Goal: Task Accomplishment & Management: Manage account settings

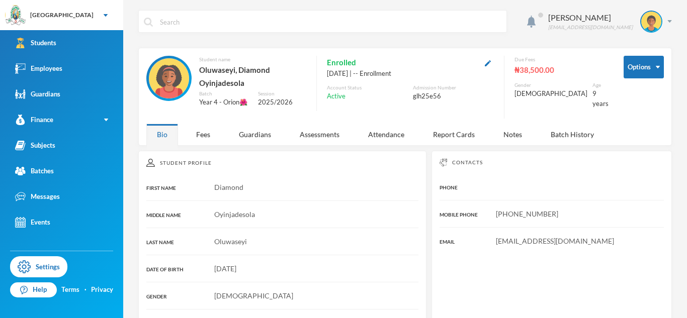
click at [87, 48] on link "Students" at bounding box center [61, 43] width 123 height 26
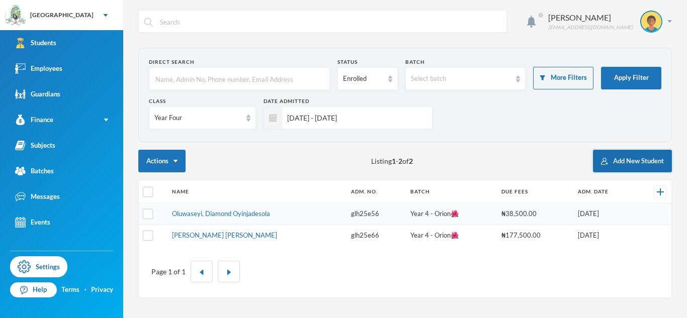
click at [640, 164] on button "Add New Student" at bounding box center [632, 161] width 79 height 23
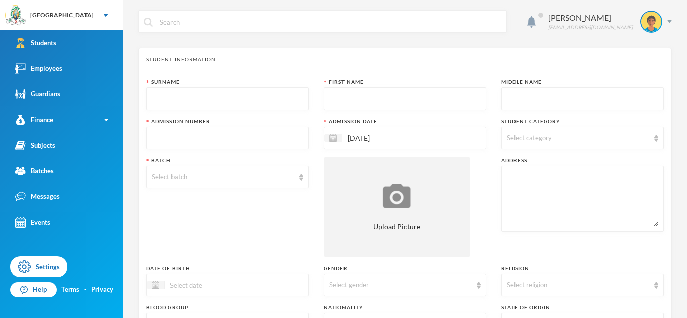
click at [292, 96] on input "text" at bounding box center [227, 99] width 151 height 23
type input "[PERSON_NAME]"
click at [377, 98] on input "text" at bounding box center [404, 99] width 151 height 23
type input "Praise"
click at [540, 95] on input "text" at bounding box center [582, 99] width 151 height 23
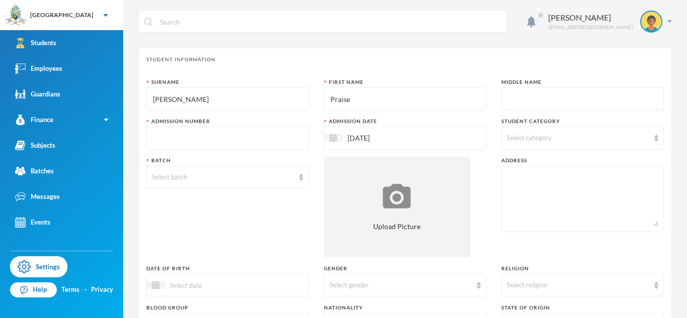
paste input "Eniola"
type input "Eniola"
click at [545, 135] on span "Select category" at bounding box center [529, 138] width 45 height 8
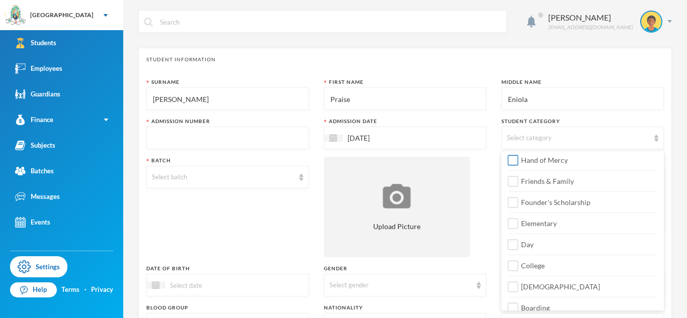
scroll to position [111, 0]
click at [535, 242] on span "Day" at bounding box center [527, 242] width 21 height 9
click at [518, 242] on input "Day" at bounding box center [513, 243] width 11 height 11
checkbox input "true"
click at [538, 266] on span "College" at bounding box center [533, 263] width 32 height 9
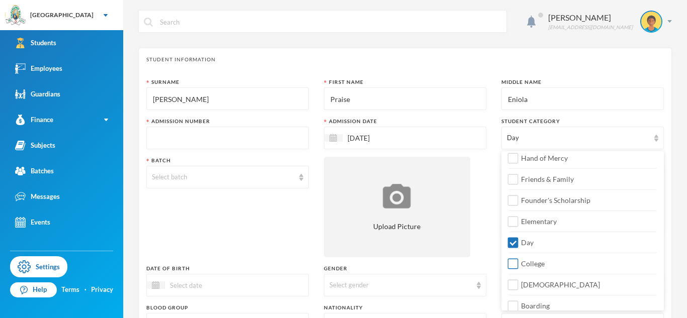
click at [518, 266] on input "College" at bounding box center [513, 264] width 11 height 11
checkbox input "true"
click at [539, 283] on span "[DEMOGRAPHIC_DATA]" at bounding box center [560, 285] width 87 height 9
click at [518, 283] on input "[DEMOGRAPHIC_DATA]" at bounding box center [513, 285] width 11 height 11
checkbox input "true"
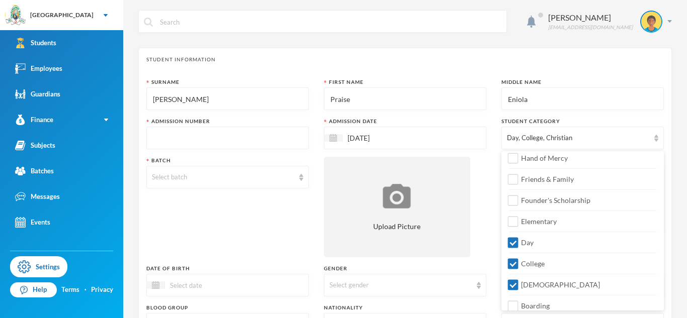
click at [230, 132] on input "text" at bounding box center [227, 138] width 151 height 23
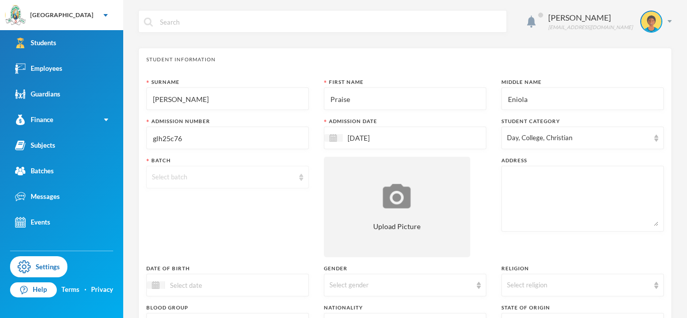
type input "glh25c76"
click at [252, 175] on div "Select batch" at bounding box center [223, 177] width 142 height 10
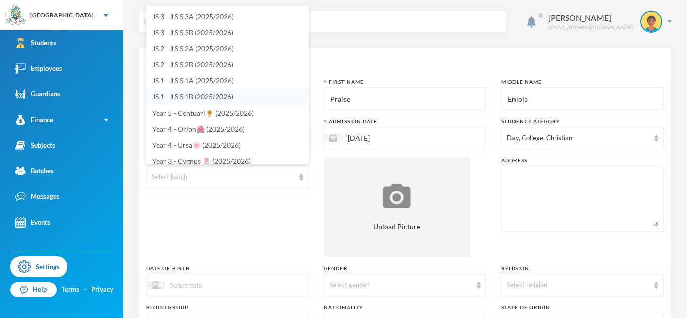
click at [184, 95] on span "JS 1 - J S S 1B (2025/2026)" at bounding box center [192, 97] width 81 height 9
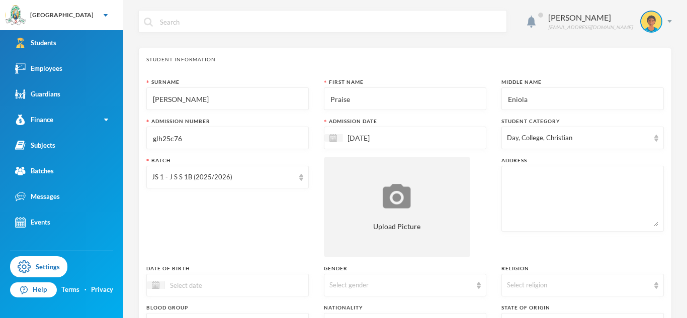
click at [519, 181] on textarea at bounding box center [582, 198] width 151 height 55
paste textarea "[STREET_ADDRESS]"
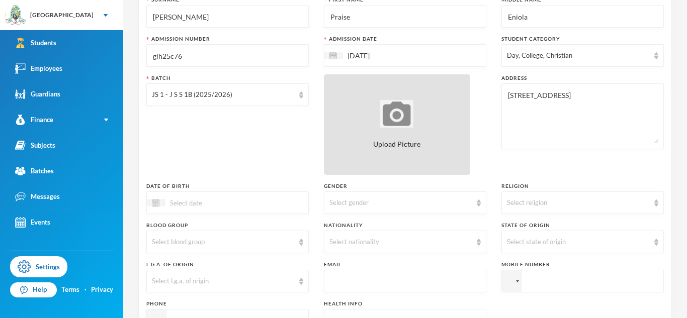
scroll to position [92, 0]
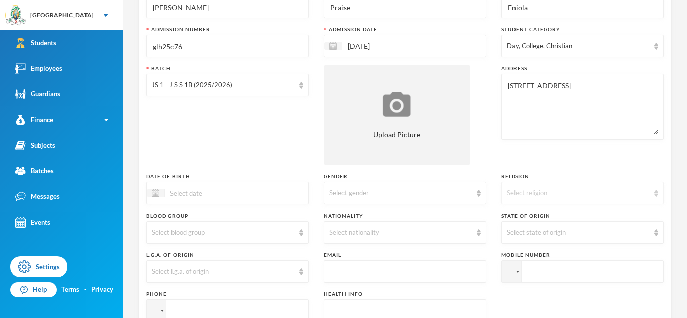
type textarea "[STREET_ADDRESS]"
click at [534, 195] on div "Select religion" at bounding box center [578, 194] width 142 height 10
click at [538, 216] on span "[DEMOGRAPHIC_DATA]" at bounding box center [546, 216] width 79 height 9
click at [436, 187] on div "Select gender" at bounding box center [405, 193] width 162 height 23
click at [422, 239] on li "[DEMOGRAPHIC_DATA]" at bounding box center [405, 233] width 162 height 16
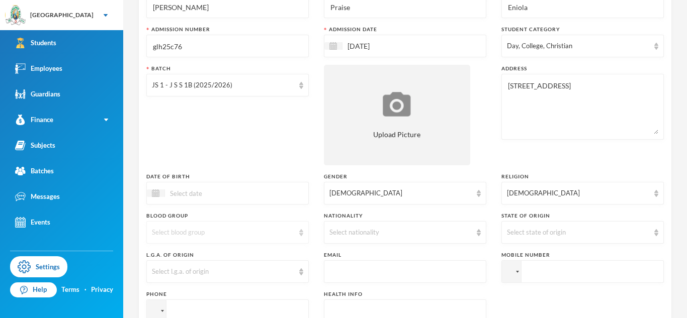
click at [226, 236] on div "Select blood group" at bounding box center [223, 233] width 142 height 10
click at [184, 190] on li "O+" at bounding box center [227, 193] width 162 height 16
click at [373, 230] on div "Select nationality" at bounding box center [400, 233] width 142 height 10
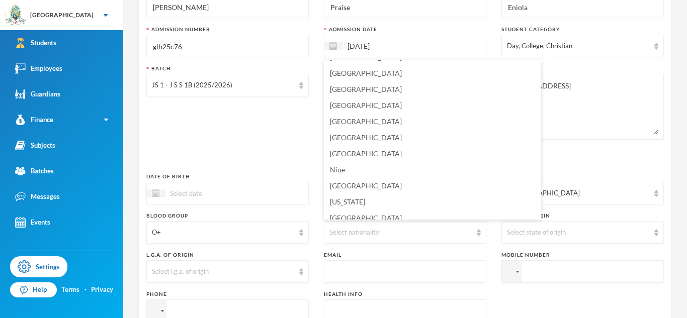
scroll to position [2476, 0]
click at [382, 156] on li "[GEOGRAPHIC_DATA]" at bounding box center [432, 153] width 217 height 16
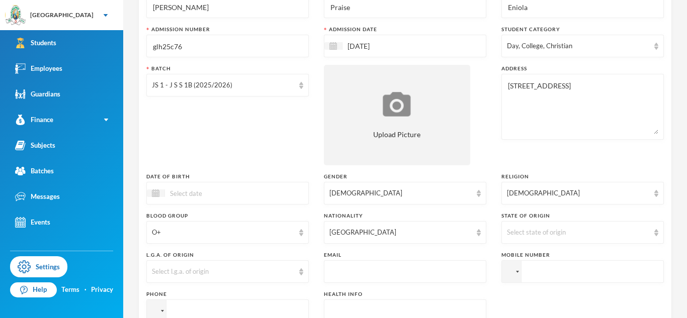
click at [532, 280] on input "tel" at bounding box center [582, 271] width 162 height 23
paste input "08088224119"
click at [545, 274] on input "[PHONE_NUMBER]" at bounding box center [582, 271] width 162 height 23
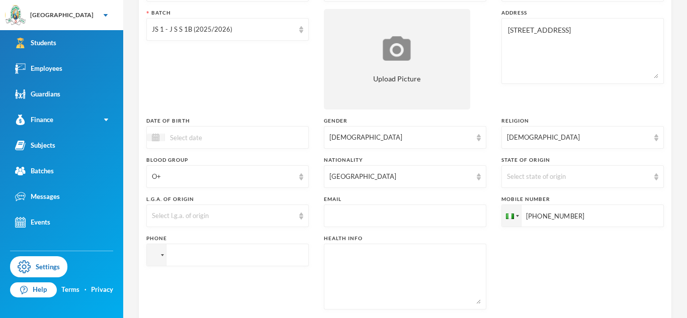
scroll to position [147, 0]
type input "[PHONE_NUMBER]"
click at [223, 256] on input "tel" at bounding box center [227, 255] width 162 height 23
paste input "08088224119"
click at [192, 255] on input "[PHONE_NUMBER]" at bounding box center [227, 255] width 162 height 23
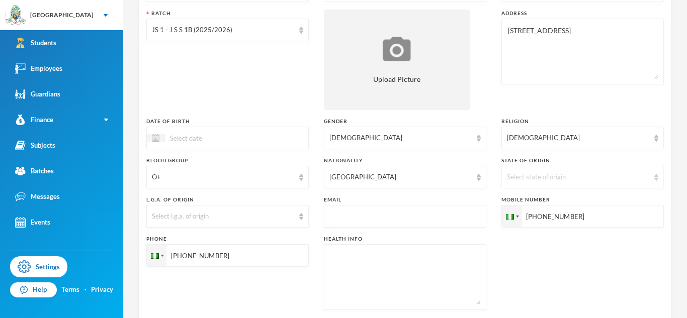
type input "[PHONE_NUMBER]"
click at [587, 171] on div "Select state of origin" at bounding box center [582, 177] width 162 height 23
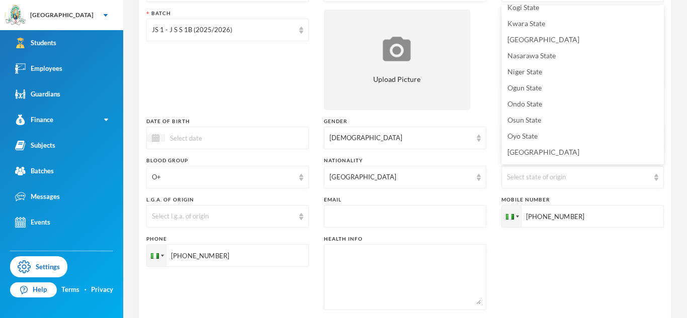
scroll to position [380, 0]
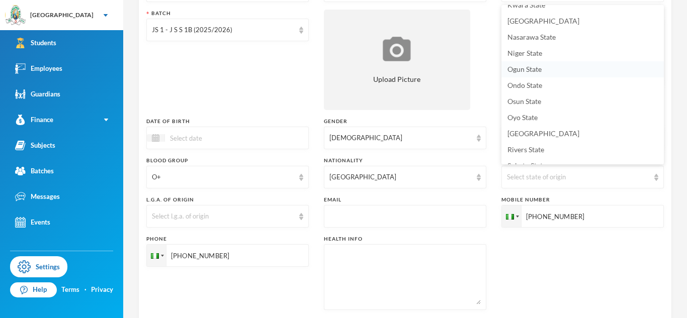
click at [512, 71] on span "Ogun State" at bounding box center [524, 69] width 34 height 9
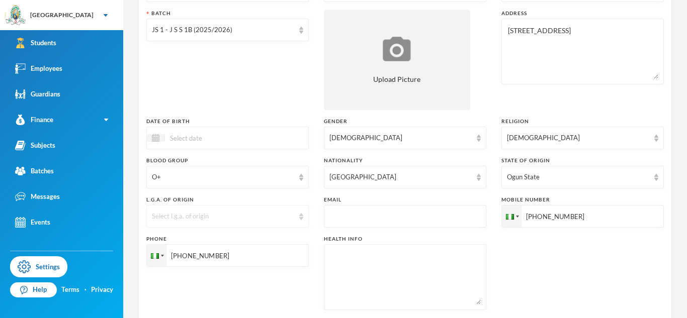
click at [284, 215] on div "Select l.g.a. of origin" at bounding box center [223, 217] width 142 height 10
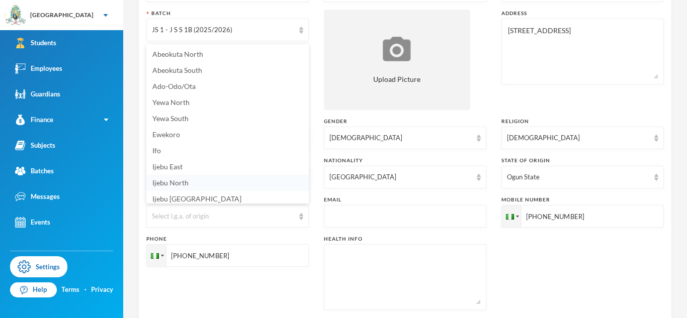
scroll to position [4, 0]
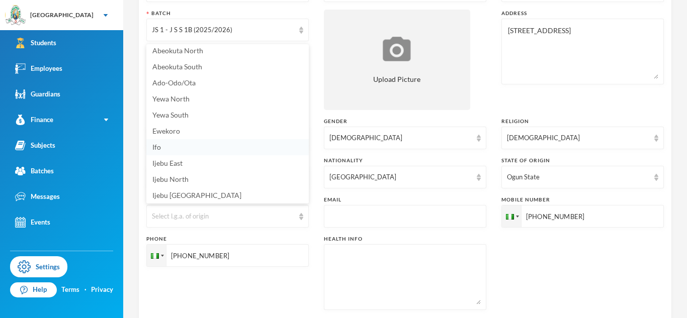
click at [236, 144] on li "Ifo" at bounding box center [227, 147] width 162 height 16
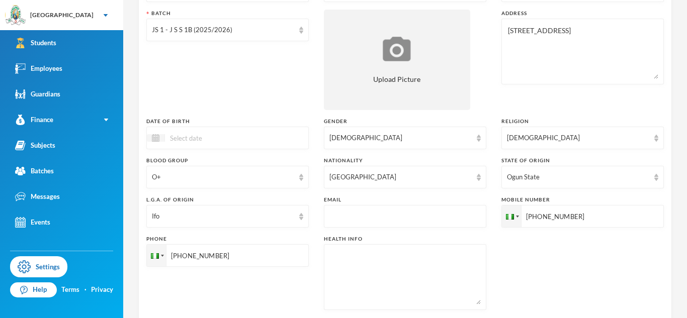
click at [357, 273] on textarea at bounding box center [404, 277] width 151 height 55
type textarea "NIL"
click at [212, 255] on input "[PHONE_NUMBER]" at bounding box center [227, 255] width 162 height 23
paste input "09034949732"
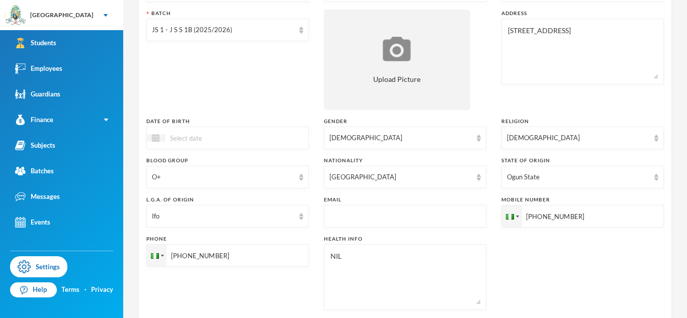
click at [192, 255] on input "[PHONE_NUMBER]" at bounding box center [227, 255] width 162 height 23
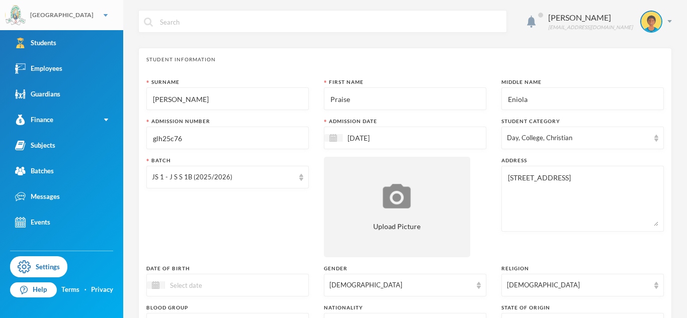
type input "[PHONE_NUMBER]"
click at [189, 285] on input at bounding box center [207, 286] width 84 height 12
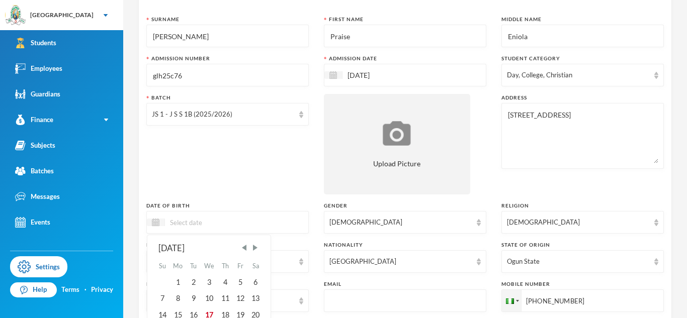
scroll to position [66, 0]
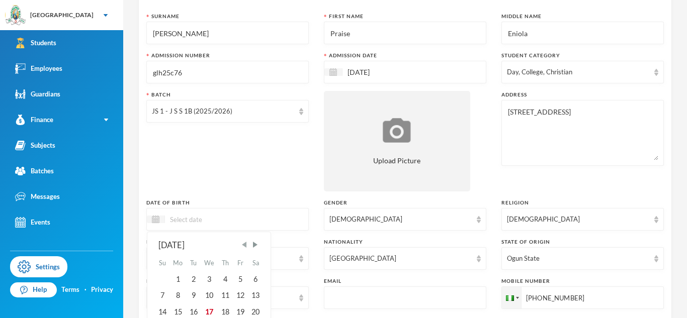
click at [243, 245] on span "Previous Month" at bounding box center [244, 244] width 9 height 9
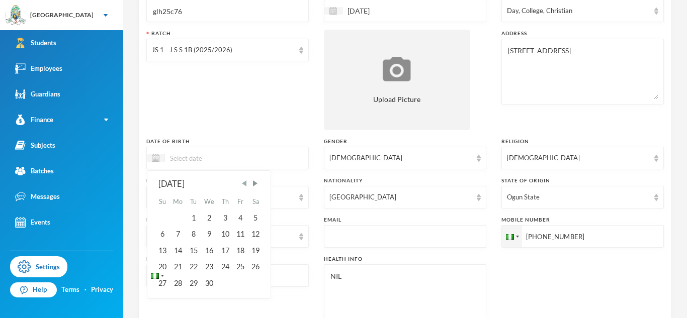
scroll to position [150, 0]
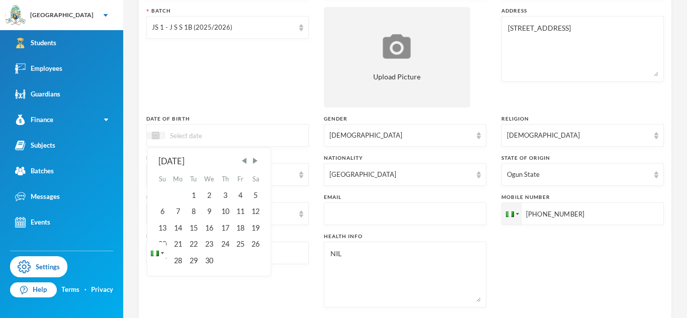
click at [160, 246] on div at bounding box center [156, 253] width 19 height 22
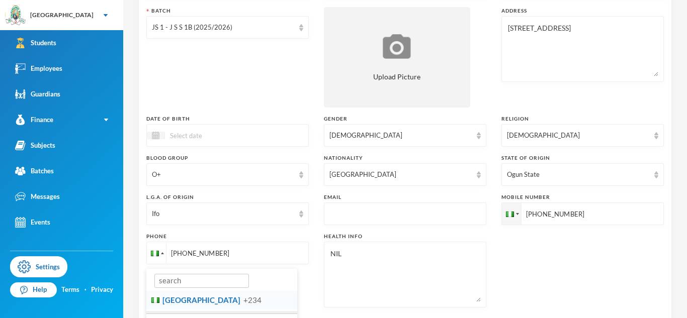
click at [202, 136] on input at bounding box center [207, 136] width 84 height 12
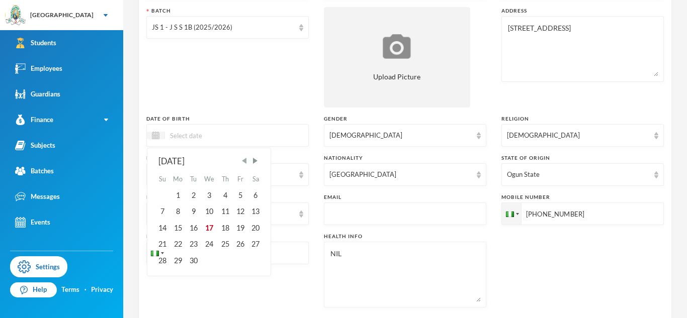
click at [245, 161] on span "Previous Month" at bounding box center [244, 160] width 9 height 9
click at [244, 162] on span "Previous Month" at bounding box center [244, 160] width 9 height 9
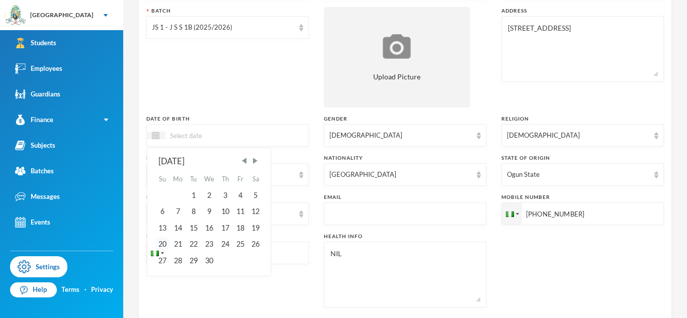
click at [159, 239] on div "20" at bounding box center [161, 244] width 15 height 16
type input "[DATE]"
click at [225, 92] on div "Batch JS 1 - J S S 1B (2025/2026)" at bounding box center [227, 57] width 162 height 101
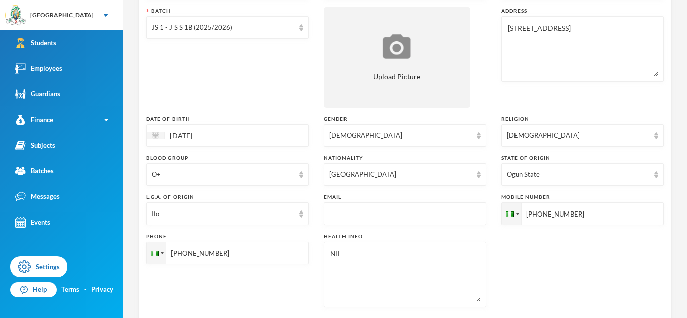
click at [348, 213] on input "text" at bounding box center [404, 214] width 151 height 23
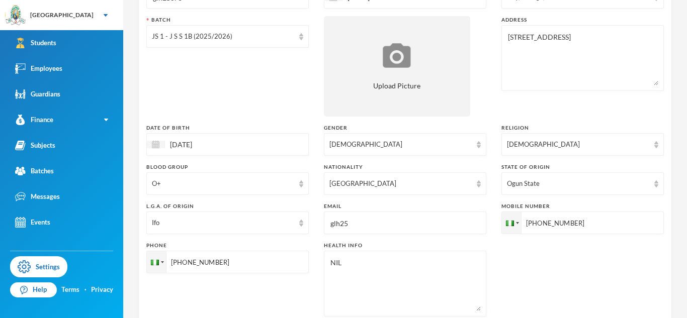
scroll to position [143, 0]
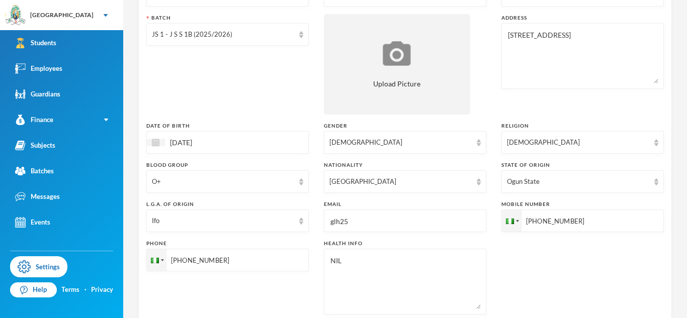
click at [398, 221] on input "glh25" at bounding box center [404, 221] width 151 height 23
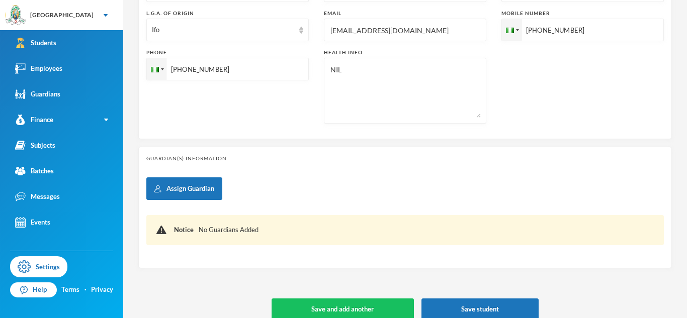
scroll to position [347, 0]
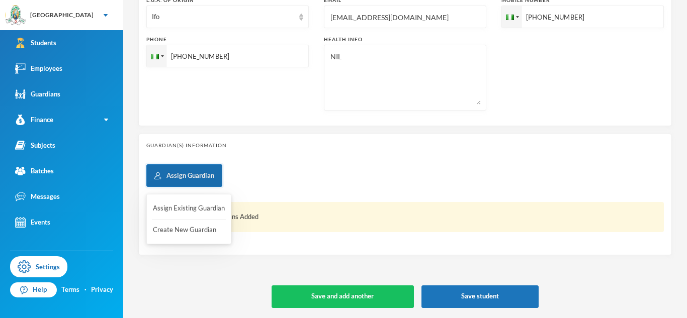
type input "[EMAIL_ADDRESS][DOMAIN_NAME]"
click at [212, 172] on button "Assign Guardian" at bounding box center [184, 175] width 76 height 23
click at [193, 226] on button "Create New Guardian" at bounding box center [189, 230] width 74 height 18
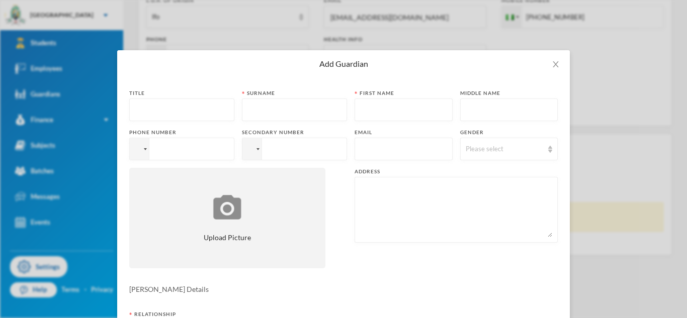
click at [185, 109] on input "text" at bounding box center [182, 110] width 94 height 23
type input "Mrs"
click at [326, 107] on input "text" at bounding box center [294, 110] width 94 height 23
type input "[PERSON_NAME]"
click at [365, 111] on input "text" at bounding box center [403, 110] width 87 height 23
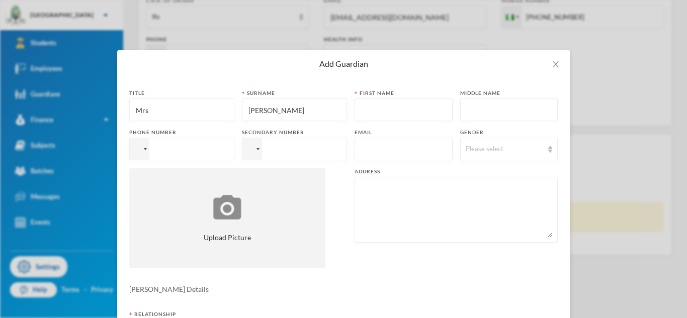
click at [395, 108] on input "text" at bounding box center [403, 110] width 87 height 23
paste input "[PERSON_NAME]"
type input "[PERSON_NAME]"
click at [159, 146] on input "tel" at bounding box center [181, 149] width 105 height 23
paste input "08088224119"
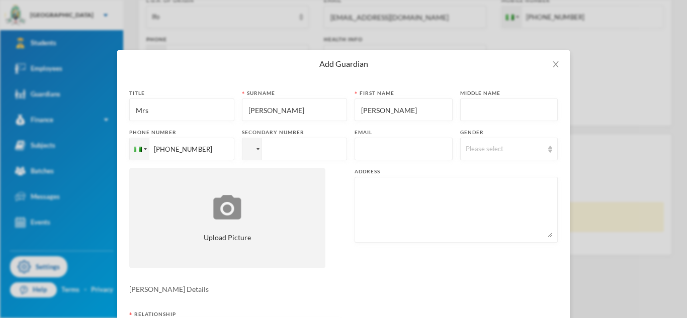
click at [174, 148] on input "[PHONE_NUMBER]" at bounding box center [181, 149] width 105 height 23
type input "[PHONE_NUMBER]"
click at [275, 146] on input "tel" at bounding box center [294, 149] width 105 height 23
paste input "08088224119"
click at [288, 151] on input "[PHONE_NUMBER]" at bounding box center [294, 149] width 105 height 23
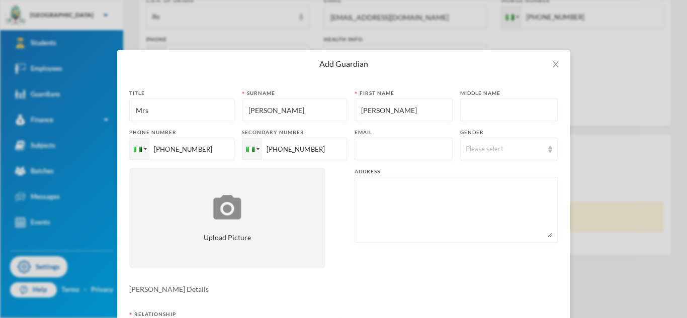
type input "[PHONE_NUMBER]"
click at [433, 145] on input "text" at bounding box center [403, 149] width 87 height 23
paste input "[EMAIL_ADDRESS][DOMAIN_NAME]"
type input "[EMAIL_ADDRESS][DOMAIN_NAME]"
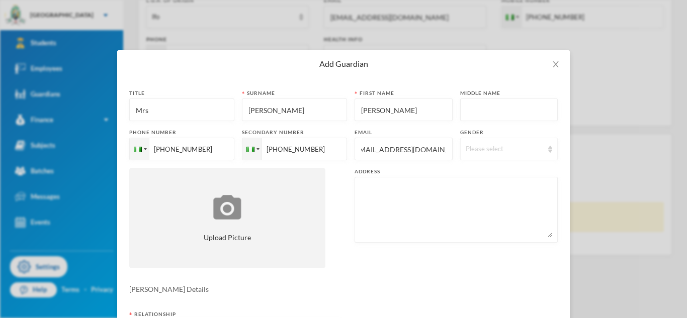
click at [478, 152] on div "Please select" at bounding box center [505, 149] width 78 height 10
click at [478, 188] on span "[DEMOGRAPHIC_DATA]" at bounding box center [505, 188] width 79 height 9
click at [416, 204] on textarea at bounding box center [456, 210] width 192 height 55
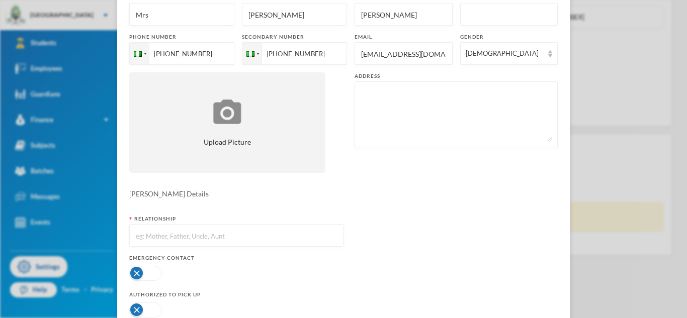
scroll to position [103, 0]
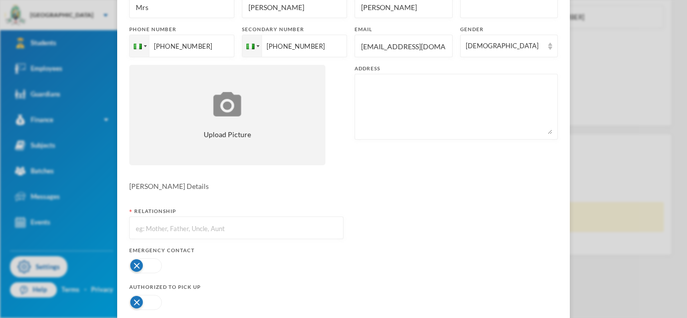
click at [278, 230] on input "text" at bounding box center [236, 228] width 203 height 23
type input "Mother"
click at [145, 261] on button "button" at bounding box center [145, 265] width 33 height 15
click at [153, 293] on div at bounding box center [236, 303] width 214 height 20
click at [153, 298] on button "button" at bounding box center [145, 302] width 33 height 15
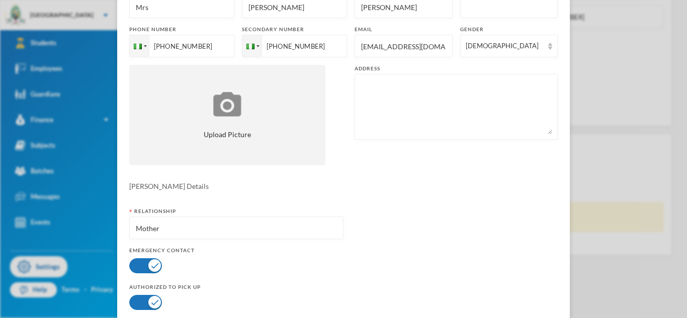
click at [430, 99] on textarea at bounding box center [456, 106] width 192 height 55
paste textarea "[STREET_ADDRESS]"
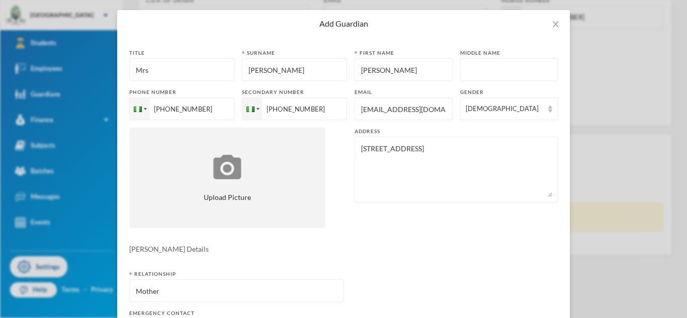
scroll to position [159, 0]
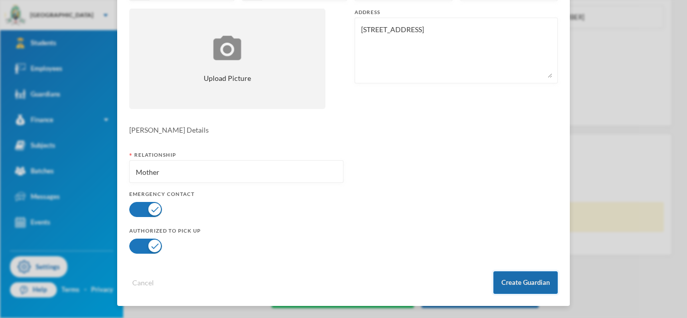
type textarea "[STREET_ADDRESS]"
click at [528, 282] on button "Create Guardian" at bounding box center [525, 283] width 64 height 23
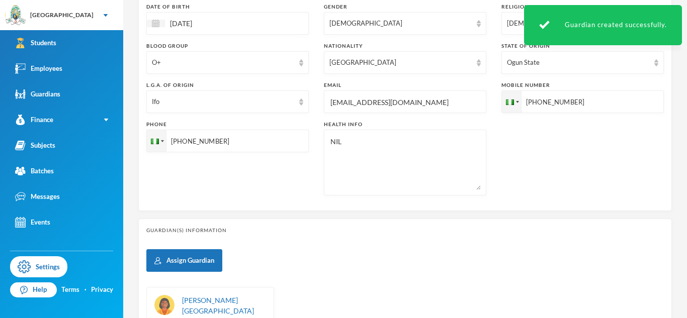
scroll to position [448, 0]
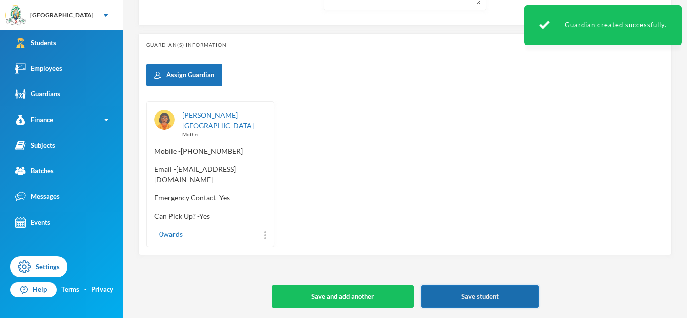
click at [482, 292] on button "Save student" at bounding box center [479, 297] width 117 height 23
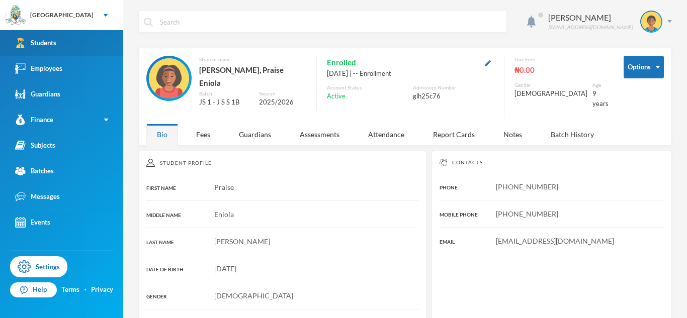
click at [81, 47] on link "Students" at bounding box center [61, 43] width 123 height 26
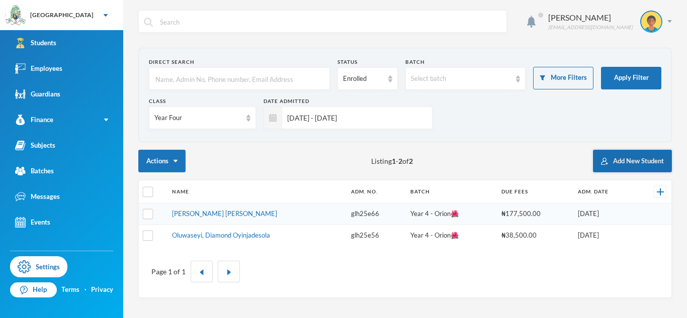
click at [651, 162] on button "Add New Student" at bounding box center [632, 161] width 79 height 23
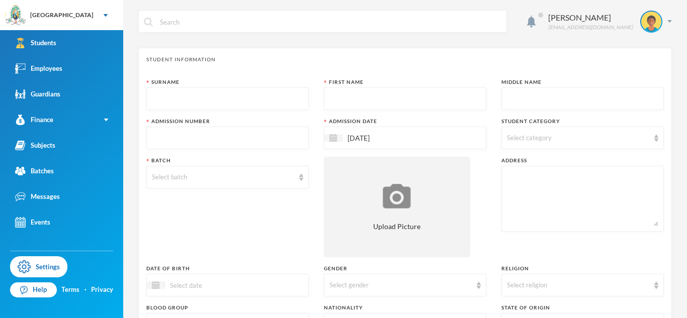
click at [237, 98] on input "text" at bounding box center [227, 99] width 151 height 23
type input "[PERSON_NAME]"
click at [374, 99] on input "text" at bounding box center [404, 99] width 151 height 23
type input "Testimony"
click at [539, 99] on input "text" at bounding box center [582, 99] width 151 height 23
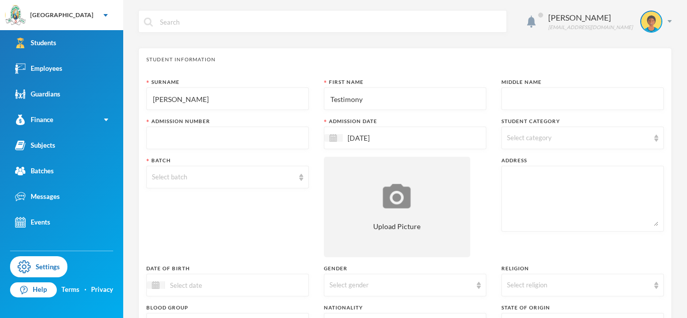
click at [539, 99] on input "text" at bounding box center [582, 99] width 151 height 23
paste input "Ewaoluwa"
type input "Ewaoluwa"
click at [526, 136] on span "Select category" at bounding box center [529, 138] width 45 height 8
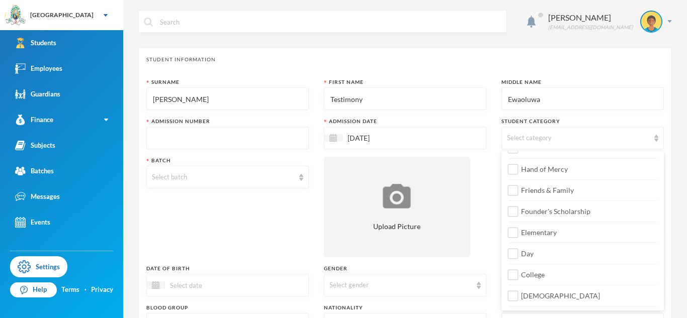
scroll to position [119, 0]
click at [549, 239] on label "Day" at bounding box center [582, 232] width 147 height 16
click at [518, 239] on input "Day" at bounding box center [513, 235] width 11 height 11
checkbox input "true"
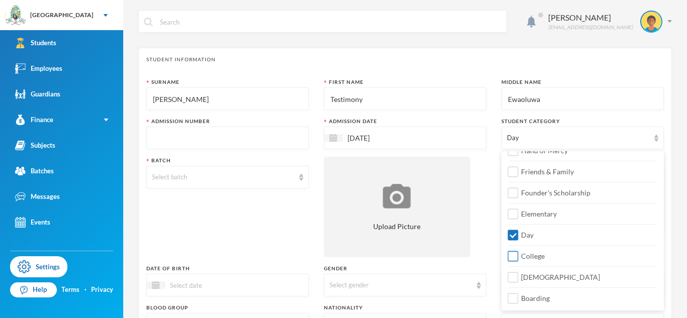
click at [543, 256] on span "College" at bounding box center [533, 256] width 32 height 9
click at [518, 256] on input "College" at bounding box center [513, 256] width 11 height 11
checkbox input "true"
click at [531, 278] on span "[DEMOGRAPHIC_DATA]" at bounding box center [560, 277] width 87 height 9
click at [518, 278] on input "[DEMOGRAPHIC_DATA]" at bounding box center [513, 278] width 11 height 11
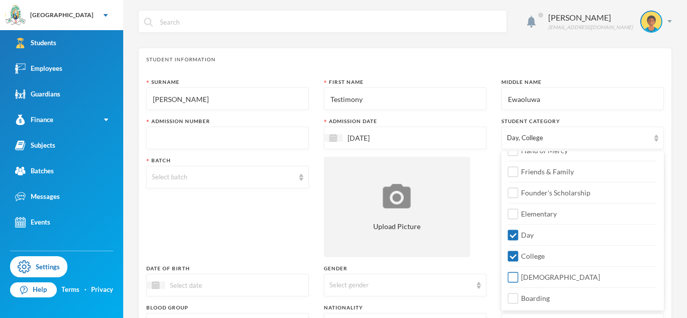
checkbox input "true"
click at [525, 256] on span "College" at bounding box center [533, 256] width 32 height 9
click at [518, 256] on input "College" at bounding box center [513, 256] width 11 height 11
checkbox input "false"
click at [512, 215] on input "Elementary" at bounding box center [513, 214] width 11 height 11
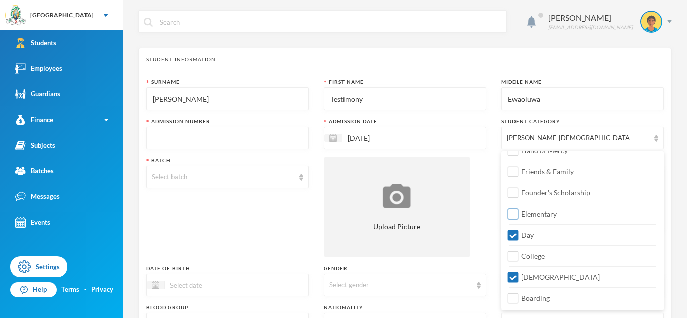
checkbox input "true"
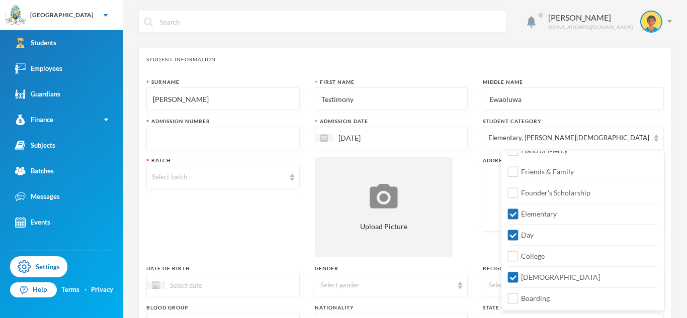
click at [232, 134] on input "text" at bounding box center [223, 138] width 142 height 23
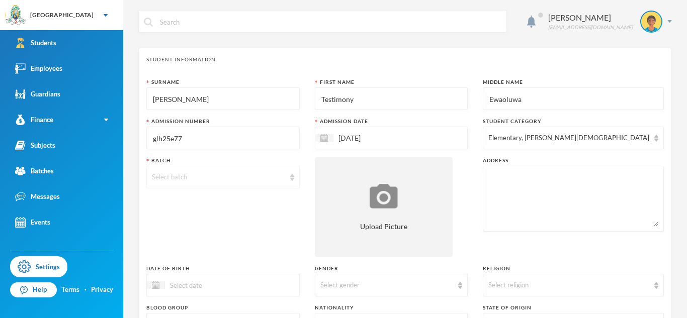
type input "glh25e77"
click at [192, 179] on div "Select batch" at bounding box center [218, 177] width 133 height 10
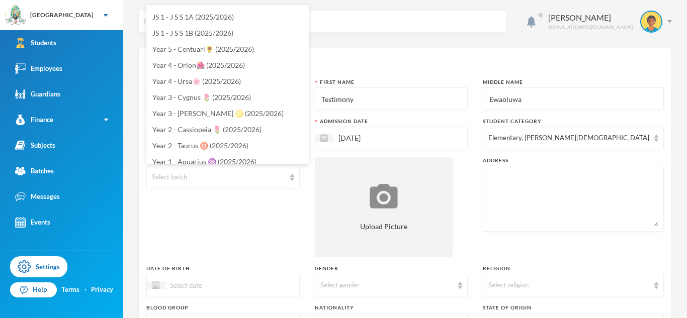
scroll to position [175, 0]
click at [181, 78] on span "Year 4 - Ursa🌸 (2025/2026)" at bounding box center [196, 80] width 89 height 9
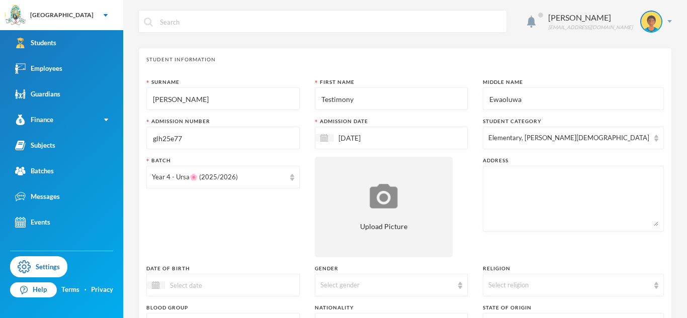
click at [586, 179] on textarea at bounding box center [573, 198] width 170 height 55
paste textarea "Ewaoluwa"
type textarea "Ewaoluwa"
click at [549, 177] on textarea at bounding box center [573, 198] width 170 height 55
paste textarea "40, Kudirat Agbedeyi,olokode kola."
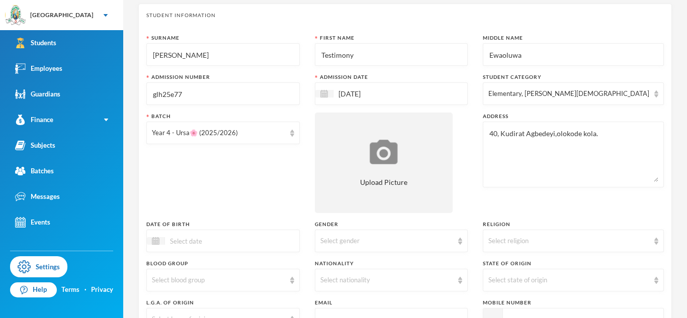
scroll to position [49, 0]
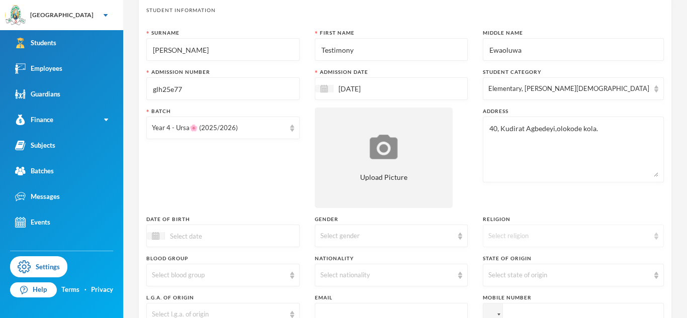
type textarea "40, Kudirat Agbedeyi,olokode kola."
click at [546, 236] on div "Select religion" at bounding box center [568, 236] width 161 height 10
click at [535, 255] on span "[DEMOGRAPHIC_DATA]" at bounding box center [546, 259] width 79 height 9
click at [431, 237] on div "Select gender" at bounding box center [386, 236] width 133 height 10
click at [426, 282] on li "[DEMOGRAPHIC_DATA]" at bounding box center [405, 276] width 162 height 16
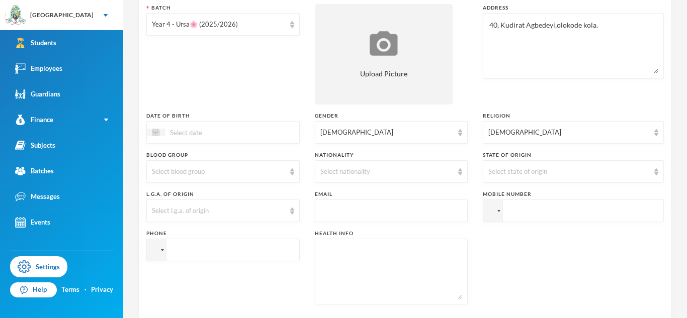
scroll to position [157, 0]
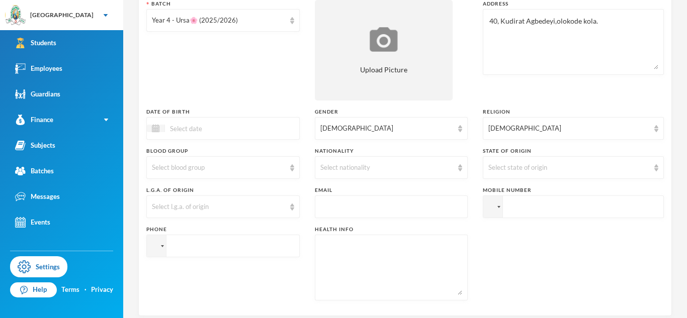
click at [246, 127] on input at bounding box center [207, 129] width 84 height 12
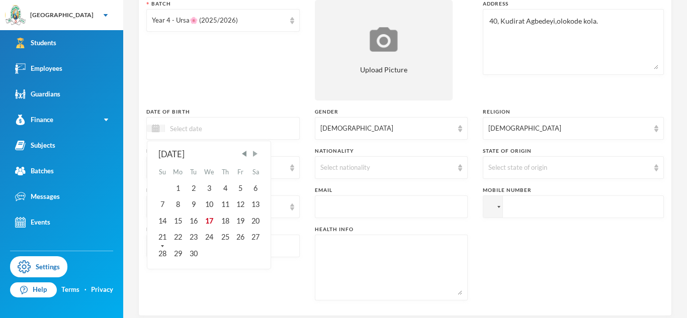
click at [255, 155] on span "Next Month" at bounding box center [254, 153] width 9 height 9
click at [224, 233] on div "25" at bounding box center [224, 237] width 15 height 16
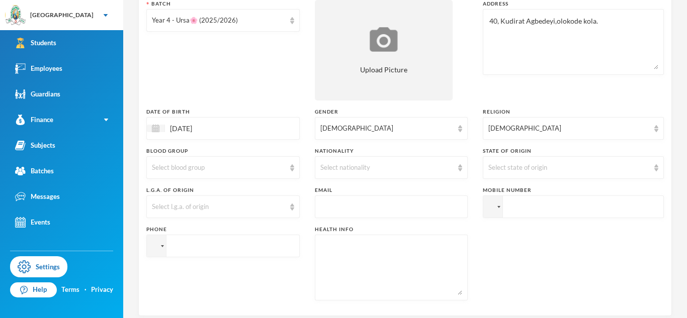
click at [188, 127] on input "[DATE]" at bounding box center [207, 129] width 84 height 12
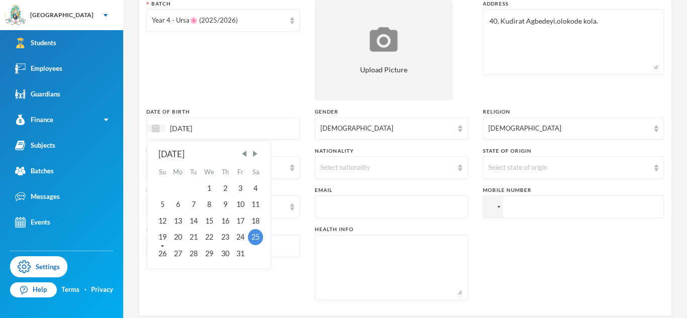
click at [223, 129] on input "[DATE]" at bounding box center [207, 129] width 84 height 12
click at [198, 127] on input "25/01/002016" at bounding box center [207, 129] width 84 height 12
click at [217, 125] on input "[DATE]" at bounding box center [207, 129] width 84 height 12
type input "[DATE]"
click at [207, 104] on div "Surname [PERSON_NAME] First Name Testimony Middle Name Ewaoluwa Admission Numbe…" at bounding box center [404, 115] width 517 height 387
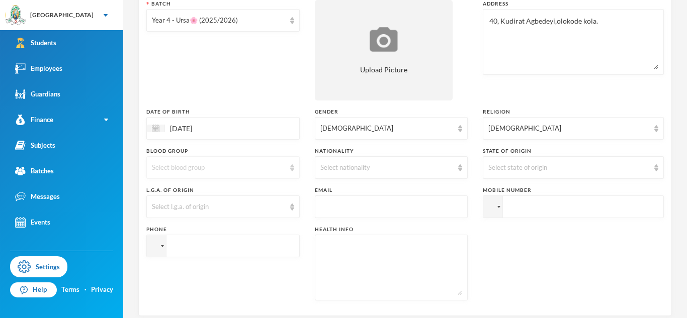
click at [230, 177] on div "Select blood group" at bounding box center [222, 167] width 153 height 23
click at [192, 286] on li "O+" at bounding box center [227, 288] width 162 height 16
click at [207, 197] on div "Select l.g.a. of origin" at bounding box center [222, 207] width 153 height 23
click at [206, 198] on div "Select l.g.a. of origin" at bounding box center [222, 207] width 153 height 23
click at [545, 161] on div "Select state of origin" at bounding box center [573, 167] width 181 height 23
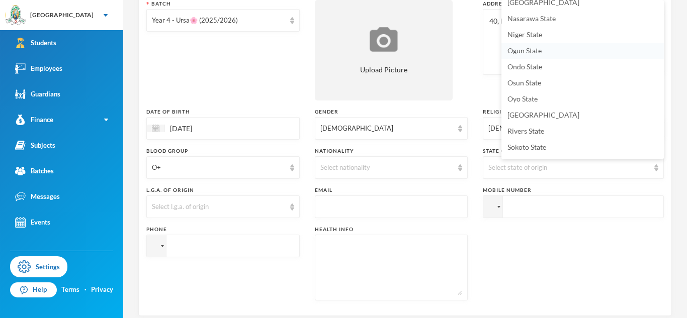
scroll to position [391, 0]
click at [519, 70] on span "Ondo State" at bounding box center [524, 69] width 35 height 9
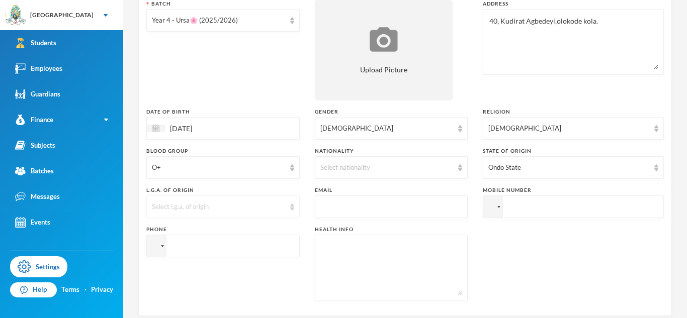
click at [256, 205] on div "Select l.g.a. of origin" at bounding box center [218, 207] width 133 height 10
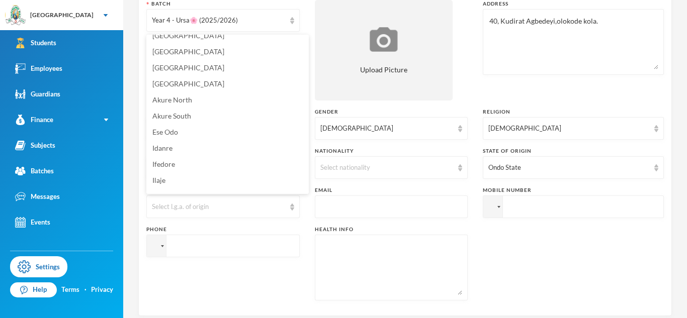
scroll to position [123, 0]
click at [528, 162] on div "Ondo State" at bounding box center [573, 167] width 181 height 23
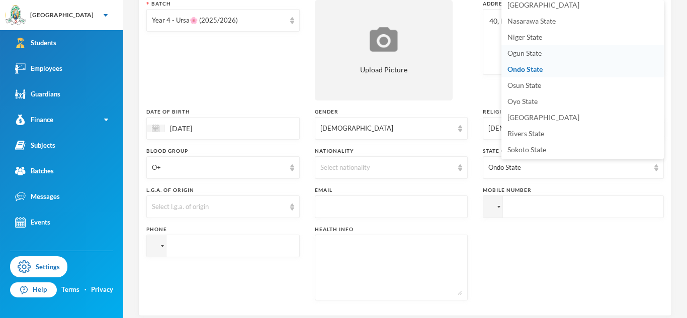
click at [514, 50] on span "Ogun State" at bounding box center [524, 53] width 34 height 9
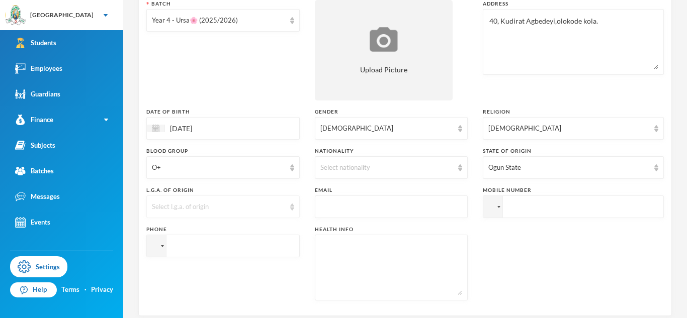
click at [238, 210] on div "Select l.g.a. of origin" at bounding box center [218, 207] width 133 height 10
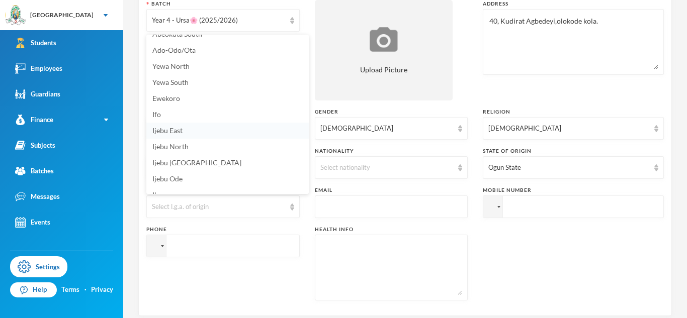
scroll to position [148, 0]
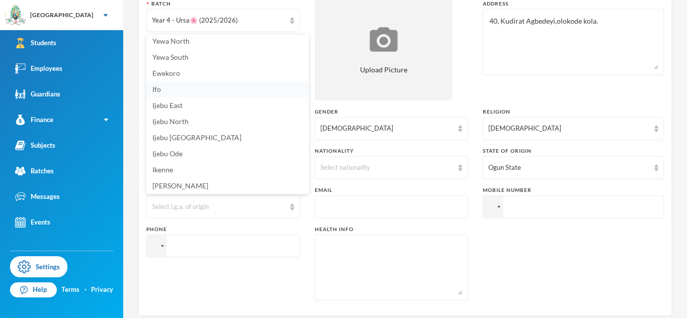
click at [168, 84] on li "Ifo" at bounding box center [227, 89] width 162 height 16
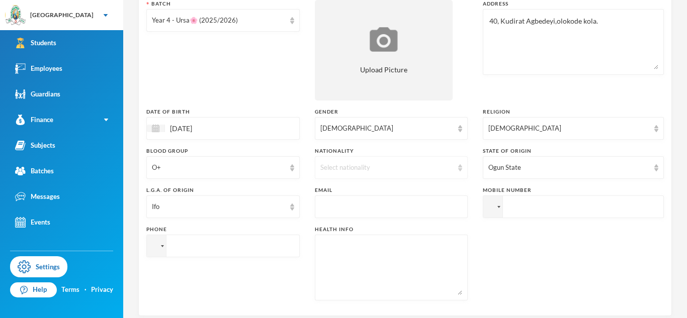
click at [339, 165] on div "Select nationality" at bounding box center [386, 168] width 133 height 10
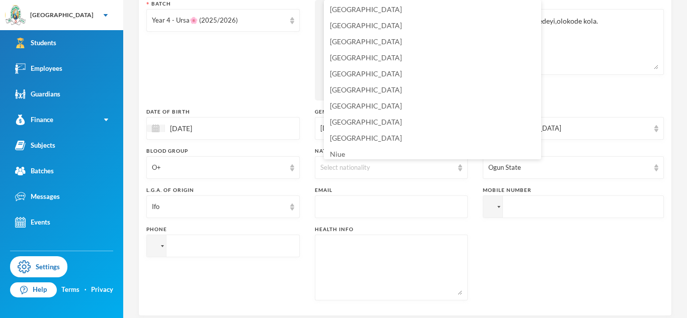
scroll to position [2437, 0]
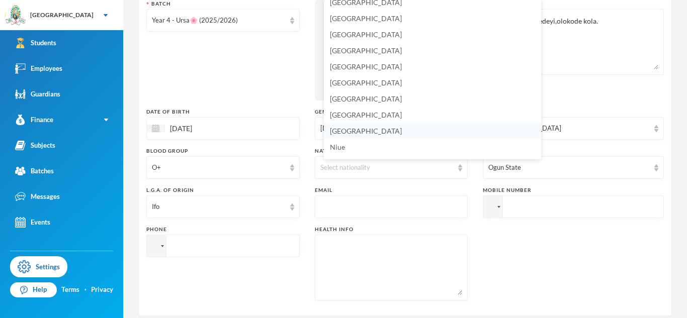
click at [336, 127] on span "[GEOGRAPHIC_DATA]" at bounding box center [366, 131] width 72 height 9
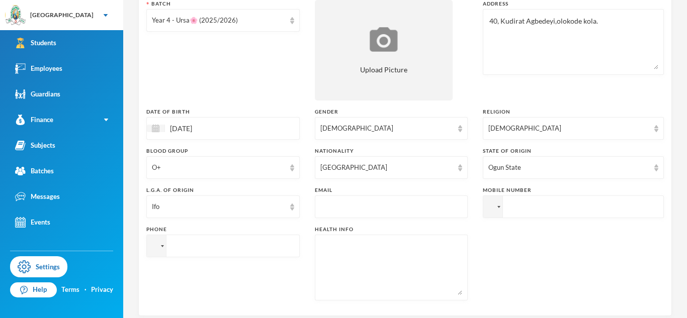
click at [365, 205] on input "text" at bounding box center [391, 207] width 142 height 23
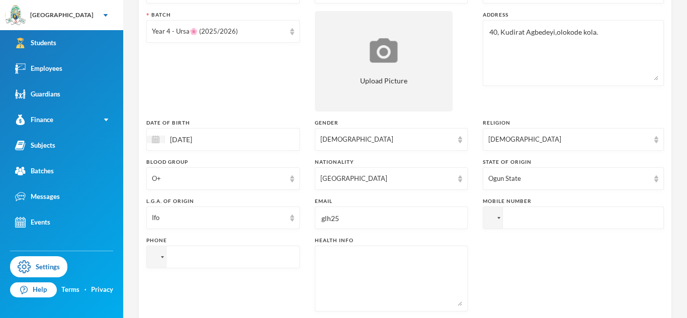
scroll to position [146, 0]
type input "[EMAIL_ADDRESS][DOMAIN_NAME]"
click at [554, 217] on input "tel" at bounding box center [573, 217] width 181 height 23
paste input "08088224119"
click at [544, 219] on input "[PHONE_NUMBER]" at bounding box center [573, 217] width 181 height 23
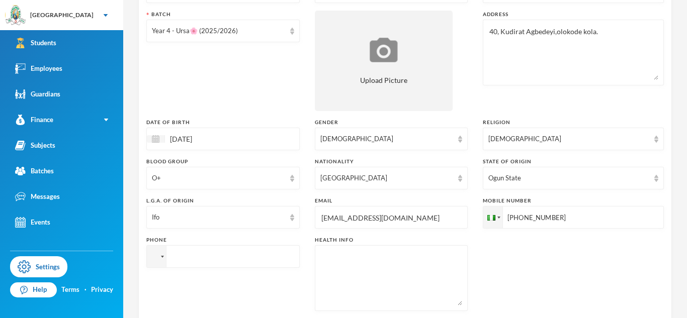
type input "[PHONE_NUMBER]"
click at [284, 262] on input "tel" at bounding box center [222, 256] width 153 height 23
click at [263, 264] on input "+234" at bounding box center [222, 256] width 153 height 23
paste input "09034949732"
click at [188, 259] on input "[PHONE_NUMBER]" at bounding box center [222, 256] width 153 height 23
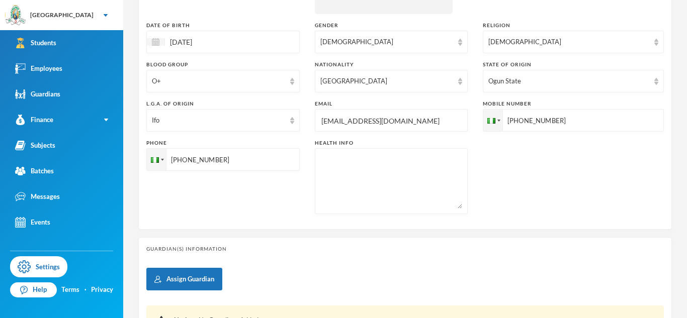
scroll to position [278, 0]
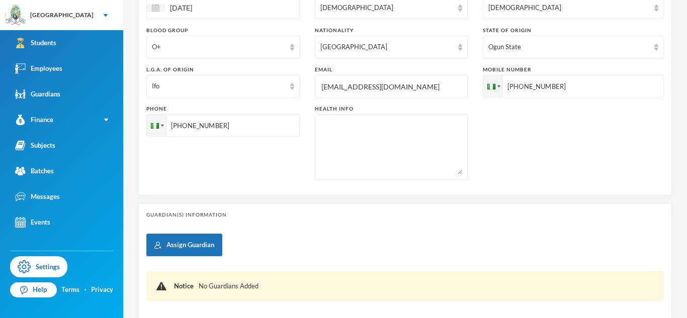
type input "[PHONE_NUMBER]"
click at [343, 145] on textarea at bounding box center [391, 147] width 142 height 55
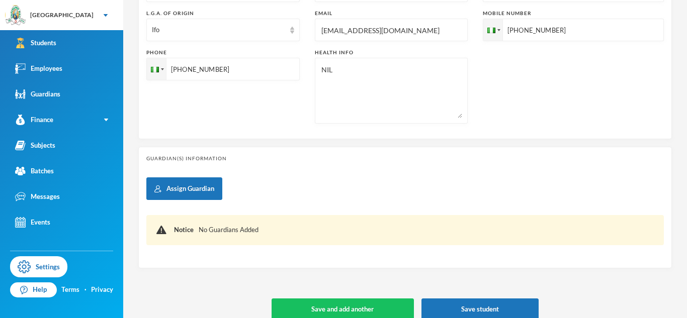
scroll to position [336, 0]
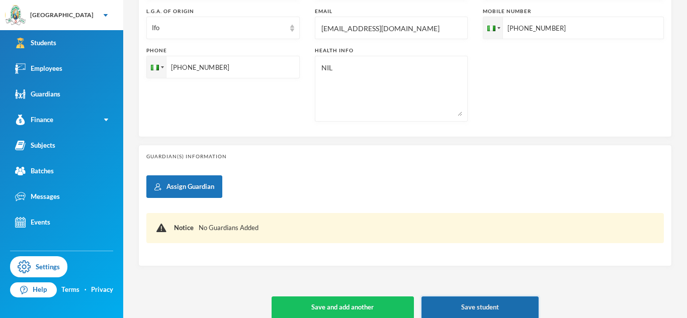
type textarea "NIL"
click at [488, 304] on button "Save student" at bounding box center [479, 308] width 117 height 23
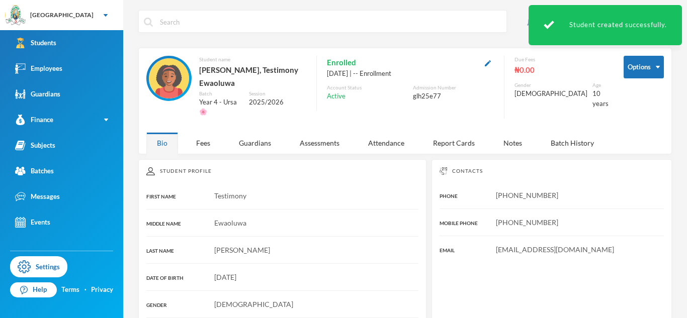
click at [494, 66] on button "button" at bounding box center [488, 63] width 12 height 12
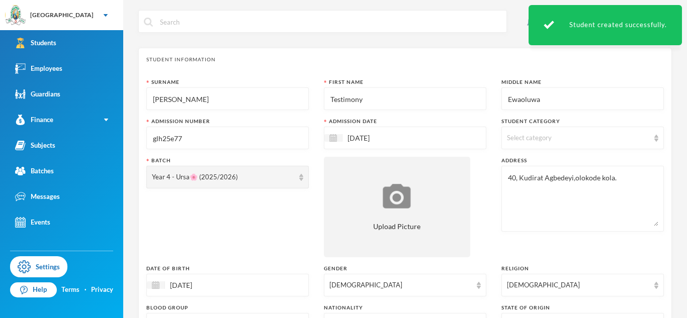
scroll to position [347, 0]
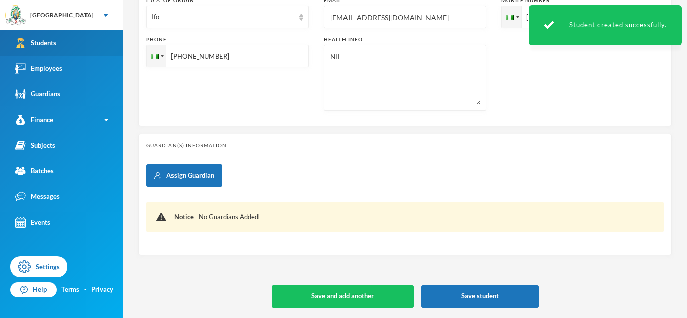
click at [71, 43] on link "Students" at bounding box center [61, 43] width 123 height 26
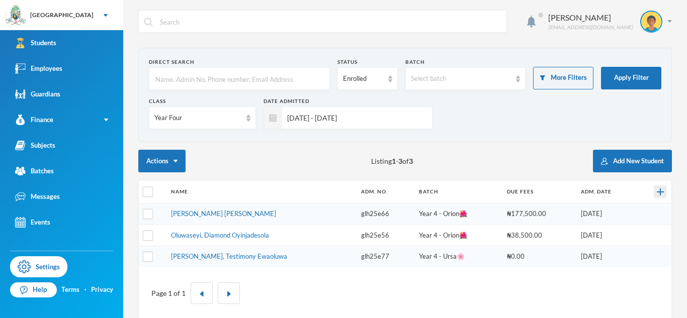
click at [660, 192] on img at bounding box center [660, 192] width 7 height 7
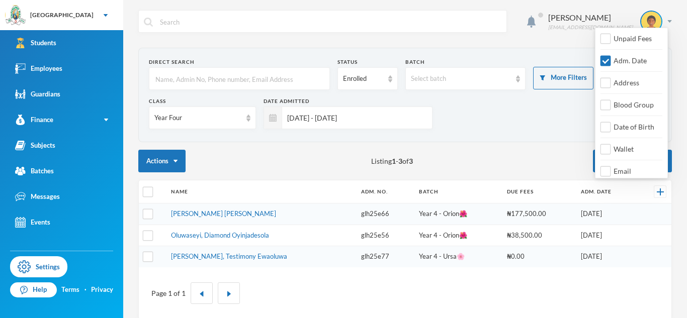
scroll to position [120, 0]
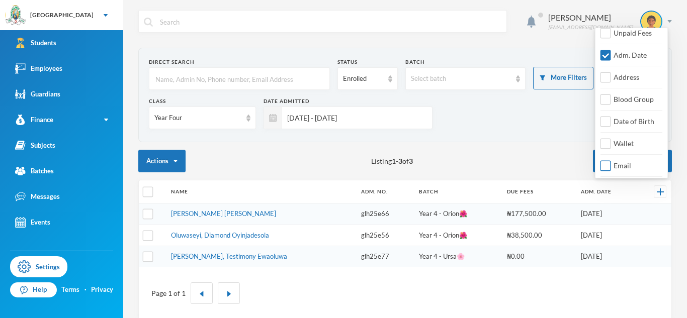
click at [609, 166] on input "Email" at bounding box center [605, 166] width 11 height 11
checkbox input "true"
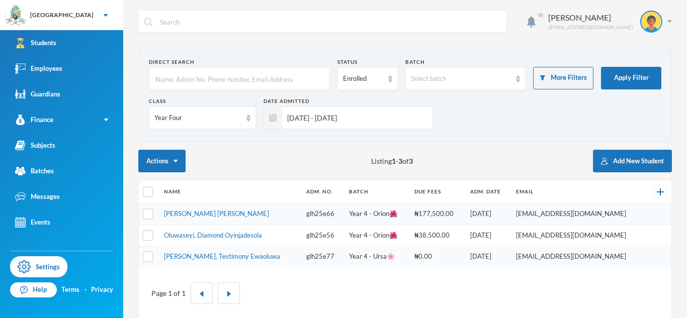
click at [453, 172] on div "Actions Listing 1 - 3 of 3 Add New Student" at bounding box center [405, 161] width 534 height 23
click at [260, 236] on link "Oluwaseyi, Diamond Oyinjadesola" at bounding box center [213, 235] width 98 height 8
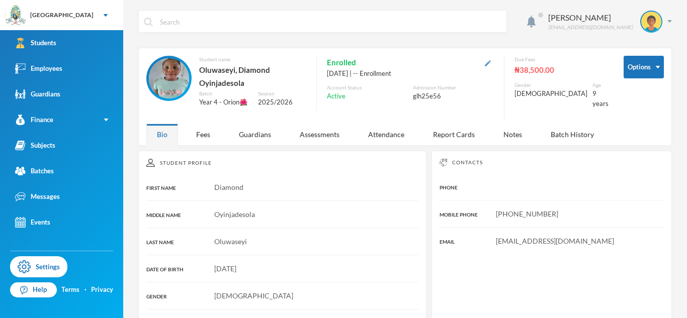
click at [491, 63] on img "button" at bounding box center [488, 63] width 6 height 6
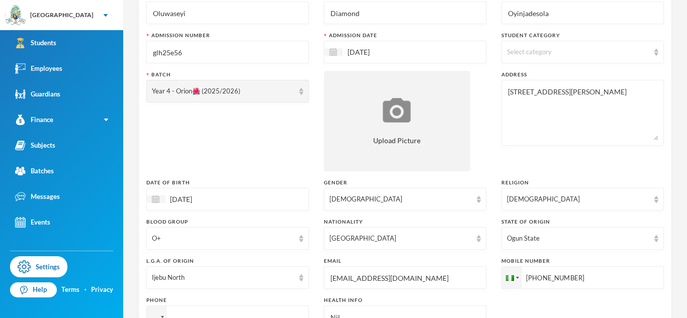
scroll to position [122, 0]
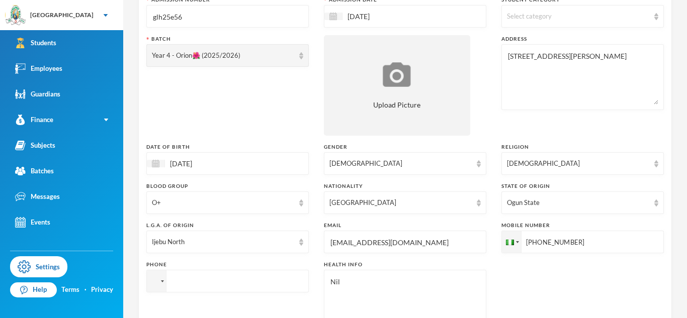
click at [391, 247] on input "[EMAIL_ADDRESS][DOMAIN_NAME]" at bounding box center [404, 242] width 151 height 23
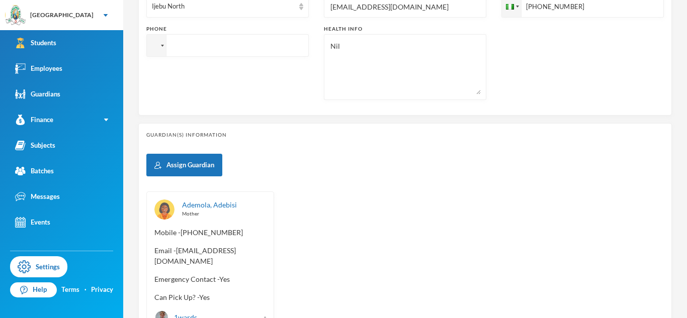
scroll to position [432, 0]
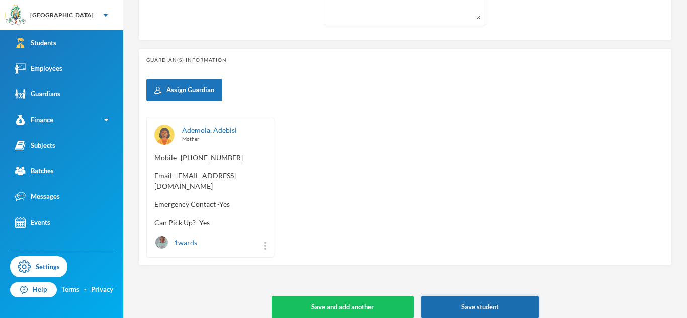
type input "[EMAIL_ADDRESS][DOMAIN_NAME]"
click at [472, 307] on button "Save student" at bounding box center [479, 307] width 117 height 23
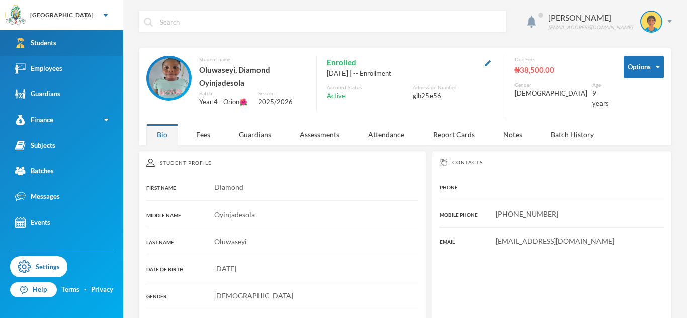
click at [44, 54] on link "Students" at bounding box center [61, 43] width 123 height 26
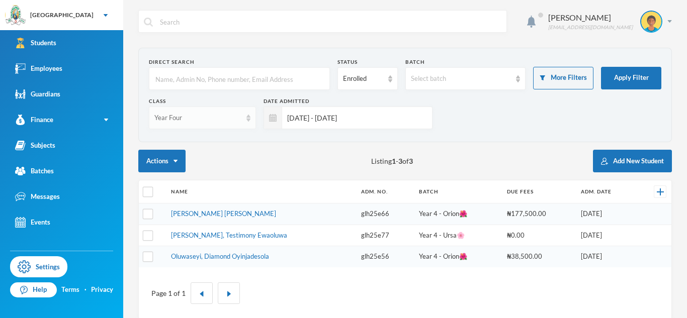
click at [208, 117] on div "Year Four" at bounding box center [197, 118] width 87 height 10
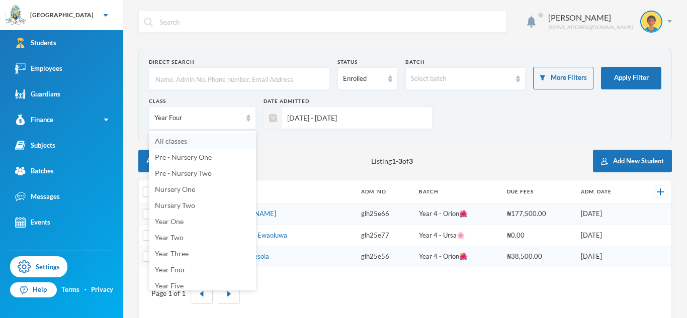
click at [205, 145] on li "All classes" at bounding box center [202, 141] width 107 height 16
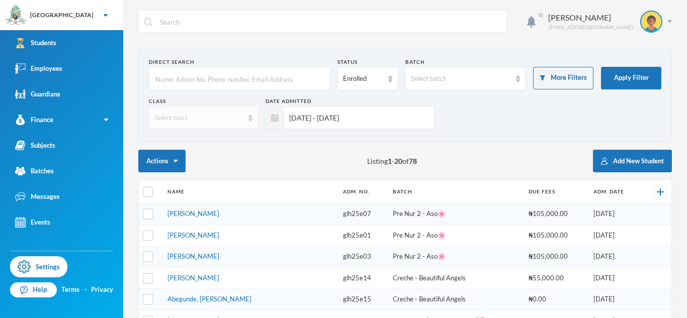
click at [198, 116] on div "Select class" at bounding box center [198, 118] width 89 height 10
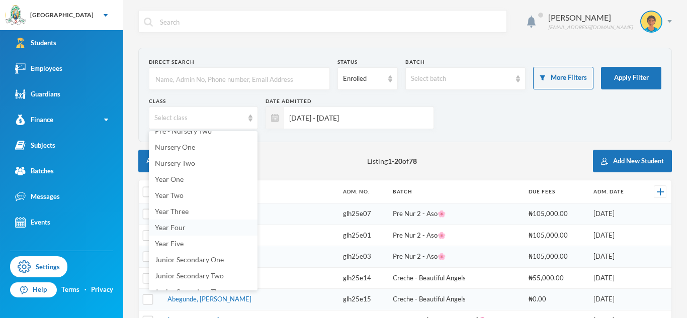
scroll to position [43, 0]
click at [177, 226] on span "Year Four" at bounding box center [170, 227] width 31 height 9
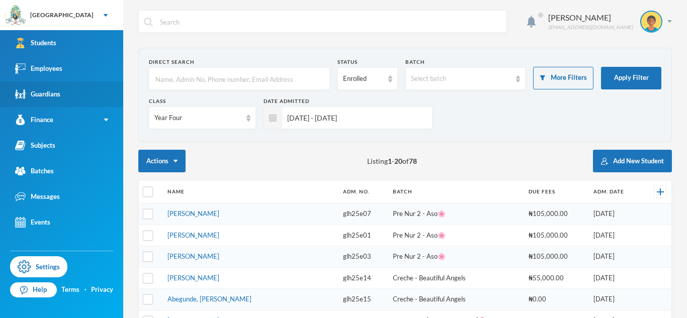
click at [74, 91] on link "Guardians" at bounding box center [61, 94] width 123 height 26
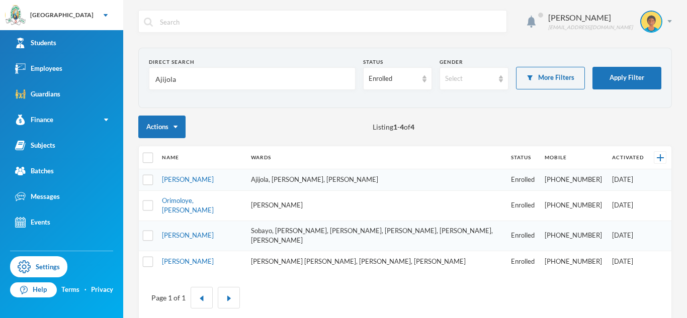
click at [167, 83] on input "Ajijola" at bounding box center [252, 79] width 196 height 23
type input "Ayoola"
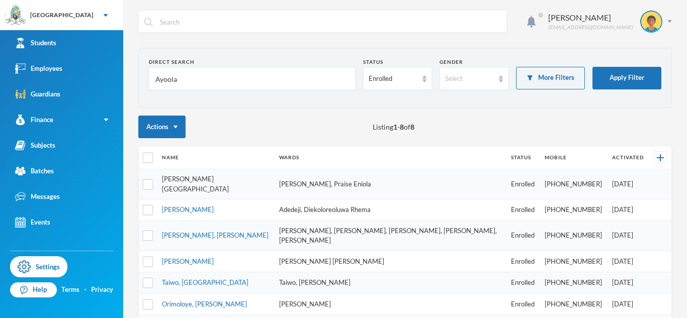
click at [198, 178] on link "[PERSON_NAME][GEOGRAPHIC_DATA]" at bounding box center [195, 184] width 67 height 18
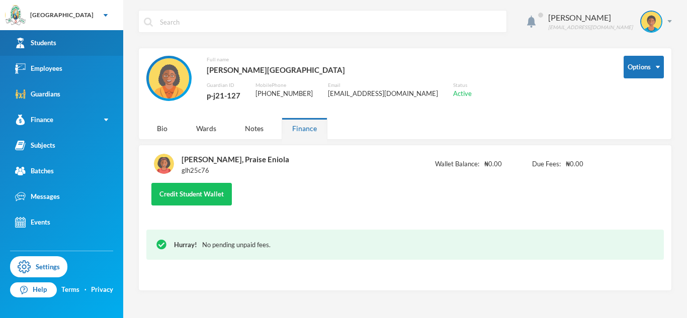
click at [90, 47] on link "Students" at bounding box center [61, 43] width 123 height 26
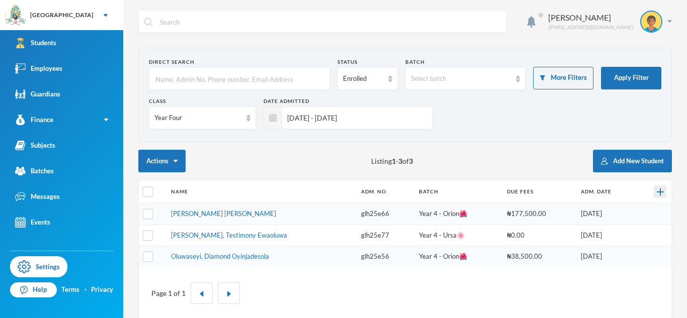
click at [661, 186] on div at bounding box center [660, 192] width 13 height 13
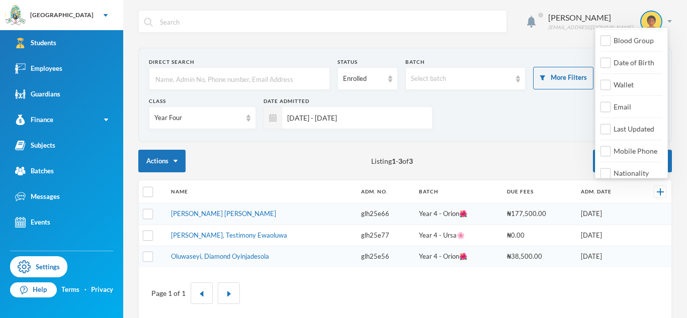
scroll to position [167, 0]
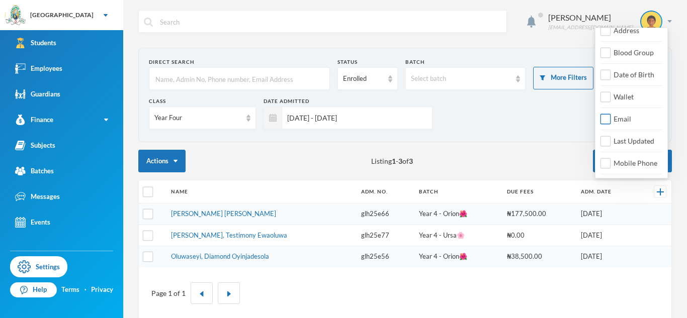
click at [607, 123] on input "Email" at bounding box center [605, 119] width 11 height 11
checkbox input "true"
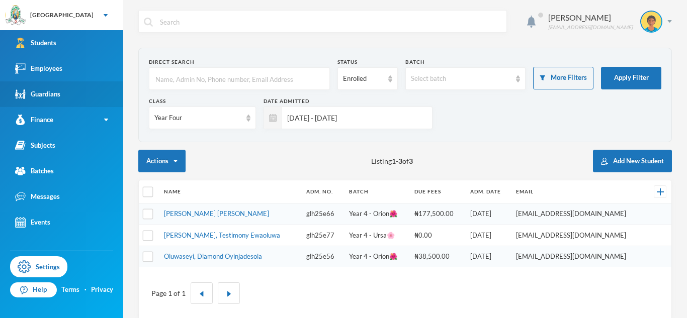
click at [104, 90] on link "Guardians" at bounding box center [61, 94] width 123 height 26
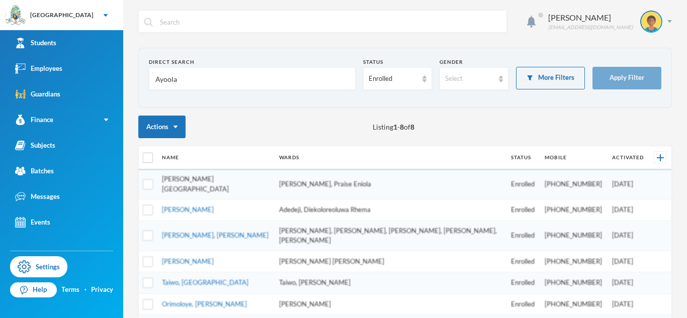
click at [210, 183] on link "[PERSON_NAME][GEOGRAPHIC_DATA]" at bounding box center [195, 184] width 67 height 18
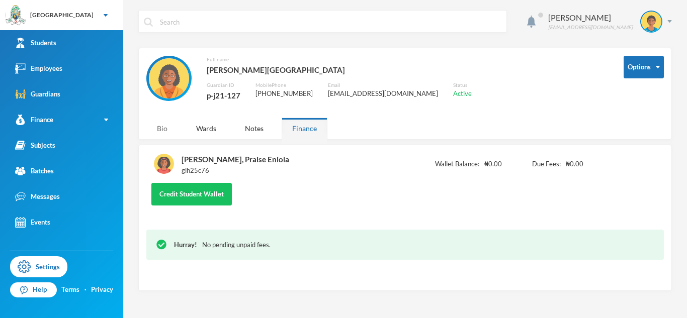
click at [161, 125] on div "Bio" at bounding box center [162, 129] width 32 height 22
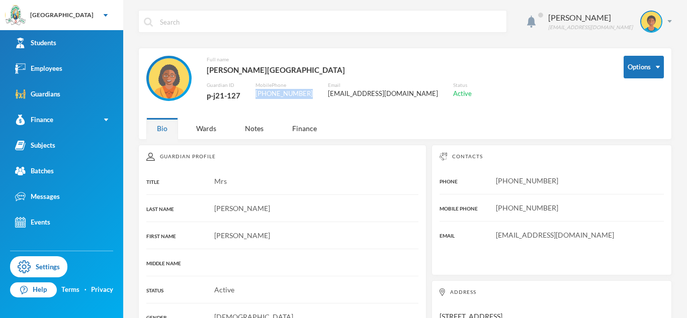
drag, startPoint x: 308, startPoint y: 95, endPoint x: 257, endPoint y: 92, distance: 50.9
click at [257, 92] on div "[PHONE_NUMBER]" at bounding box center [283, 94] width 57 height 10
copy div "[PHONE_NUMBER]"
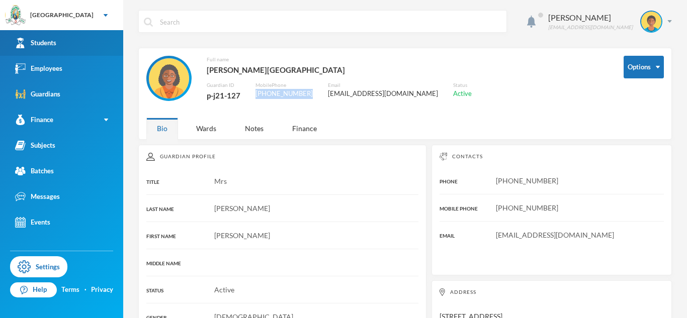
click at [78, 46] on link "Students" at bounding box center [61, 43] width 123 height 26
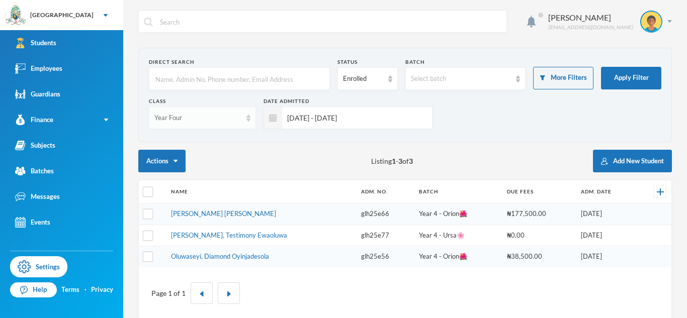
click at [227, 117] on div "Year Four" at bounding box center [197, 118] width 87 height 10
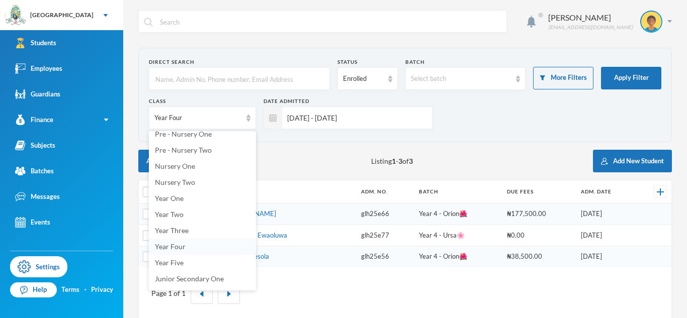
scroll to position [24, 0]
click at [195, 261] on li "Year Five" at bounding box center [202, 262] width 107 height 16
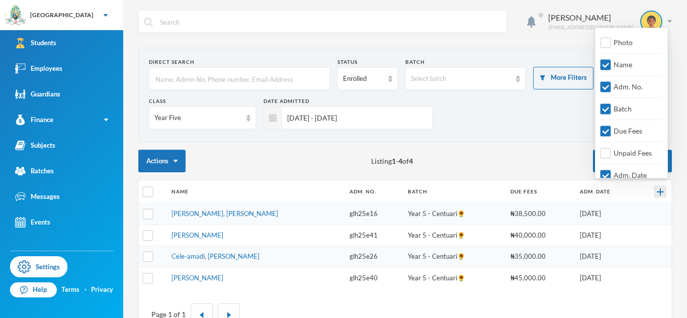
click at [660, 192] on img at bounding box center [660, 192] width 7 height 7
click at [617, 62] on span "Email" at bounding box center [622, 66] width 26 height 9
click at [611, 61] on input "Email" at bounding box center [605, 66] width 11 height 11
checkbox input "true"
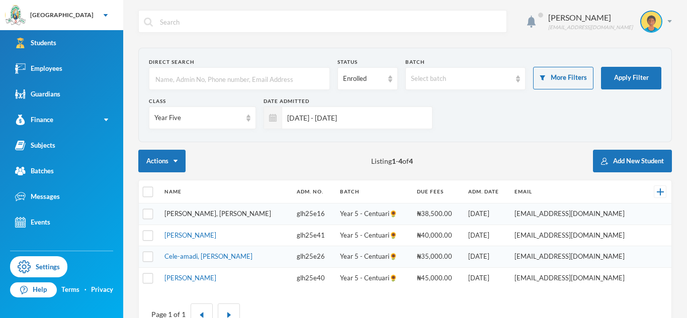
click at [213, 214] on link "[PERSON_NAME], [PERSON_NAME]" at bounding box center [217, 214] width 107 height 8
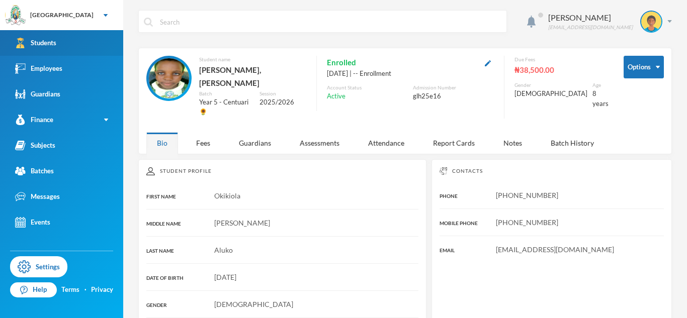
click at [76, 45] on link "Students" at bounding box center [61, 43] width 123 height 26
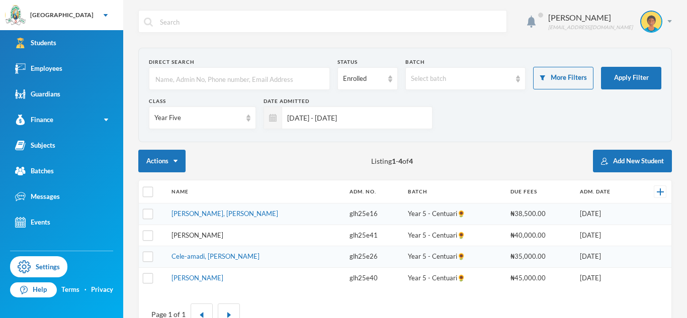
click at [211, 238] on link "[PERSON_NAME]" at bounding box center [197, 235] width 52 height 8
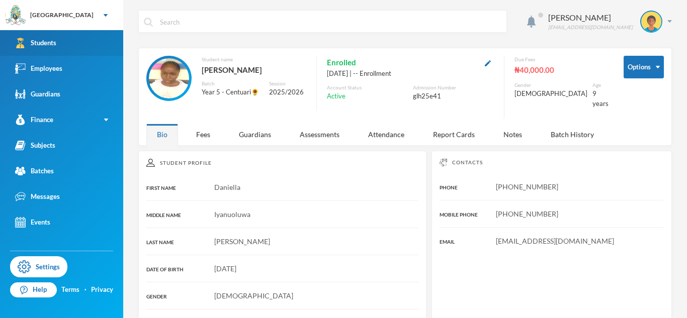
click at [82, 50] on link "Students" at bounding box center [61, 43] width 123 height 26
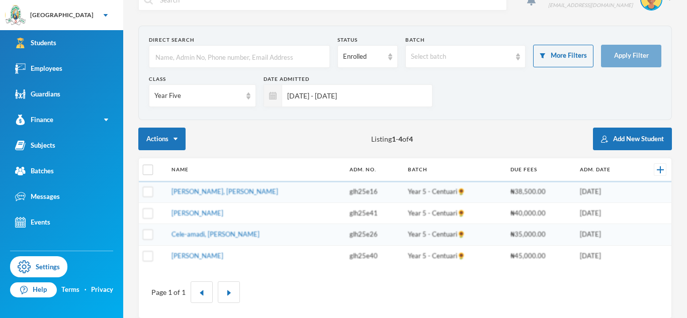
scroll to position [33, 0]
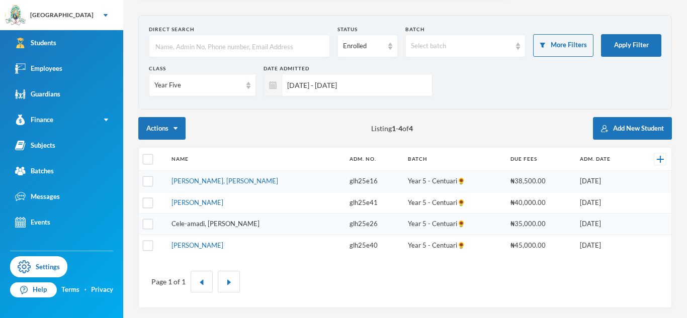
click at [231, 226] on link "Cele-amadi, [PERSON_NAME]" at bounding box center [215, 224] width 88 height 8
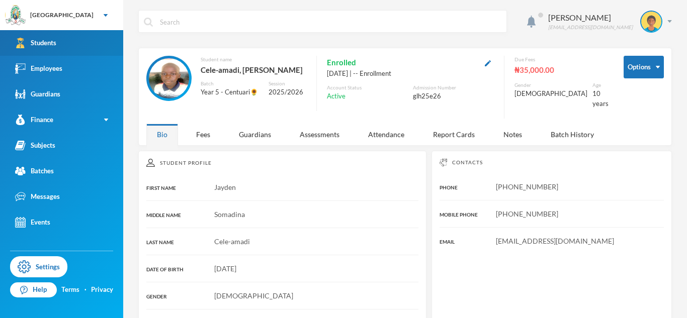
click at [51, 43] on div "Students" at bounding box center [35, 43] width 41 height 11
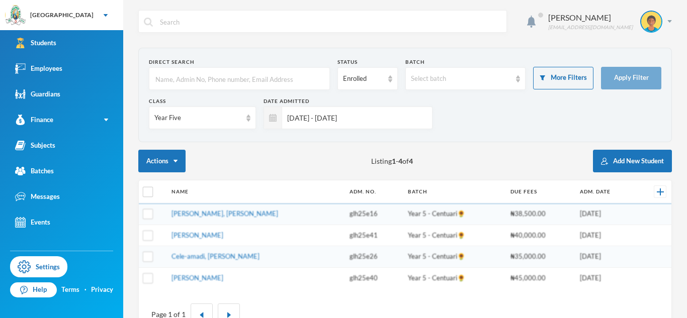
scroll to position [33, 0]
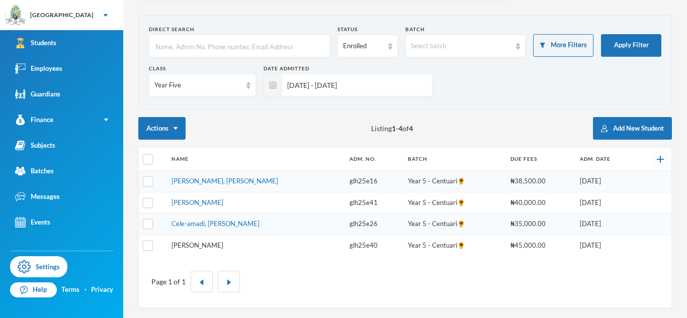
click at [201, 246] on link "[PERSON_NAME]" at bounding box center [197, 245] width 52 height 8
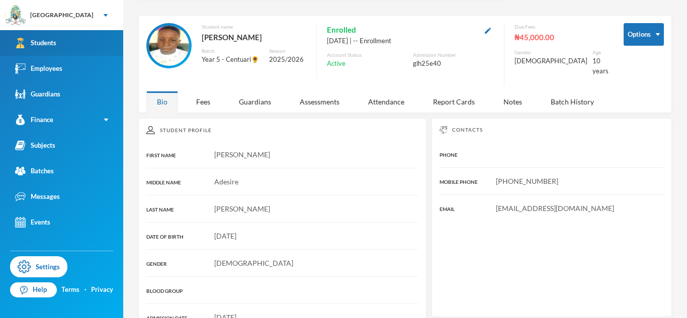
click at [76, 47] on link "Students" at bounding box center [61, 43] width 123 height 26
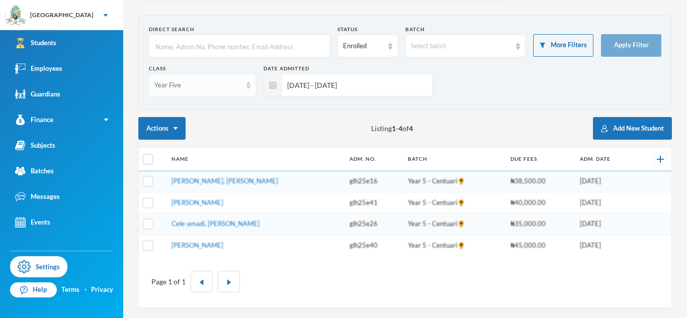
click at [205, 81] on div "Year Five" at bounding box center [197, 85] width 87 height 10
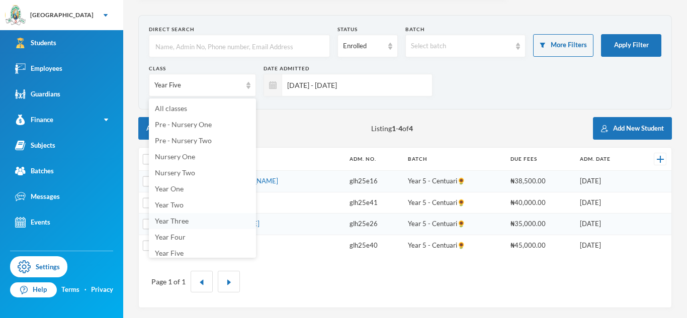
click at [196, 220] on li "Year Three" at bounding box center [202, 221] width 107 height 16
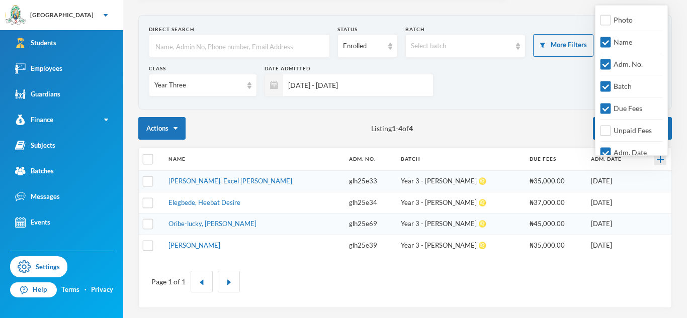
click at [665, 156] on div at bounding box center [660, 159] width 13 height 13
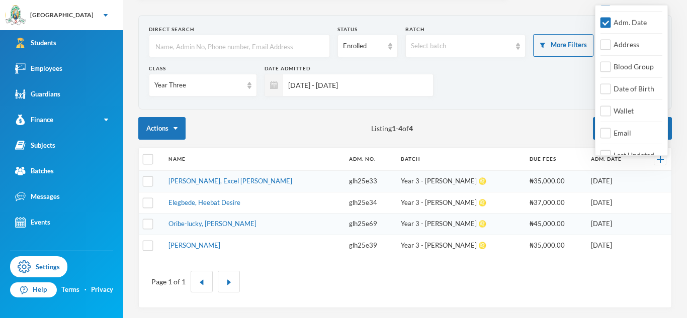
scroll to position [141, 0]
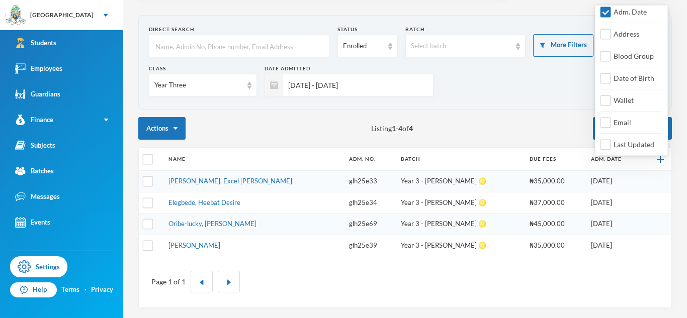
click at [644, 125] on div "Photo Name Adm. No. Batch Due Fees Unpaid Fees Adm. Date Address Blood Group Da…" at bounding box center [631, 80] width 73 height 151
click at [624, 123] on span "Email" at bounding box center [622, 122] width 26 height 9
click at [611, 123] on input "Email" at bounding box center [605, 123] width 11 height 11
checkbox input "true"
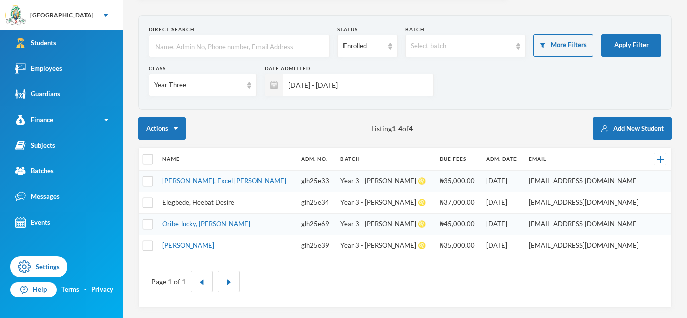
click at [223, 199] on link "Elegbede, Heebat Desire" at bounding box center [198, 203] width 72 height 8
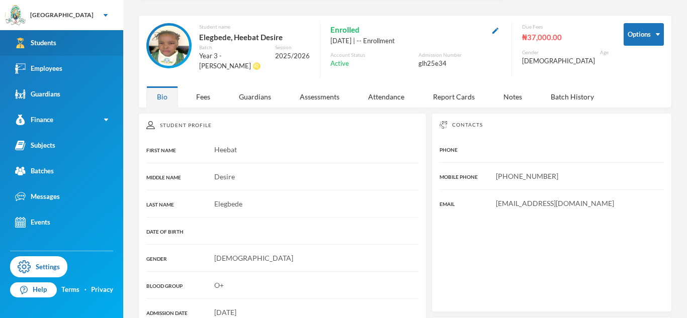
click at [91, 34] on link "Students" at bounding box center [61, 43] width 123 height 26
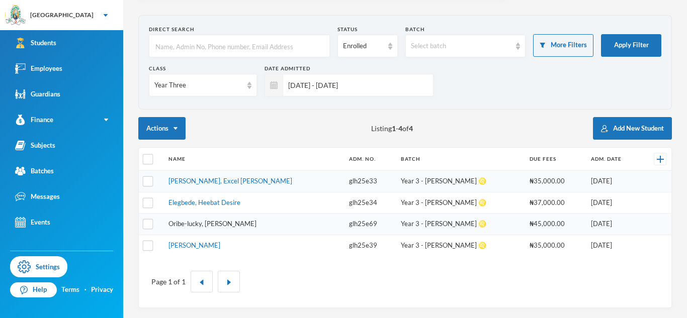
click at [241, 225] on link "Oribe-lucky, [PERSON_NAME]" at bounding box center [212, 224] width 88 height 8
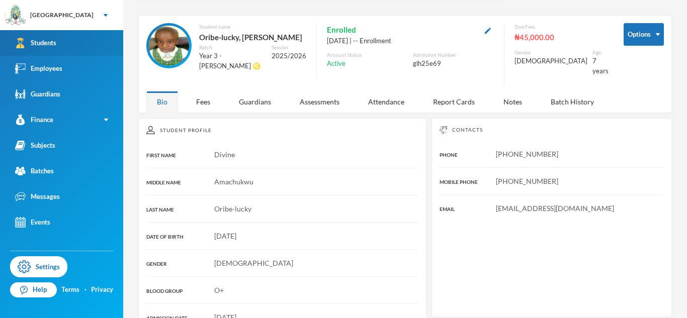
click at [93, 51] on link "Students" at bounding box center [61, 43] width 123 height 26
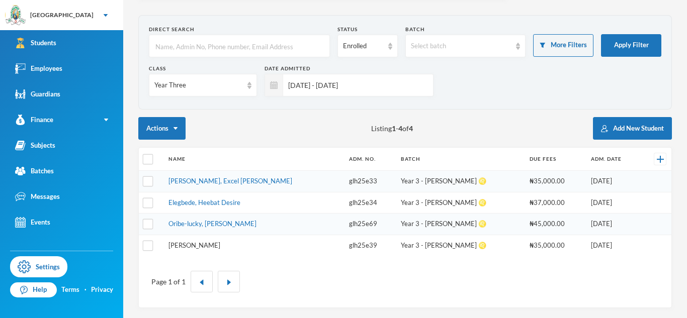
click at [220, 247] on link "[PERSON_NAME]" at bounding box center [194, 245] width 52 height 8
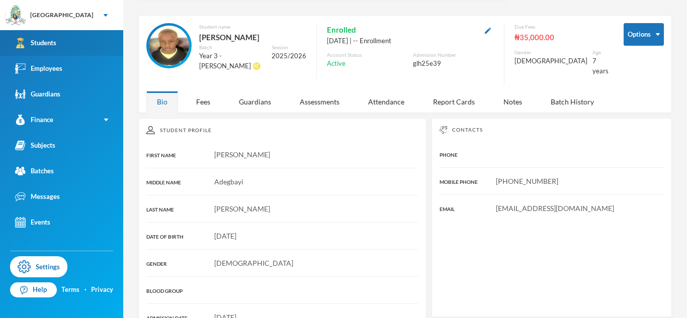
click at [102, 41] on link "Students" at bounding box center [61, 43] width 123 height 26
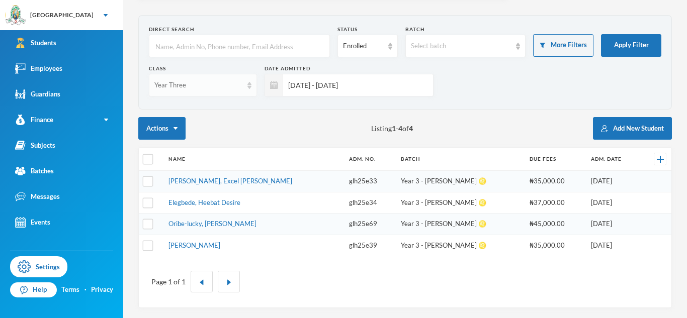
click at [214, 87] on div "Year Three" at bounding box center [198, 85] width 88 height 10
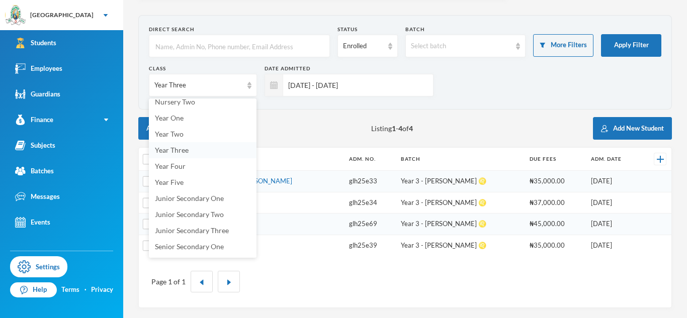
scroll to position [71, 0]
click at [192, 200] on span "Junior Secondary One" at bounding box center [189, 198] width 69 height 9
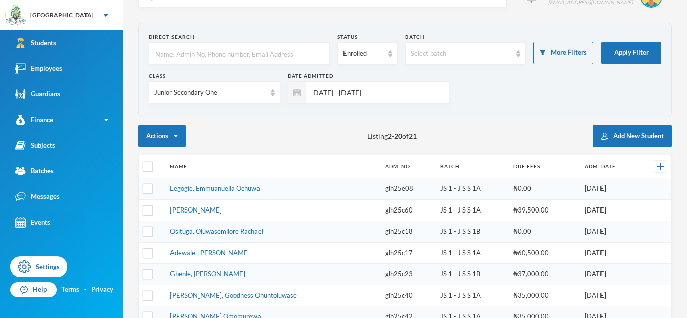
scroll to position [21, 0]
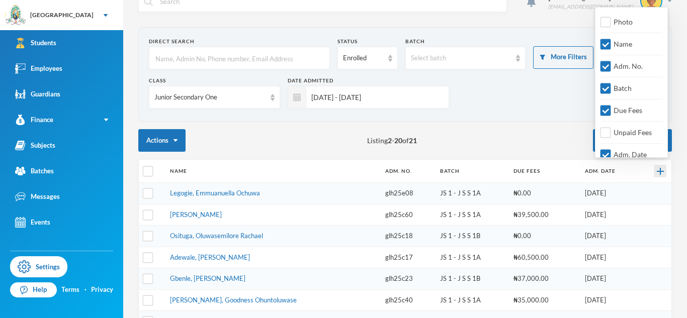
click at [657, 173] on img at bounding box center [660, 171] width 7 height 7
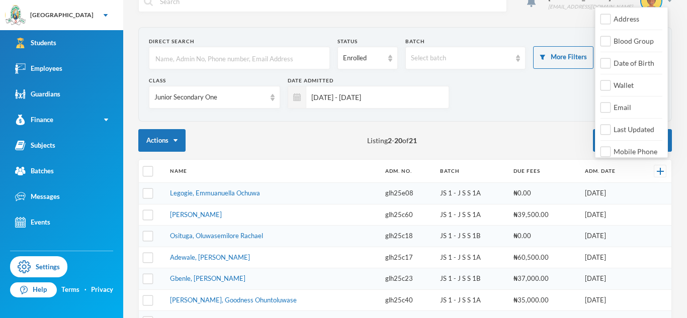
scroll to position [172, 0]
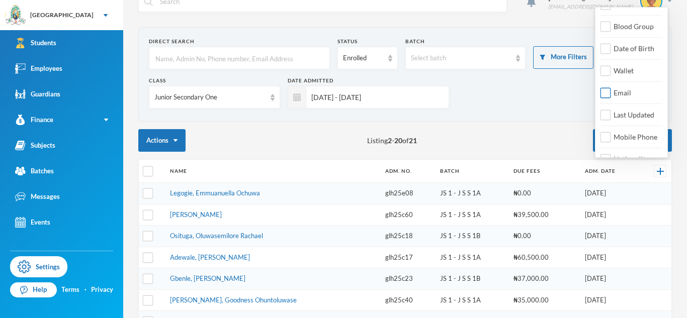
click at [624, 94] on span "Email" at bounding box center [622, 93] width 26 height 9
click at [611, 94] on input "Email" at bounding box center [605, 93] width 11 height 11
checkbox input "true"
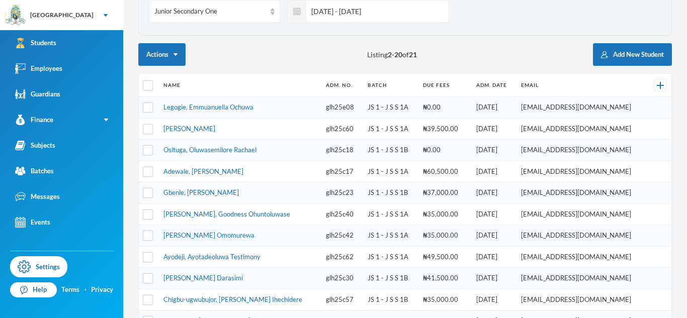
scroll to position [108, 0]
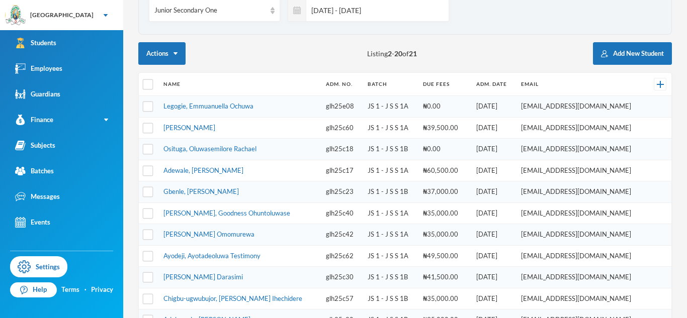
click at [322, 16] on input "[DATE] - [DATE]" at bounding box center [374, 10] width 137 height 23
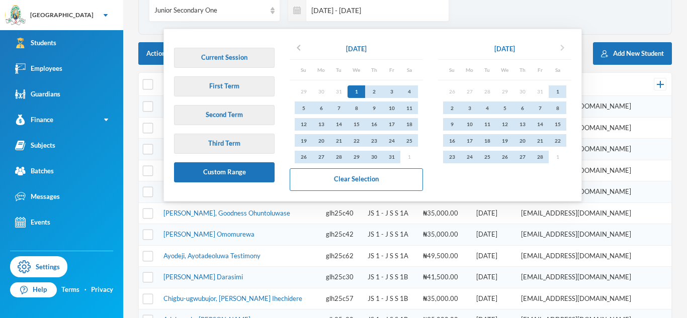
click at [567, 51] on icon "chevron_right" at bounding box center [562, 48] width 12 height 12
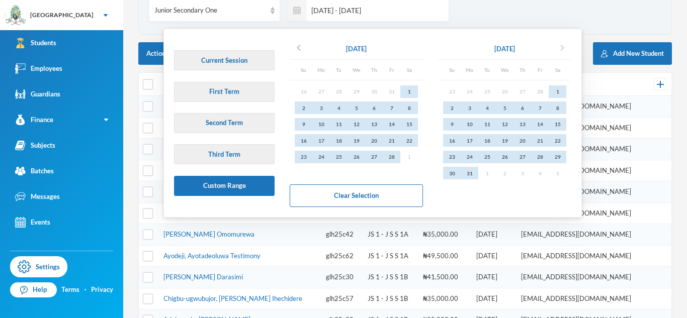
click at [567, 51] on icon "chevron_right" at bounding box center [562, 48] width 12 height 12
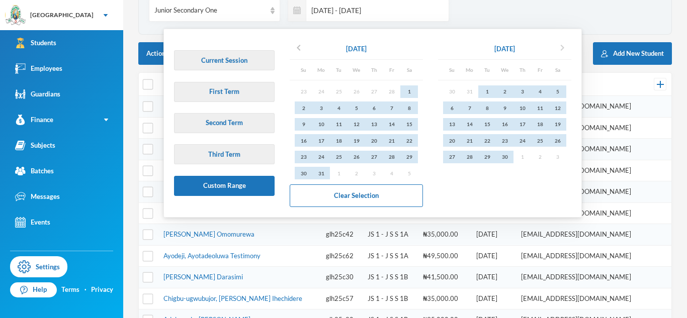
click at [567, 51] on icon "chevron_right" at bounding box center [562, 48] width 12 height 12
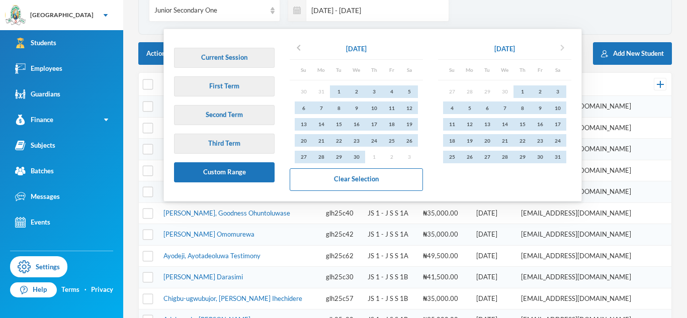
click at [567, 51] on icon "chevron_right" at bounding box center [562, 48] width 12 height 12
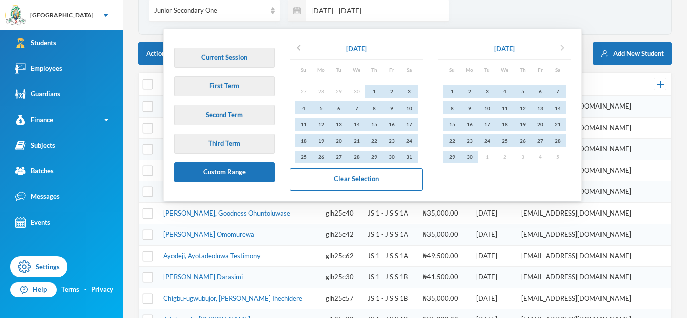
click at [567, 51] on icon "chevron_right" at bounding box center [562, 48] width 12 height 12
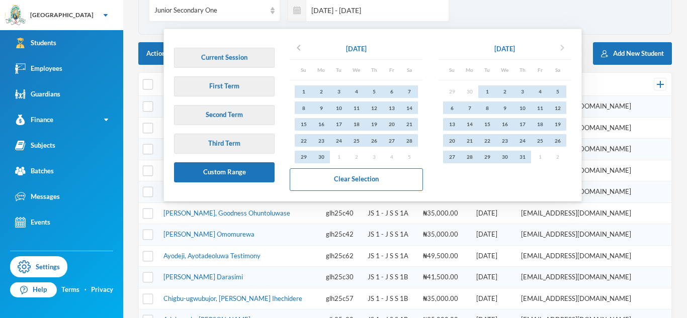
click at [567, 51] on icon "chevron_right" at bounding box center [562, 48] width 12 height 12
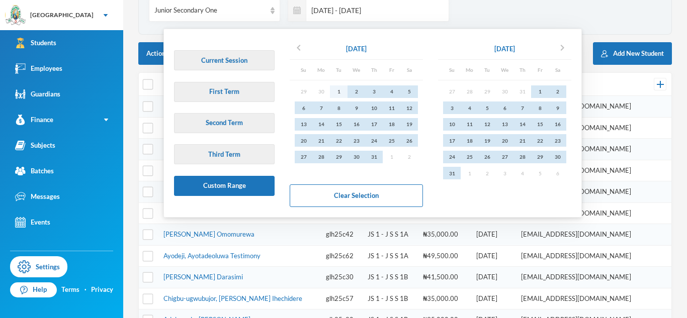
click at [341, 92] on div "1" at bounding box center [339, 91] width 18 height 13
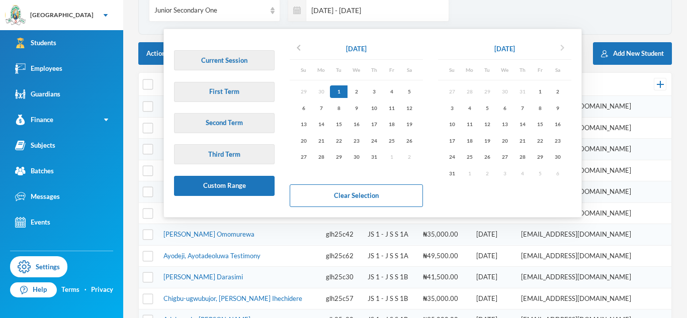
click at [568, 44] on icon "chevron_right" at bounding box center [562, 48] width 12 height 12
click at [494, 153] on div "30" at bounding box center [487, 157] width 18 height 13
type input "[DATE] - [DATE]"
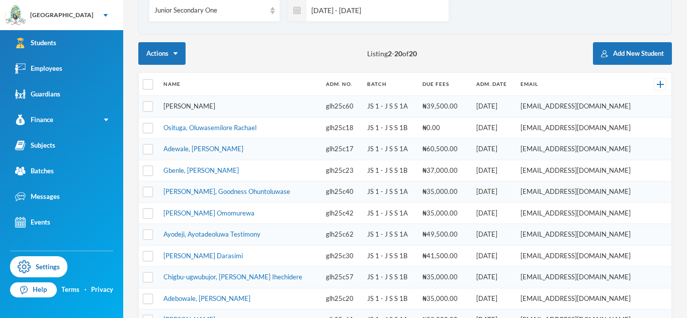
click at [215, 108] on link "[PERSON_NAME]" at bounding box center [189, 106] width 52 height 8
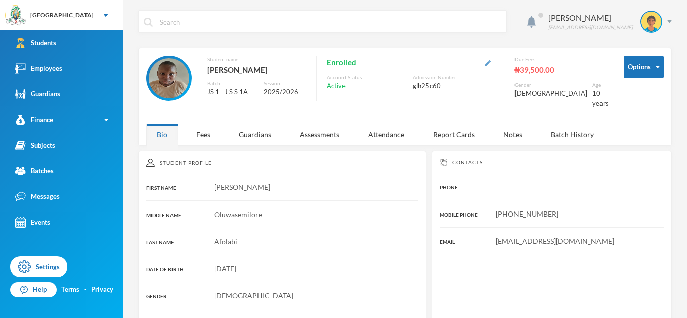
click at [491, 63] on img "button" at bounding box center [488, 63] width 6 height 6
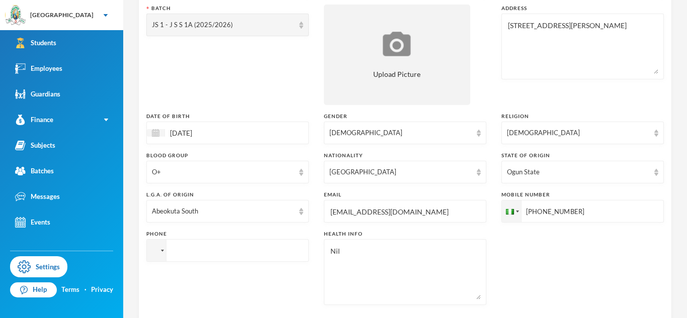
scroll to position [159, 0]
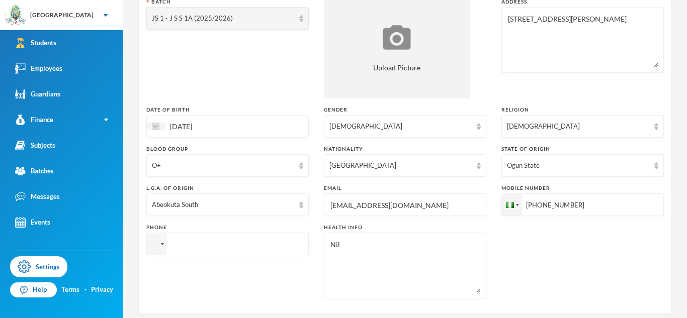
click at [378, 242] on textarea "Nil" at bounding box center [404, 265] width 151 height 55
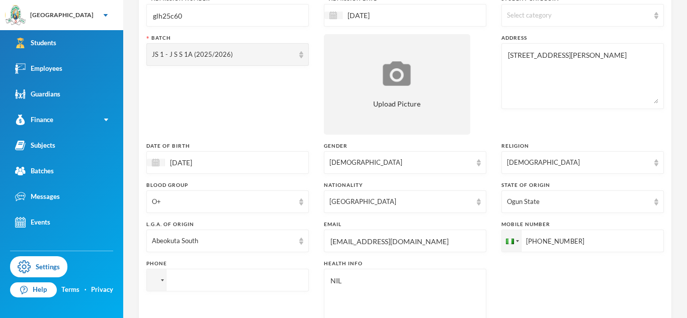
scroll to position [122, 0]
type textarea "NIL"
click at [549, 240] on input "[PHONE_NUMBER]" at bounding box center [582, 242] width 162 height 23
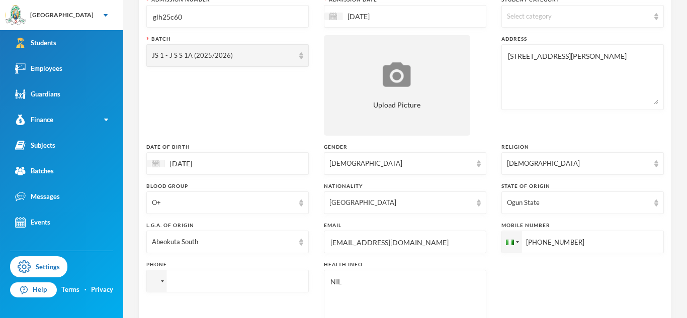
click at [241, 286] on input "tel" at bounding box center [227, 281] width 162 height 23
paste input "[PHONE_NUMBER]"
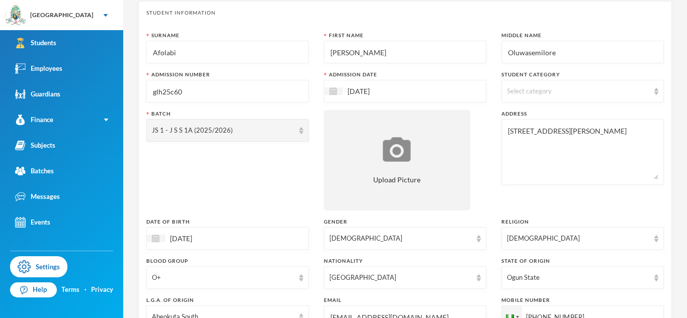
scroll to position [48, 0]
type input "[PHONE_NUMBER]"
click at [344, 314] on input "[EMAIL_ADDRESS][DOMAIN_NAME]" at bounding box center [404, 316] width 151 height 23
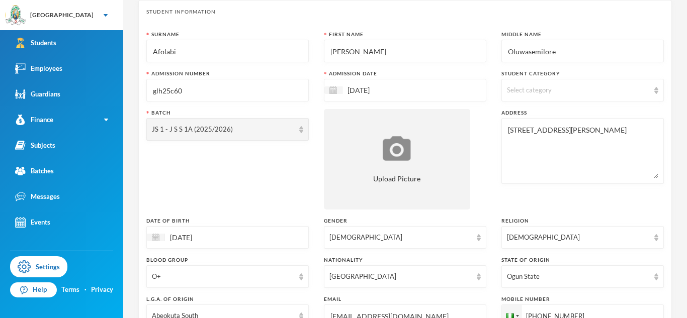
type input "h"
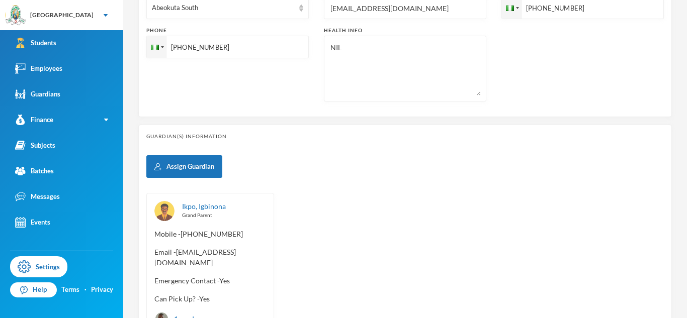
scroll to position [432, 0]
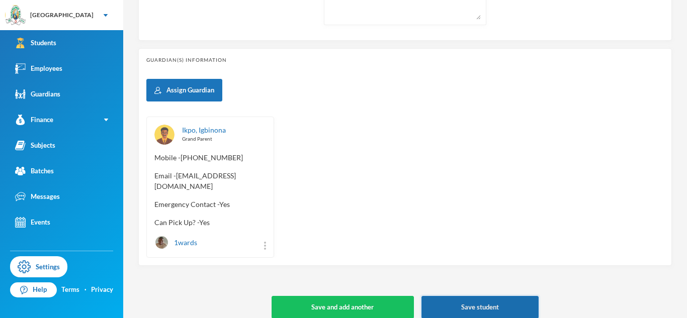
type input "[EMAIL_ADDRESS][DOMAIN_NAME]"
click at [460, 298] on button "Save student" at bounding box center [479, 307] width 117 height 23
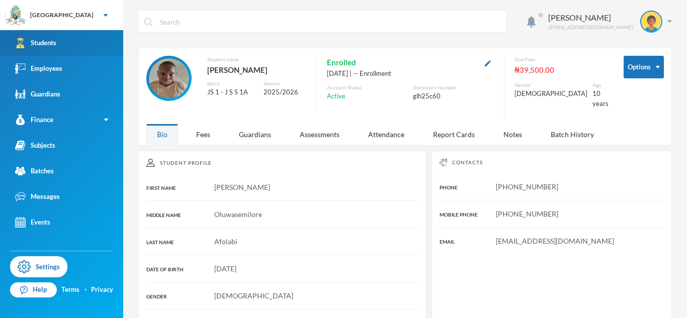
click at [40, 49] on link "Students" at bounding box center [61, 43] width 123 height 26
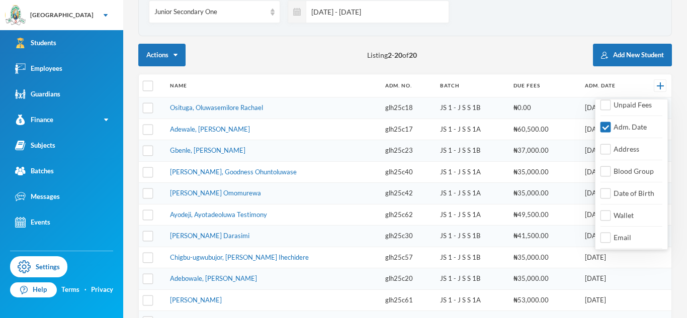
scroll to position [126, 0]
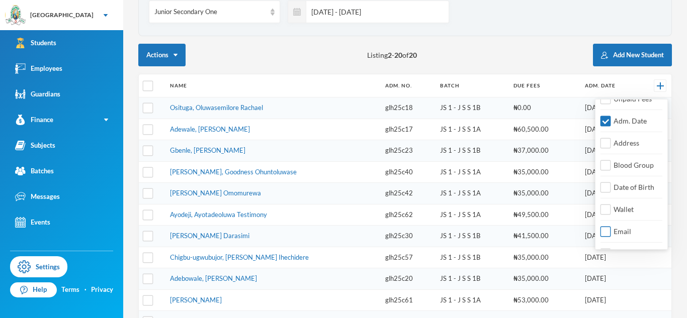
click at [616, 234] on span "Email" at bounding box center [622, 231] width 26 height 9
click at [611, 234] on input "Email" at bounding box center [605, 232] width 11 height 11
checkbox input "true"
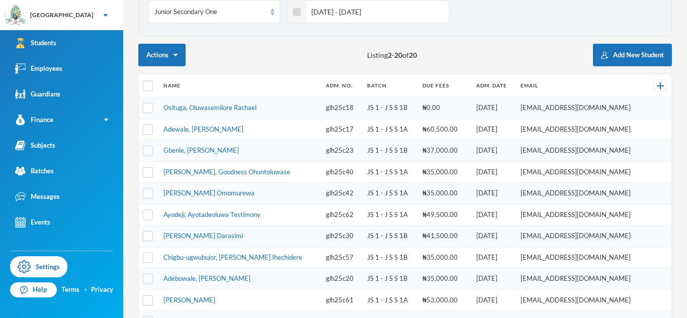
click at [264, 50] on div "Actions Listing 2 - 20 of 20 Add New Student" at bounding box center [405, 55] width 534 height 23
click at [218, 149] on link "Gbenle, [PERSON_NAME]" at bounding box center [200, 150] width 75 height 8
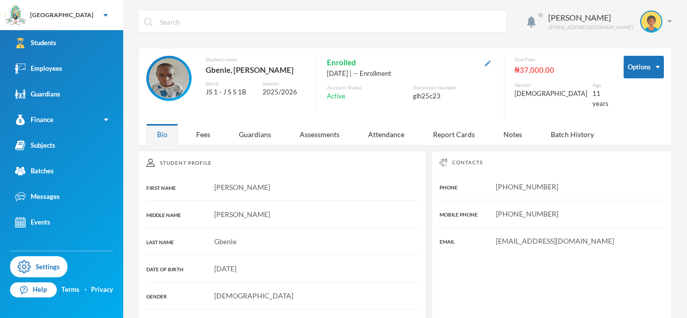
click at [491, 63] on img "button" at bounding box center [488, 63] width 6 height 6
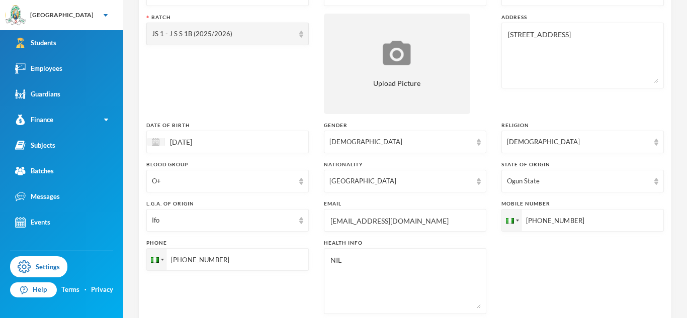
scroll to position [144, 0]
click at [360, 224] on input "[EMAIL_ADDRESS][DOMAIN_NAME]" at bounding box center [404, 220] width 151 height 23
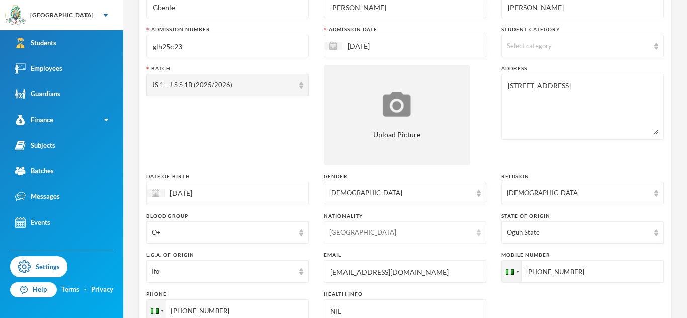
scroll to position [432, 0]
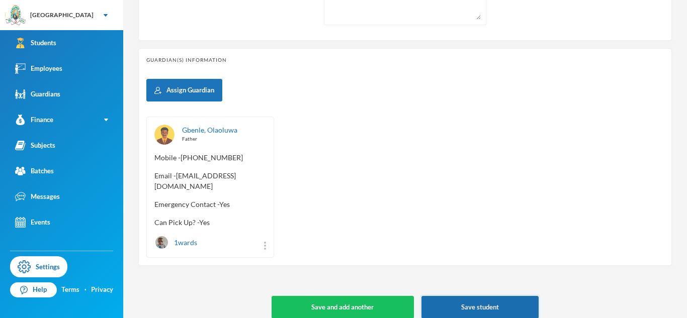
type input "[EMAIL_ADDRESS][DOMAIN_NAME]"
click at [460, 299] on button "Save student" at bounding box center [479, 307] width 117 height 23
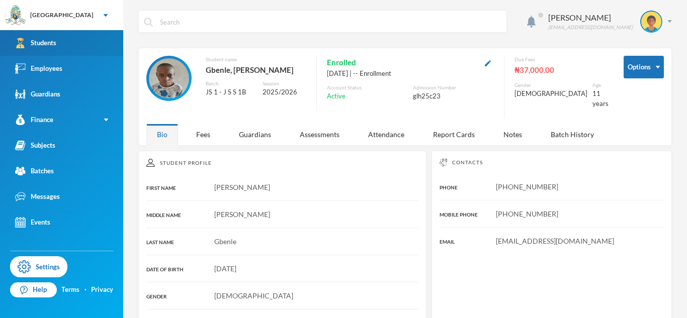
click at [37, 41] on div "Students" at bounding box center [35, 43] width 41 height 11
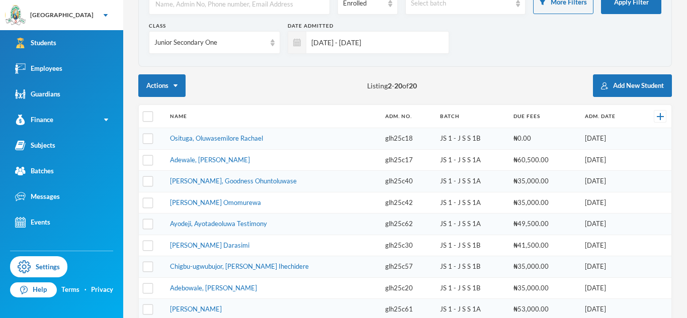
scroll to position [78, 0]
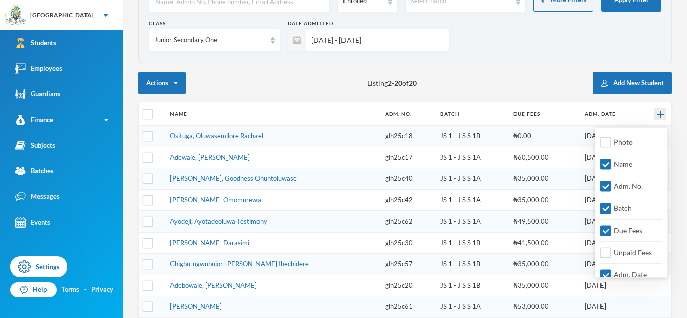
click at [661, 111] on img at bounding box center [660, 114] width 7 height 7
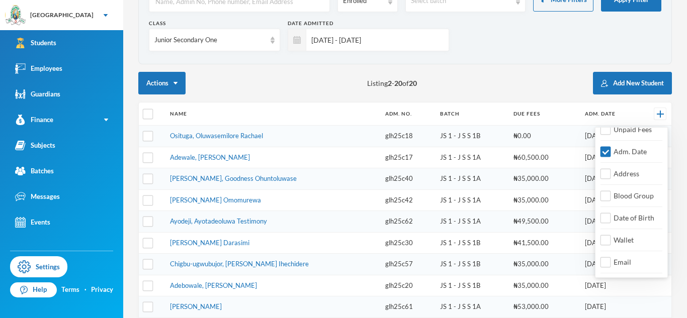
scroll to position [126, 0]
click at [629, 259] on span "Email" at bounding box center [622, 259] width 26 height 9
click at [611, 259] on input "Email" at bounding box center [605, 260] width 11 height 11
checkbox input "true"
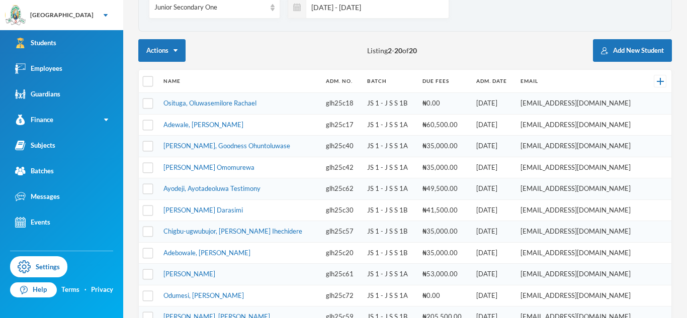
scroll to position [115, 0]
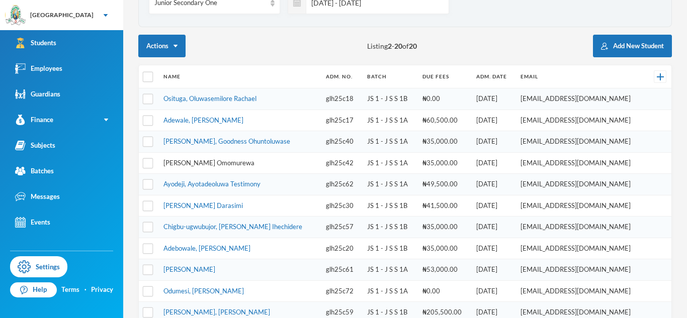
click at [232, 163] on link "[PERSON_NAME] Omomurewa" at bounding box center [208, 163] width 91 height 8
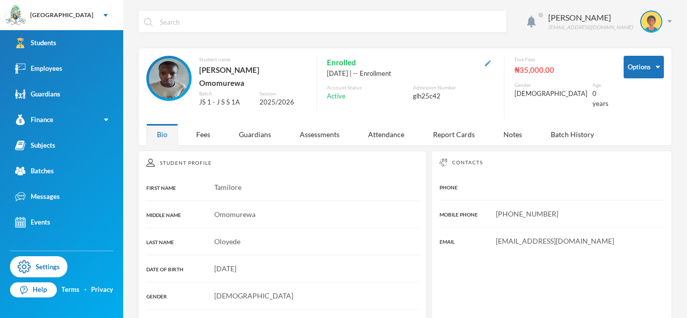
click at [491, 65] on img "button" at bounding box center [488, 63] width 6 height 6
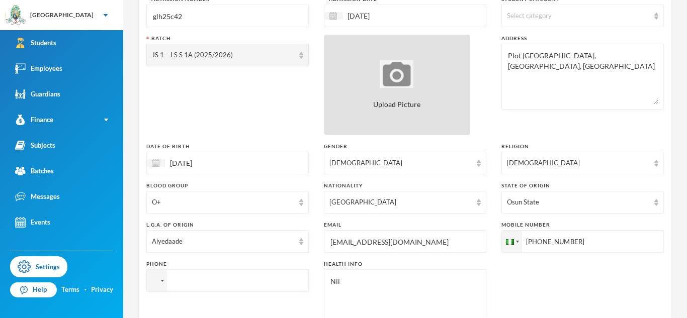
scroll to position [124, 0]
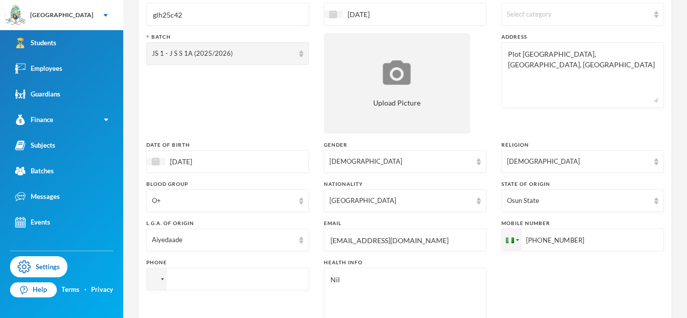
click at [384, 243] on input "[EMAIL_ADDRESS][DOMAIN_NAME]" at bounding box center [404, 240] width 151 height 23
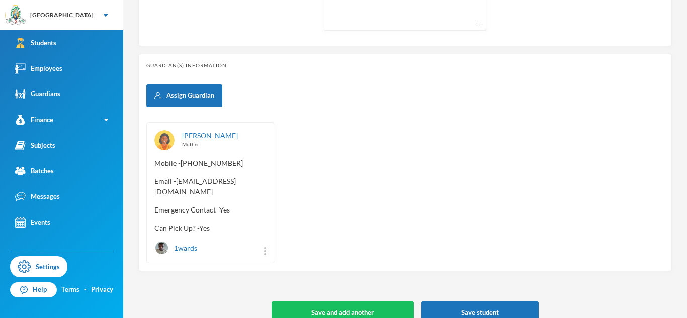
scroll to position [432, 0]
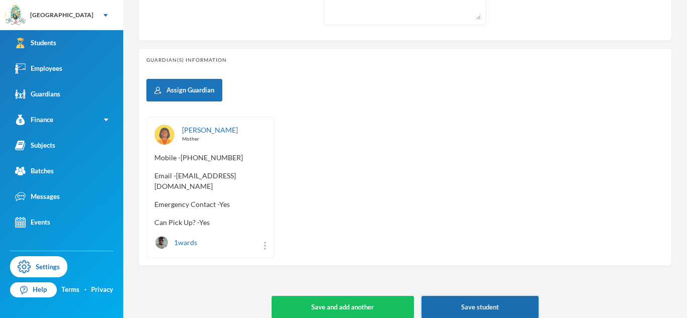
type input "[EMAIL_ADDRESS][DOMAIN_NAME]"
click at [434, 296] on button "Save student" at bounding box center [479, 307] width 117 height 23
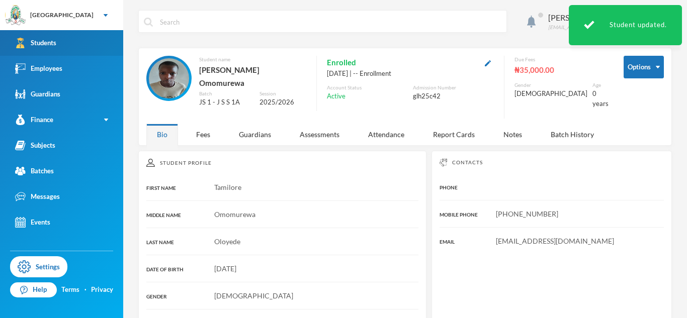
click at [102, 41] on link "Students" at bounding box center [61, 43] width 123 height 26
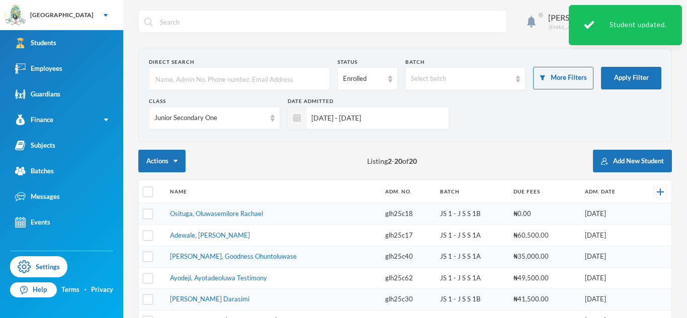
click at [264, 198] on th "Name" at bounding box center [272, 192] width 215 height 23
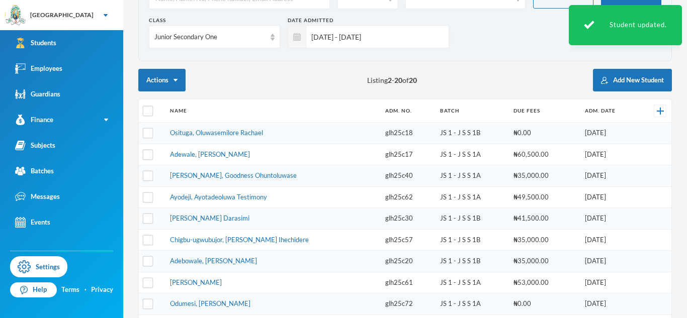
scroll to position [84, 0]
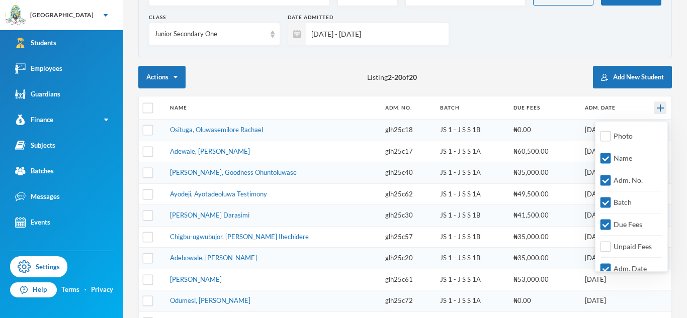
click at [659, 110] on img at bounding box center [660, 108] width 7 height 7
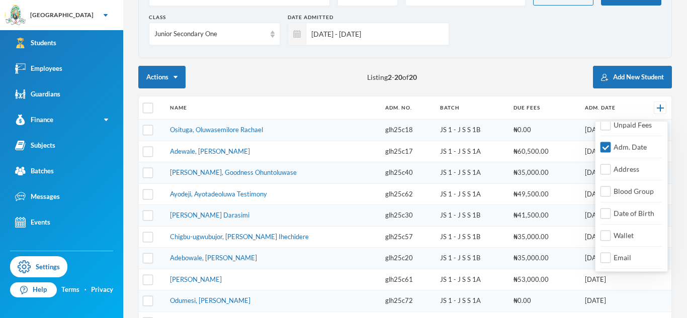
scroll to position [128, 0]
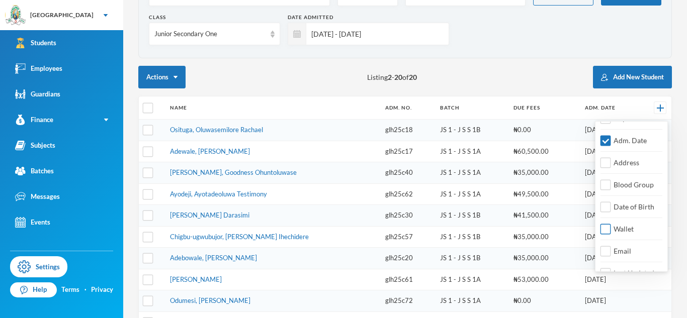
click at [629, 227] on span "Wallet" at bounding box center [623, 229] width 28 height 9
click at [611, 227] on input "Wallet" at bounding box center [605, 229] width 11 height 11
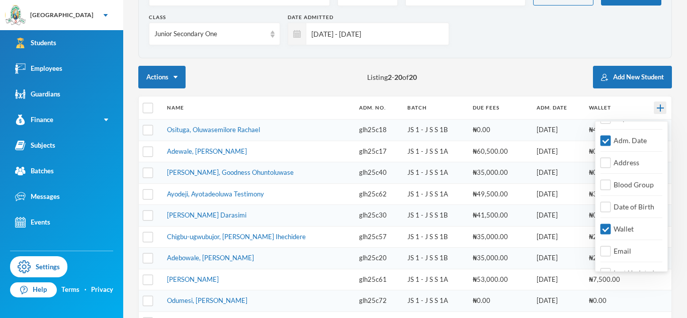
click at [659, 113] on div at bounding box center [660, 108] width 13 height 13
click at [604, 227] on input "Wallet" at bounding box center [605, 229] width 11 height 11
checkbox input "false"
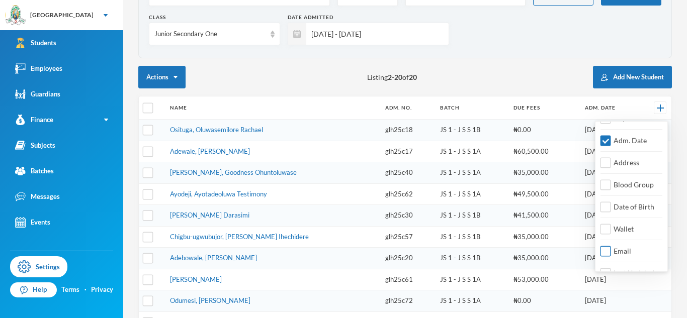
click at [605, 254] on input "Email" at bounding box center [605, 251] width 11 height 11
checkbox input "true"
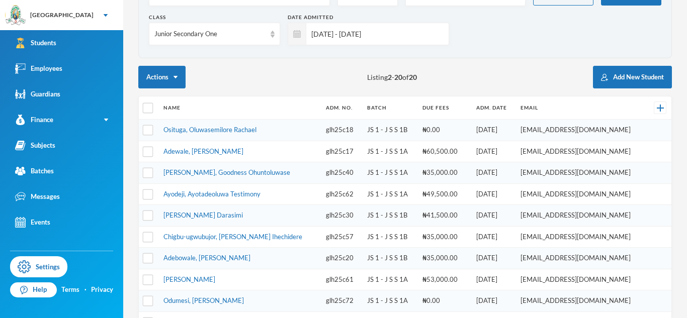
click at [315, 62] on div "Direct Search Status Enrolled Batch Select batch More Filters Apply Filter Clas…" at bounding box center [405, 271] width 534 height 614
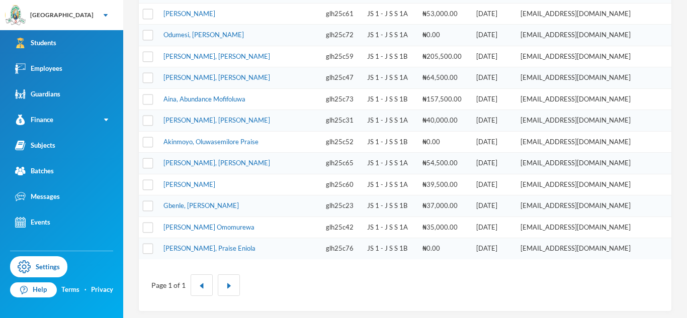
scroll to position [354, 0]
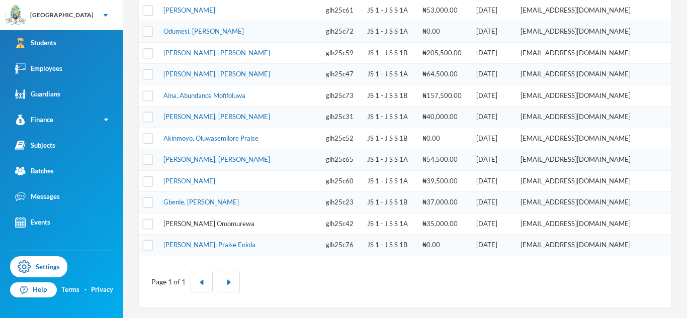
click at [227, 224] on link "[PERSON_NAME] Omomurewa" at bounding box center [208, 224] width 91 height 8
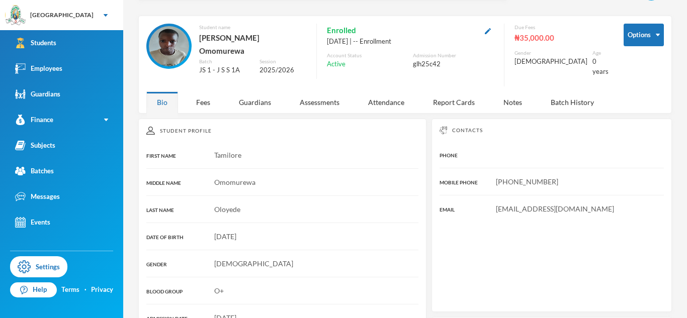
scroll to position [31, 0]
drag, startPoint x: 558, startPoint y: 174, endPoint x: 495, endPoint y: 170, distance: 62.5
click at [495, 178] on div "[PHONE_NUMBER]" at bounding box center [552, 183] width 224 height 11
copy span "[PHONE_NUMBER]"
click at [240, 101] on div "Guardians" at bounding box center [254, 104] width 53 height 22
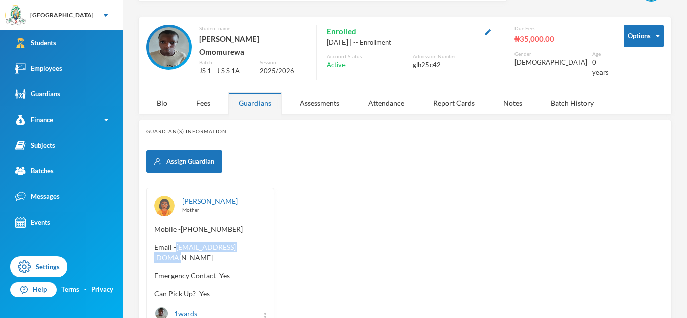
drag, startPoint x: 259, startPoint y: 240, endPoint x: 175, endPoint y: 235, distance: 83.6
click at [175, 242] on span "Email - [EMAIL_ADDRESS][DOMAIN_NAME]" at bounding box center [210, 252] width 112 height 21
copy span "[EMAIL_ADDRESS][DOMAIN_NAME]"
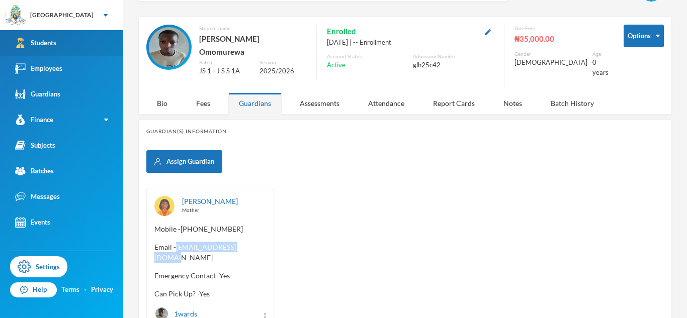
click at [39, 48] on div "Students" at bounding box center [35, 43] width 41 height 11
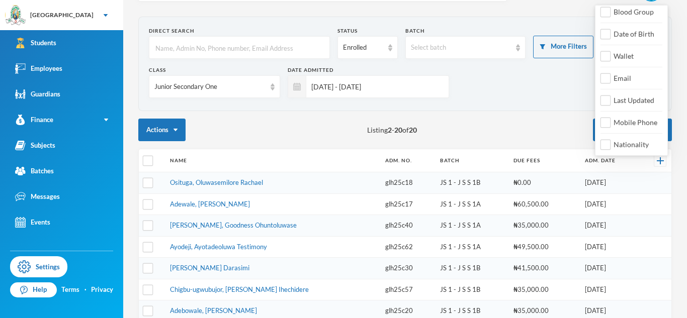
scroll to position [192, 0]
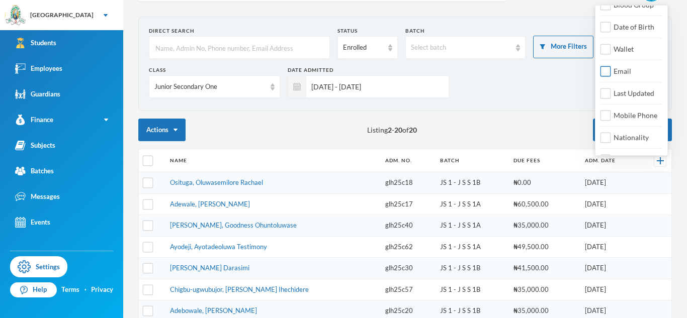
click at [629, 71] on span "Email" at bounding box center [622, 71] width 26 height 9
click at [611, 71] on input "Email" at bounding box center [605, 71] width 11 height 11
checkbox input "true"
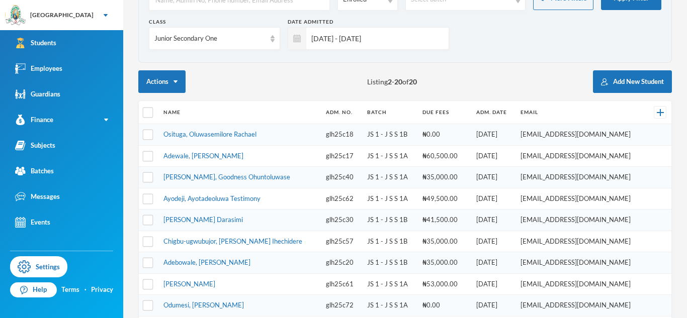
scroll to position [80, 0]
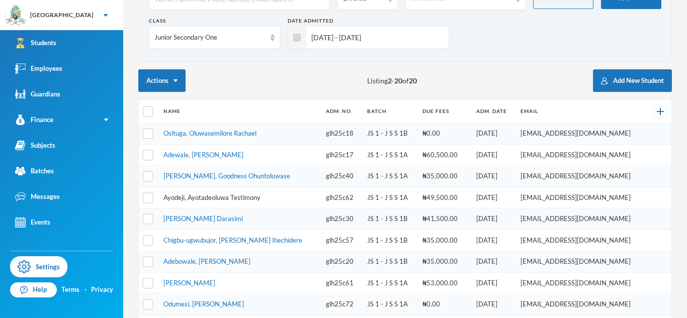
click at [254, 200] on link "Ayodeji, Ayotadeoluwa Testimony" at bounding box center [211, 198] width 97 height 8
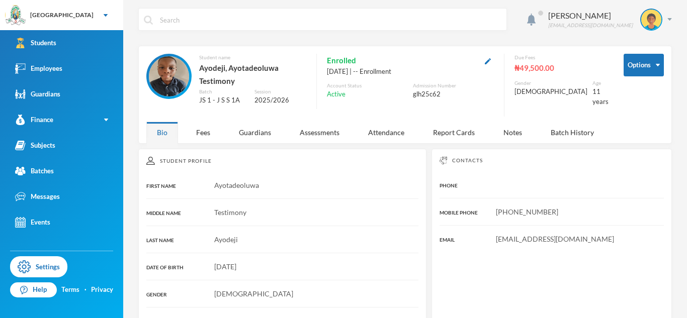
scroll to position [3, 0]
click at [491, 59] on img "button" at bounding box center [488, 60] width 6 height 6
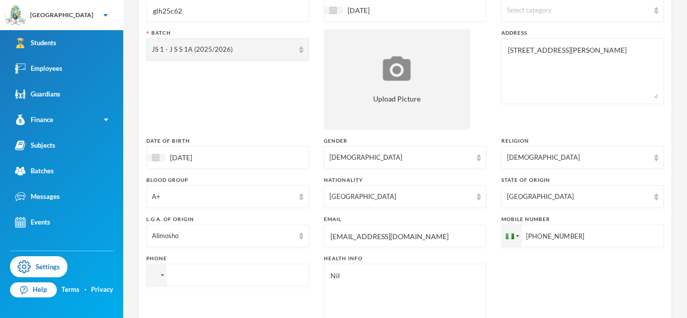
scroll to position [164, 0]
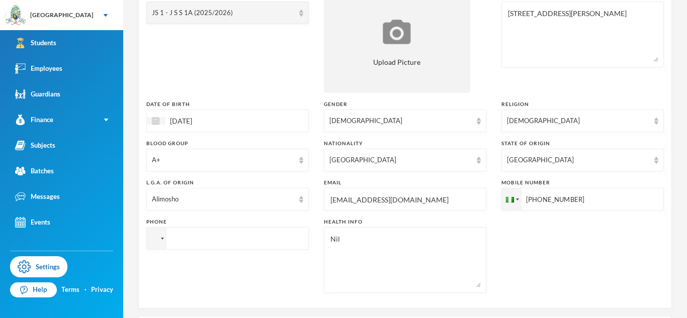
click at [403, 200] on input "[EMAIL_ADDRESS][DOMAIN_NAME]" at bounding box center [404, 200] width 151 height 23
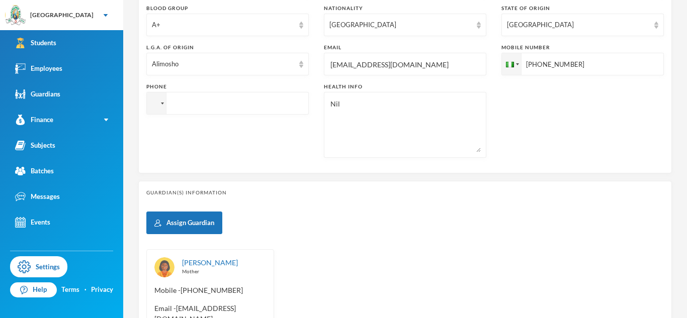
scroll to position [432, 0]
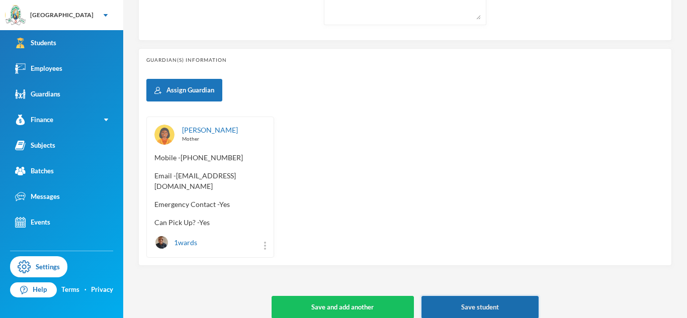
type input "[EMAIL_ADDRESS][DOMAIN_NAME]"
click at [443, 296] on button "Save student" at bounding box center [479, 307] width 117 height 23
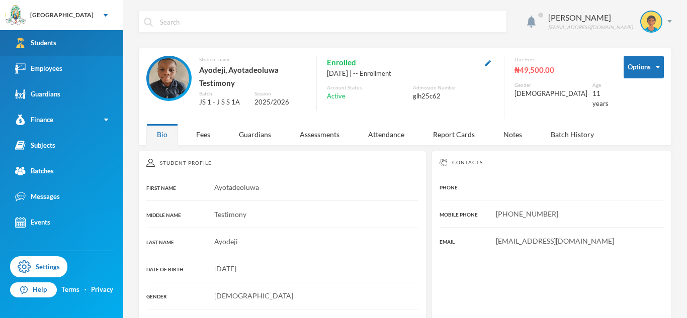
click at [76, 39] on link "Students" at bounding box center [61, 43] width 123 height 26
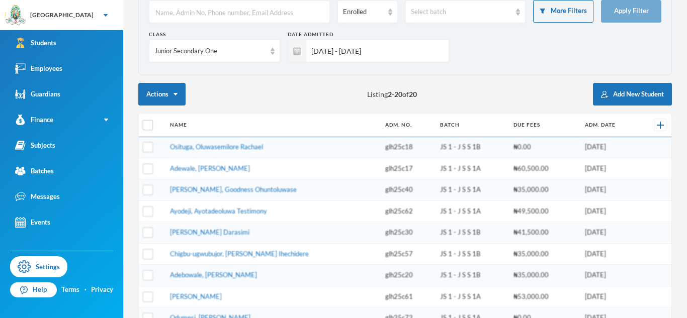
scroll to position [96, 0]
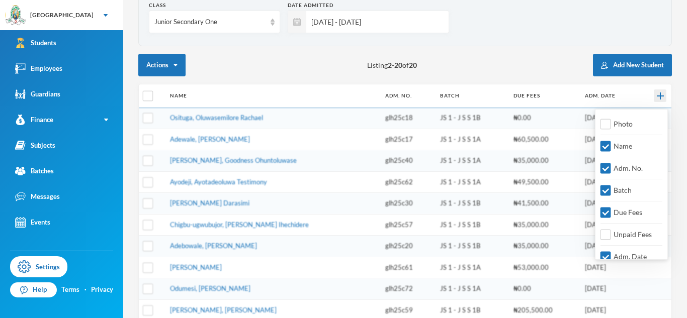
click at [660, 95] on img at bounding box center [660, 96] width 7 height 7
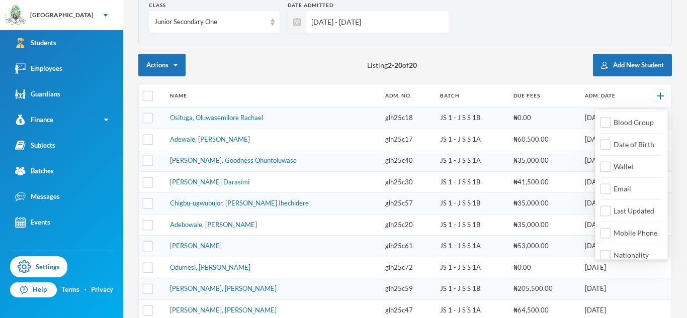
scroll to position [180, 0]
click at [622, 187] on span "Email" at bounding box center [622, 188] width 26 height 9
click at [611, 187] on input "Email" at bounding box center [605, 188] width 11 height 11
checkbox input "true"
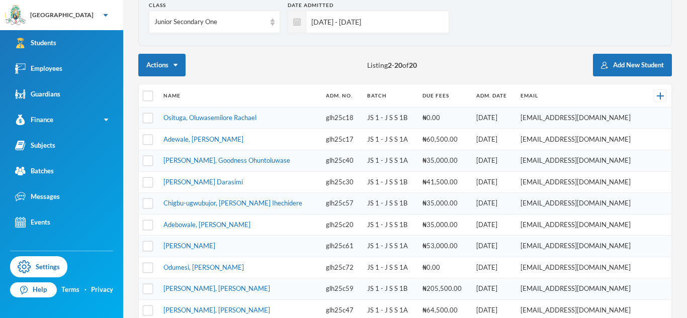
scroll to position [132, 0]
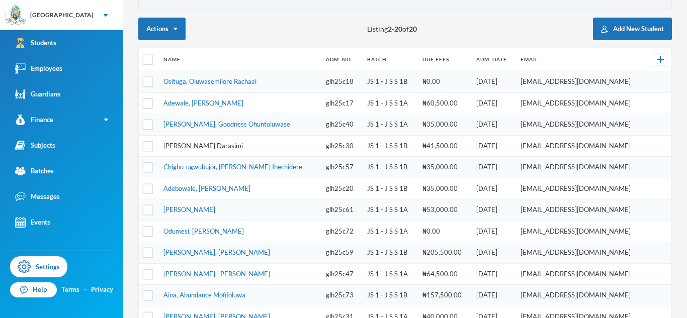
click at [232, 147] on link "[PERSON_NAME] Darasimi" at bounding box center [202, 146] width 79 height 8
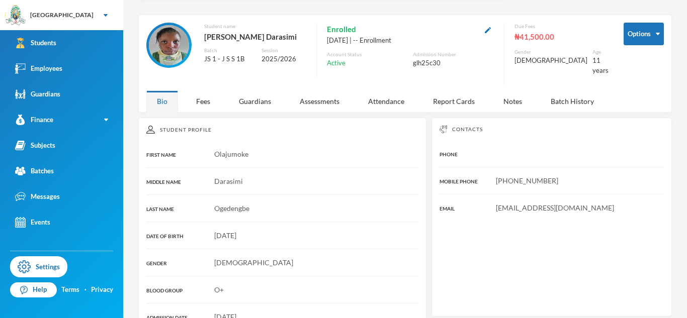
scroll to position [28, 0]
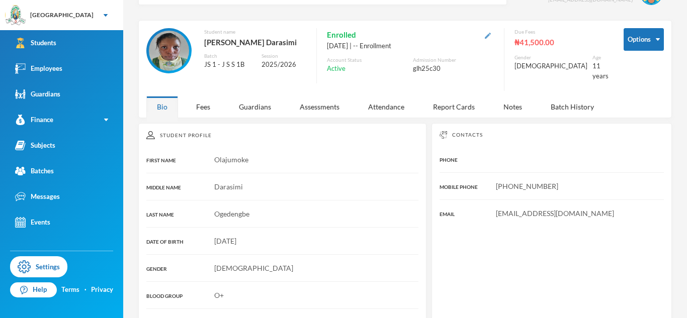
click at [491, 34] on img "button" at bounding box center [488, 36] width 6 height 6
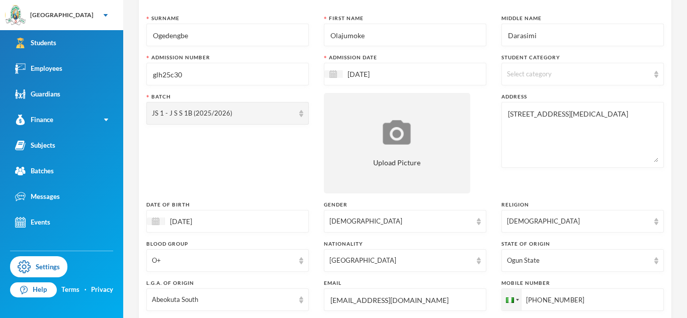
scroll to position [64, 0]
click at [392, 299] on input "[EMAIL_ADDRESS][DOMAIN_NAME]" at bounding box center [404, 300] width 151 height 23
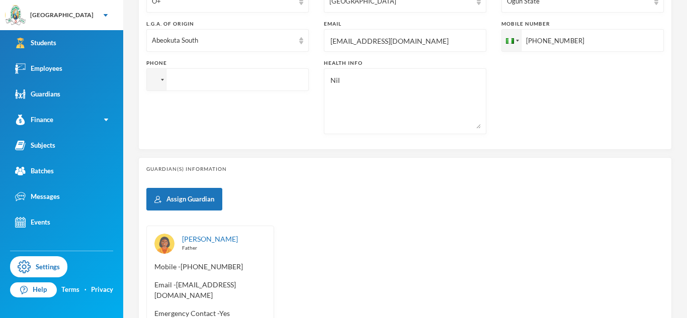
scroll to position [315, 0]
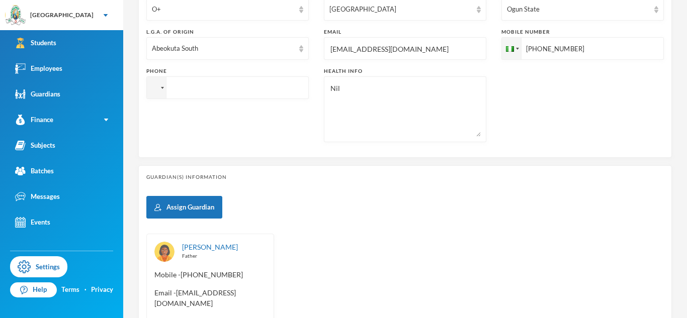
type input "[EMAIL_ADDRESS][DOMAIN_NAME]"
click at [355, 91] on textarea "Nil" at bounding box center [404, 109] width 151 height 55
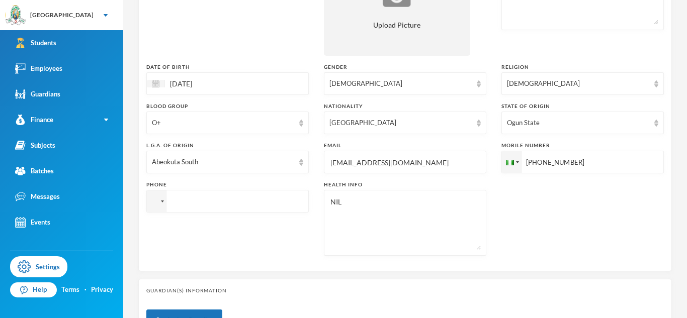
scroll to position [146, 0]
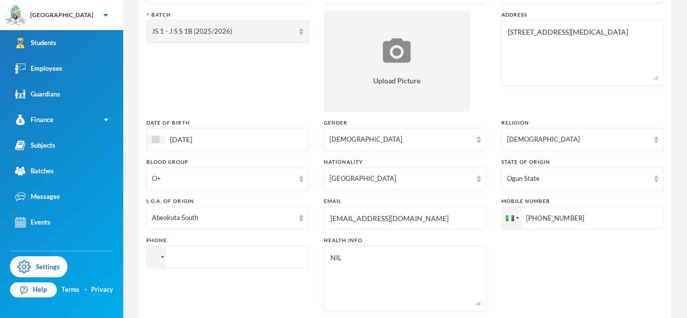
type textarea "NIL"
click at [533, 224] on input "[PHONE_NUMBER]" at bounding box center [582, 218] width 162 height 23
click at [279, 256] on input "tel" at bounding box center [227, 257] width 162 height 23
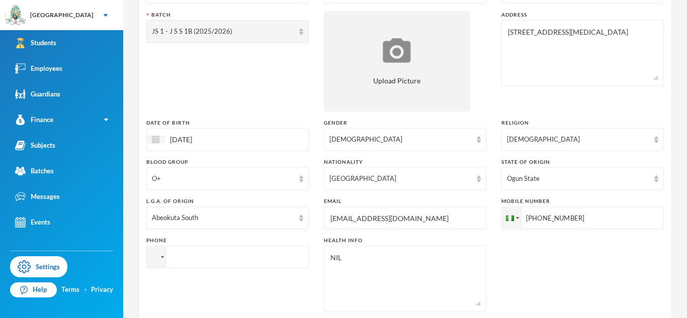
paste input "[PHONE_NUMBER]"
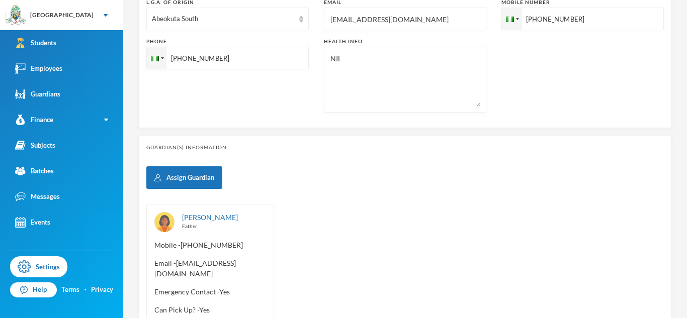
scroll to position [432, 0]
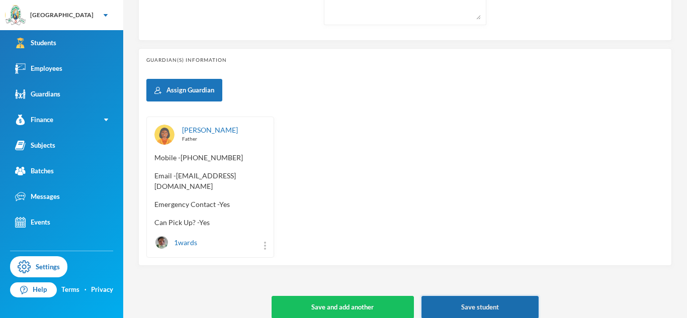
type input "[PHONE_NUMBER]"
click at [442, 299] on button "Save student" at bounding box center [479, 307] width 117 height 23
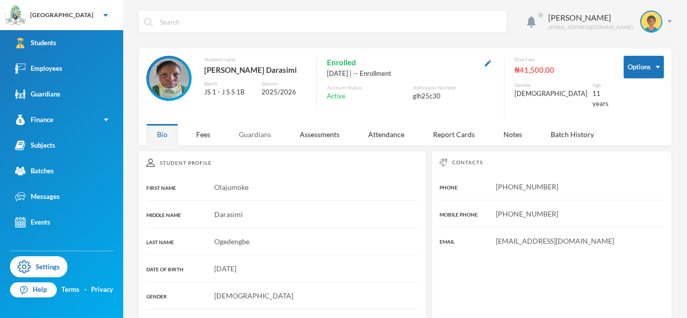
click at [242, 135] on div "Guardians" at bounding box center [254, 135] width 53 height 22
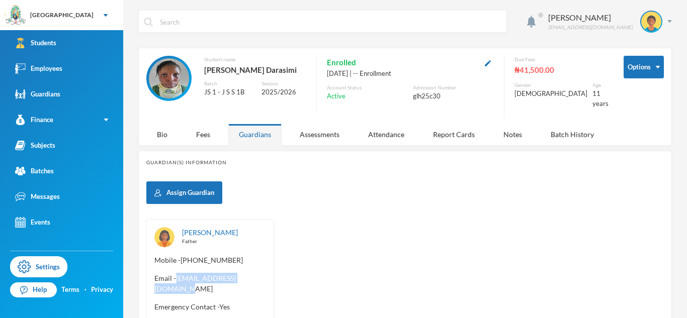
drag, startPoint x: 177, startPoint y: 270, endPoint x: 278, endPoint y: 267, distance: 100.6
click at [278, 267] on div "[PERSON_NAME] Father Mobile - [PHONE_NUMBER] Email - [EMAIL_ADDRESS][DOMAIN_NAM…" at bounding box center [404, 289] width 517 height 141
copy span "[EMAIL_ADDRESS][DOMAIN_NAME]"
drag, startPoint x: 183, startPoint y: 250, endPoint x: 257, endPoint y: 250, distance: 74.9
click at [257, 255] on span "Mobile - [PHONE_NUMBER]" at bounding box center [210, 260] width 112 height 11
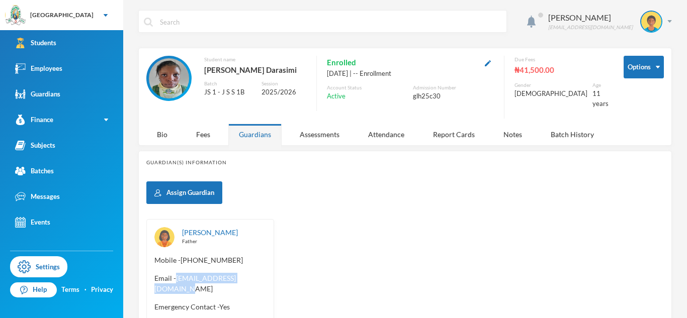
copy span "[PHONE_NUMBER]"
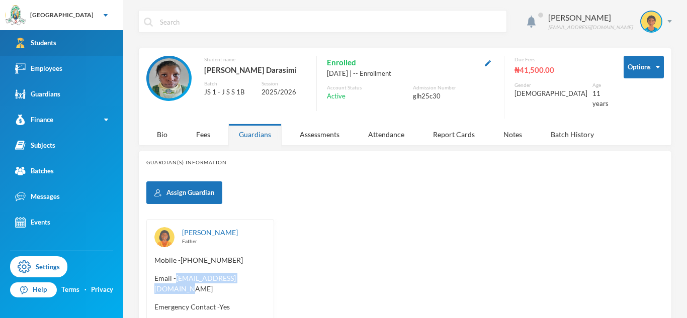
click at [86, 44] on link "Students" at bounding box center [61, 43] width 123 height 26
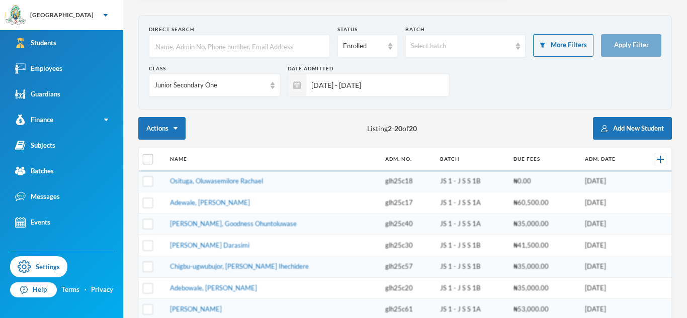
scroll to position [42, 0]
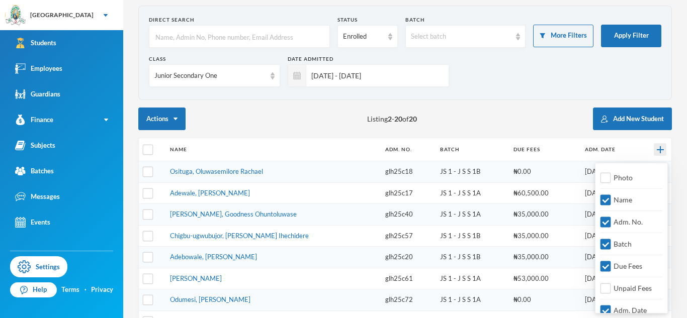
click at [660, 148] on img at bounding box center [660, 149] width 7 height 7
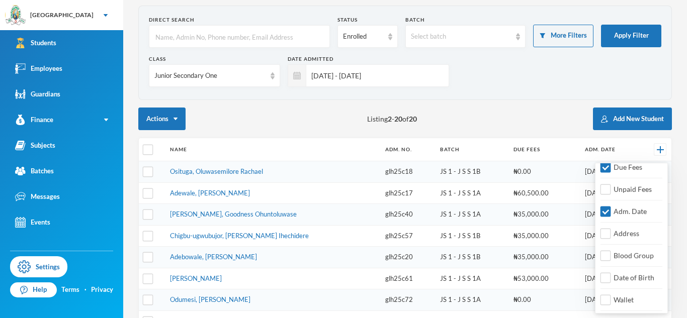
scroll to position [113, 0]
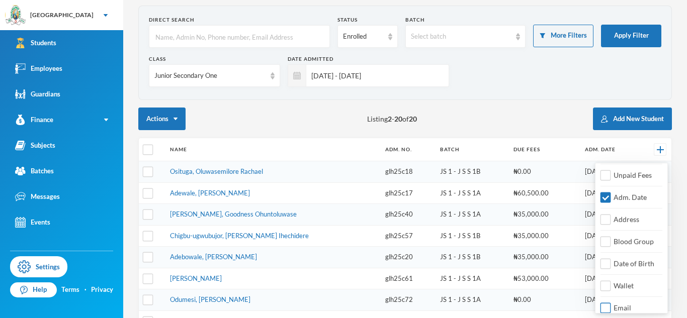
click at [604, 307] on input "Email" at bounding box center [605, 308] width 11 height 11
checkbox input "true"
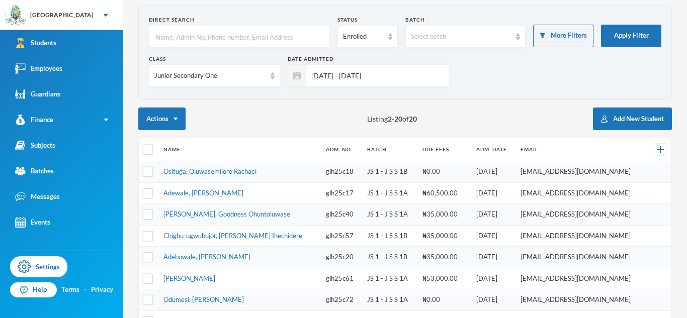
click at [575, 114] on div "Actions Listing 2 - 20 of 20 Add New Student" at bounding box center [405, 119] width 534 height 23
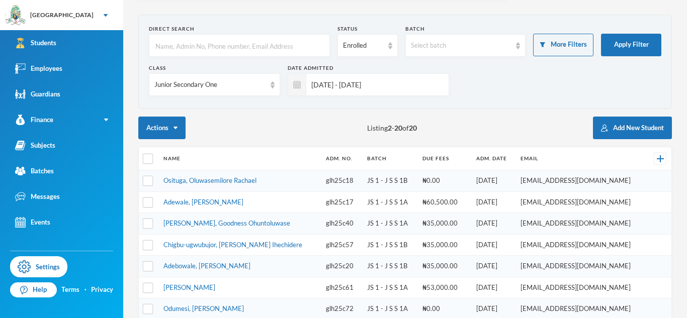
scroll to position [40, 0]
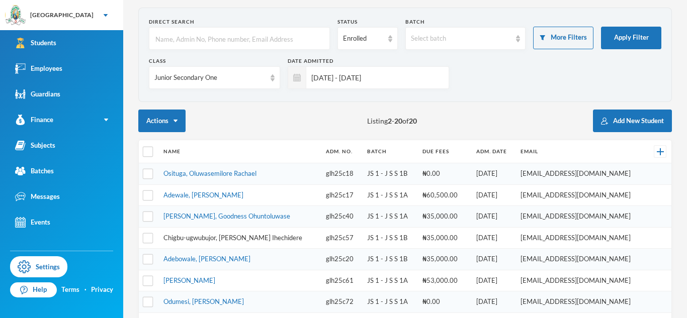
click at [175, 237] on link "Chigbu-ugwubujor, [PERSON_NAME] Ihechidere" at bounding box center [232, 238] width 139 height 8
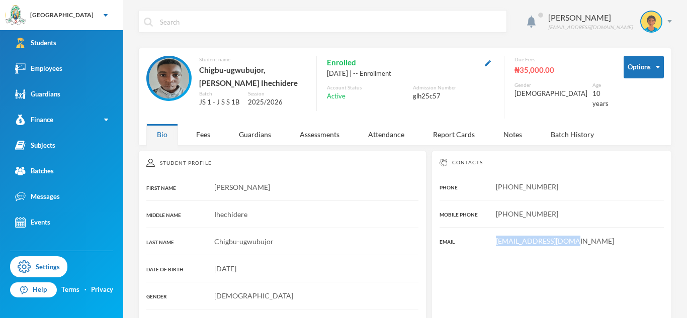
drag, startPoint x: 496, startPoint y: 241, endPoint x: 575, endPoint y: 239, distance: 79.5
click at [575, 239] on div "[EMAIL_ADDRESS][DOMAIN_NAME]" at bounding box center [552, 241] width 224 height 11
copy span "[EMAIL_ADDRESS][DOMAIN_NAME]"
drag, startPoint x: 493, startPoint y: 186, endPoint x: 608, endPoint y: 190, distance: 115.2
click at [608, 190] on div "[PHONE_NUMBER]" at bounding box center [552, 187] width 224 height 11
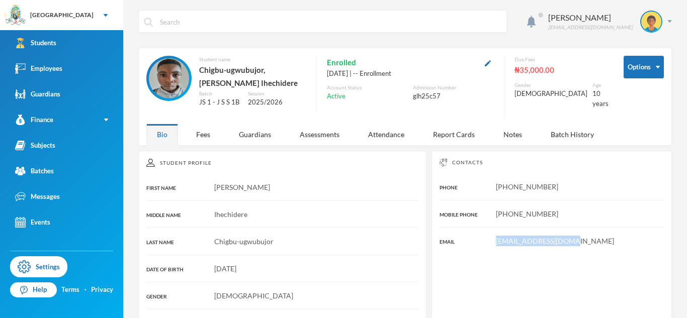
copy span "[PHONE_NUMBER]"
click at [494, 67] on button "button" at bounding box center [488, 63] width 12 height 12
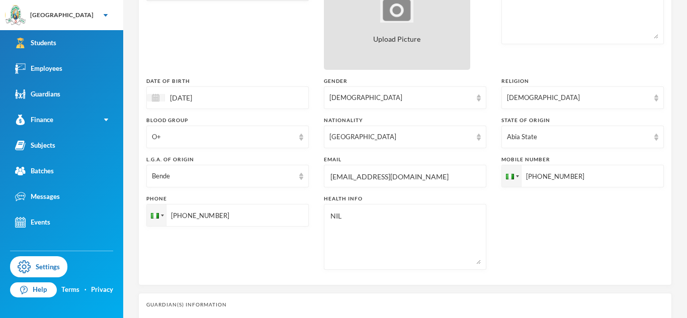
scroll to position [220, 0]
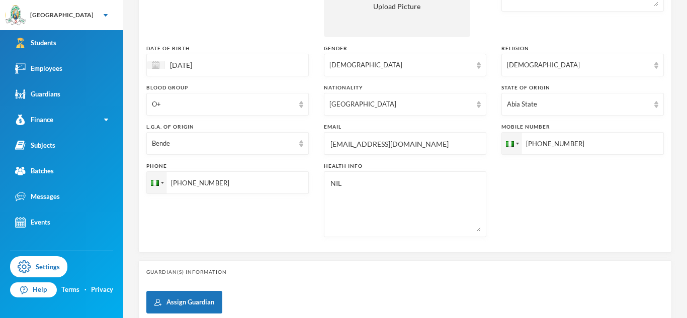
click at [372, 141] on input "[EMAIL_ADDRESS][DOMAIN_NAME]" at bounding box center [404, 144] width 151 height 23
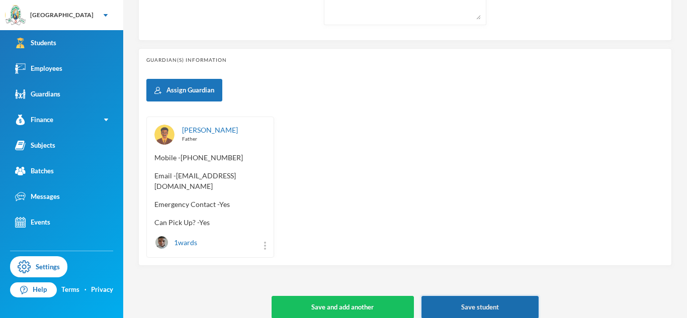
type input "[EMAIL_ADDRESS][DOMAIN_NAME]"
click at [449, 297] on button "Save student" at bounding box center [479, 307] width 117 height 23
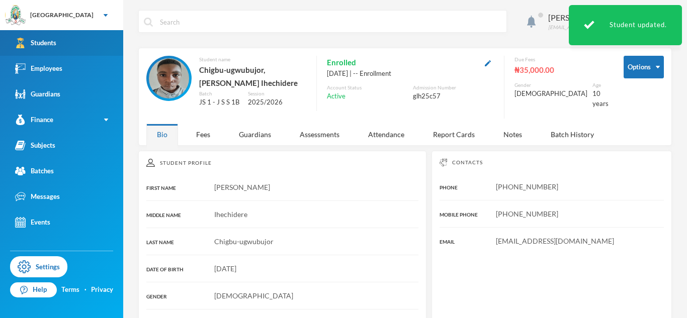
click at [59, 50] on link "Students" at bounding box center [61, 43] width 123 height 26
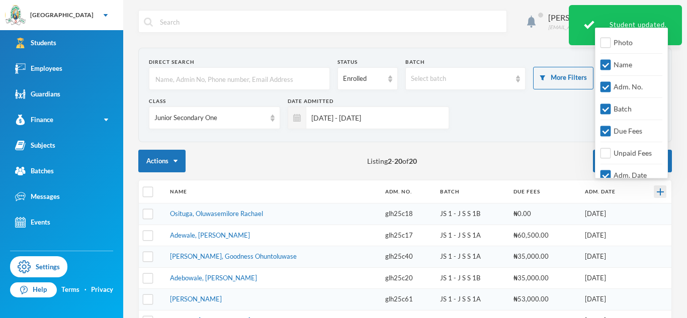
click at [662, 194] on img at bounding box center [660, 192] width 7 height 7
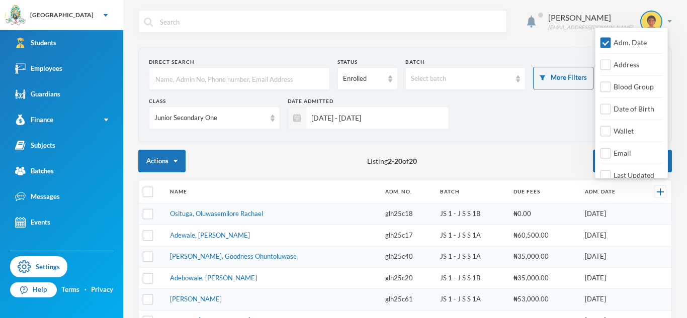
scroll to position [134, 0]
click at [609, 154] on input "Email" at bounding box center [605, 152] width 11 height 11
checkbox input "true"
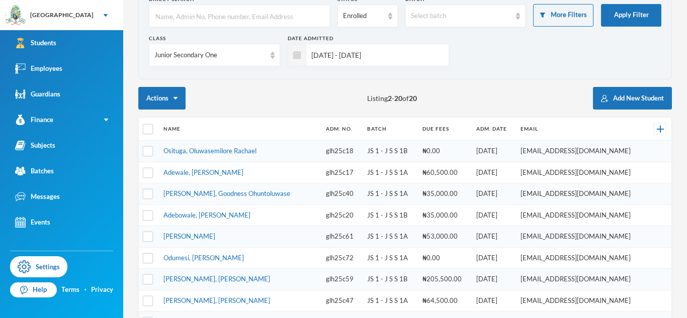
scroll to position [64, 0]
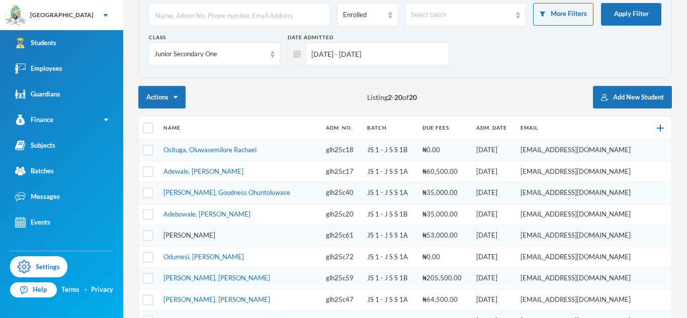
click at [215, 235] on link "[PERSON_NAME]" at bounding box center [189, 235] width 52 height 8
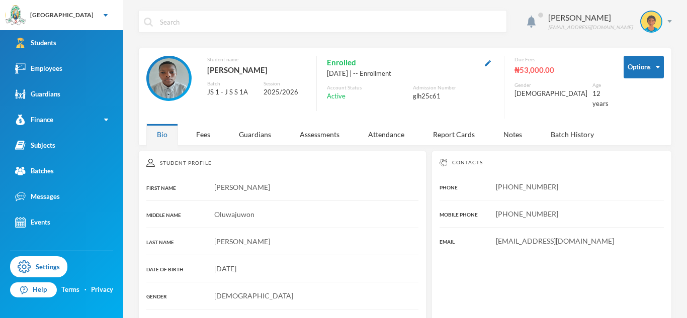
click at [507, 237] on span "[EMAIL_ADDRESS][DOMAIN_NAME]" at bounding box center [555, 241] width 118 height 9
copy span "[EMAIL_ADDRESS][DOMAIN_NAME]"
click at [505, 183] on span "[PHONE_NUMBER]" at bounding box center [527, 187] width 62 height 9
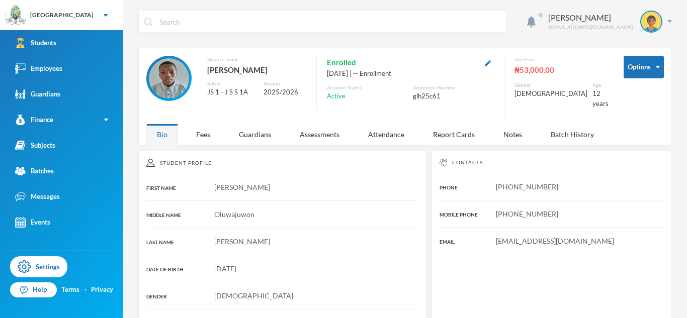
click at [505, 183] on span "[PHONE_NUMBER]" at bounding box center [527, 187] width 62 height 9
copy span "[PHONE_NUMBER]"
click at [508, 237] on span "[EMAIL_ADDRESS][DOMAIN_NAME]" at bounding box center [555, 241] width 118 height 9
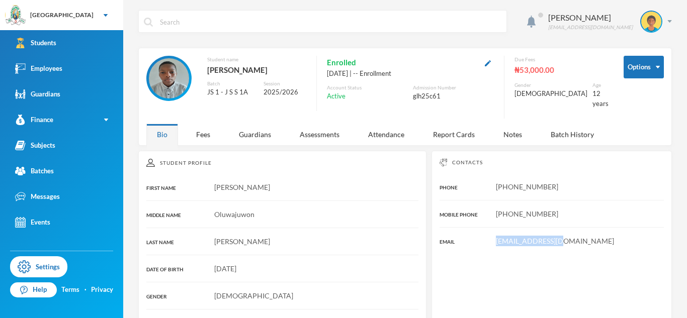
click at [508, 237] on span "[EMAIL_ADDRESS][DOMAIN_NAME]" at bounding box center [555, 241] width 118 height 9
copy span "[EMAIL_ADDRESS][DOMAIN_NAME]"
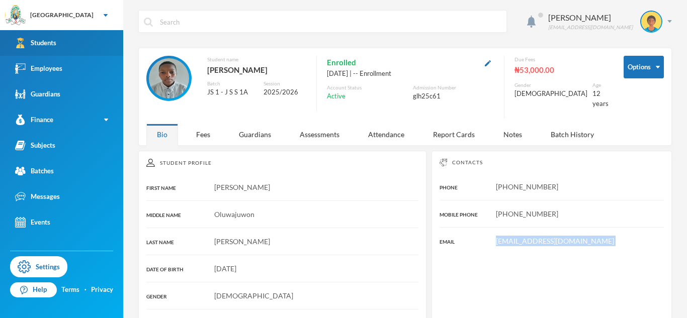
click at [83, 48] on link "Students" at bounding box center [61, 43] width 123 height 26
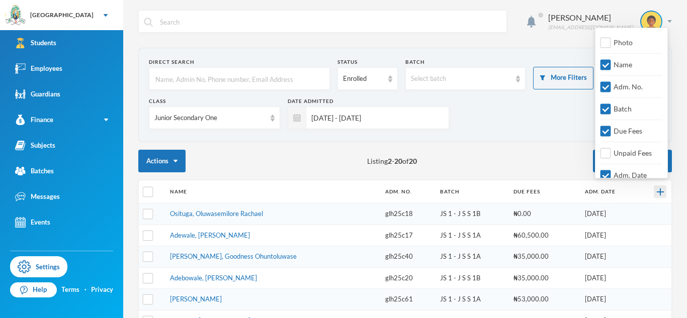
click at [663, 195] on div at bounding box center [660, 192] width 13 height 13
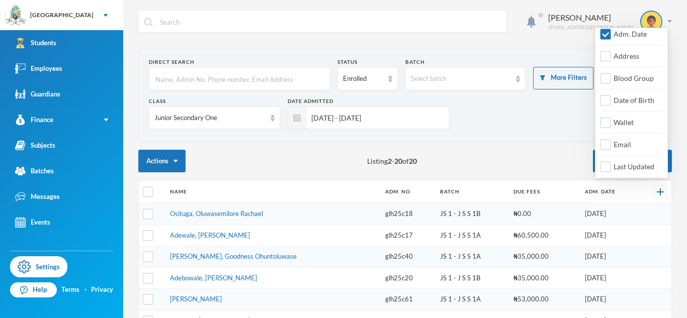
scroll to position [175, 0]
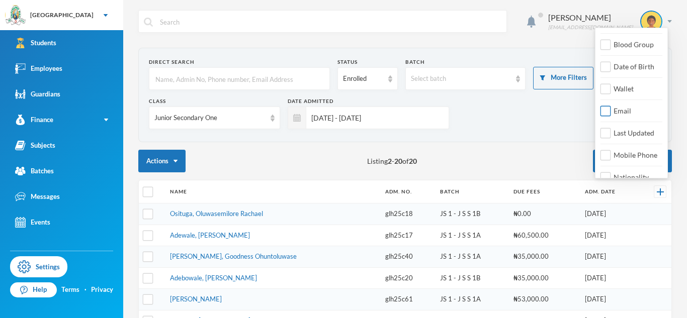
click at [604, 112] on input "Email" at bounding box center [605, 111] width 11 height 11
checkbox input "true"
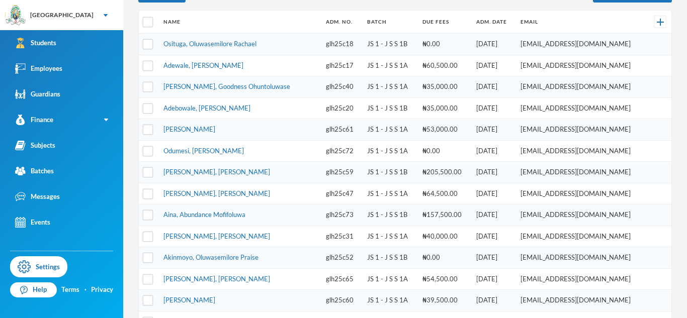
scroll to position [169, 0]
click at [215, 127] on link "[PERSON_NAME]" at bounding box center [189, 130] width 52 height 8
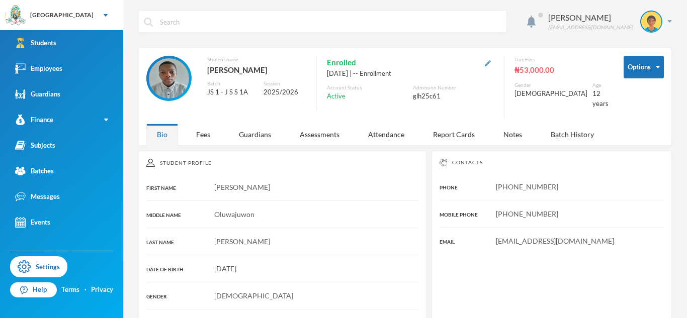
click at [491, 64] on img "button" at bounding box center [488, 63] width 6 height 6
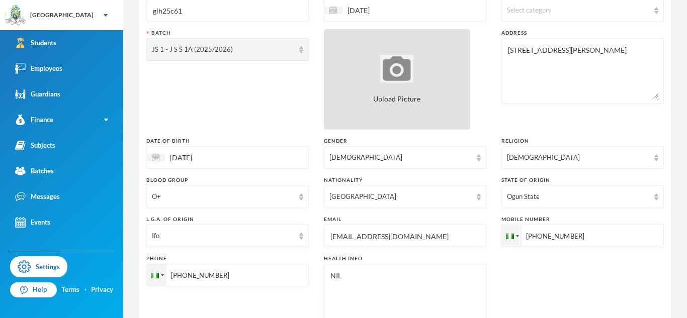
scroll to position [129, 0]
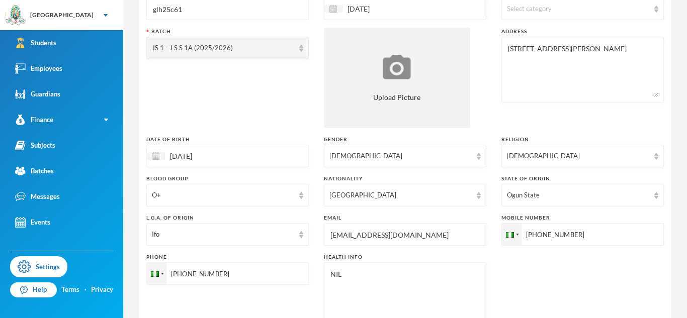
click at [364, 232] on input "[EMAIL_ADDRESS][DOMAIN_NAME]" at bounding box center [404, 235] width 151 height 23
click at [400, 235] on input "[EMAIL_ADDRESS][DOMAIN_NAME]" at bounding box center [404, 235] width 151 height 23
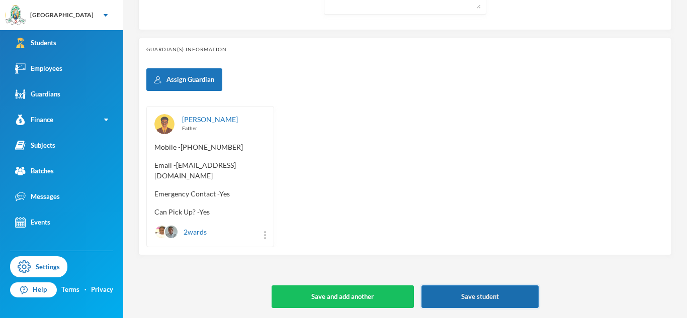
type input "[EMAIL_ADDRESS][DOMAIN_NAME]"
click at [487, 300] on button "Save student" at bounding box center [479, 297] width 117 height 23
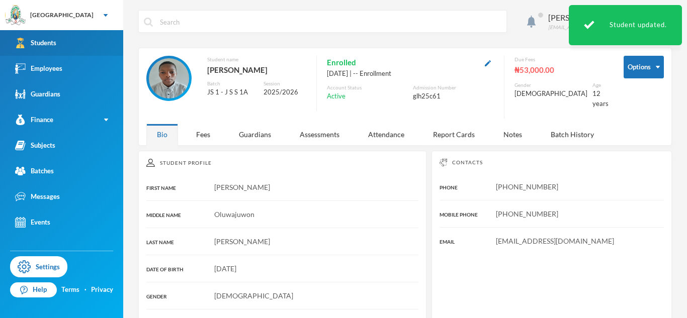
click at [84, 44] on link "Students" at bounding box center [61, 43] width 123 height 26
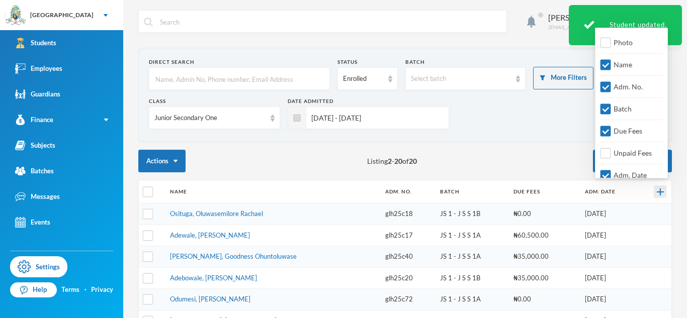
click at [662, 193] on img at bounding box center [660, 192] width 7 height 7
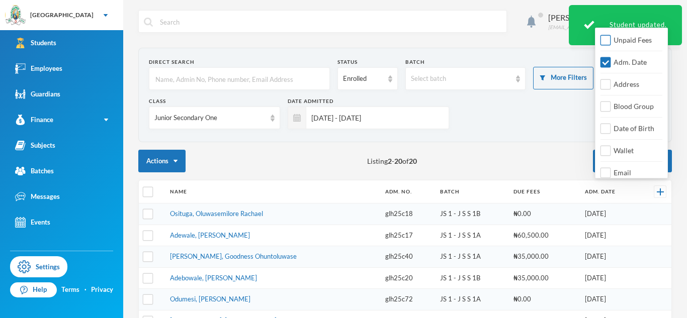
scroll to position [117, 0]
click at [626, 169] on span "Email" at bounding box center [622, 169] width 26 height 9
click at [611, 169] on input "Email" at bounding box center [605, 169] width 11 height 11
checkbox input "true"
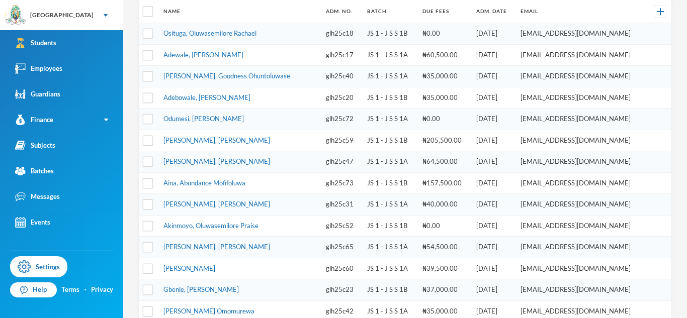
scroll to position [183, 0]
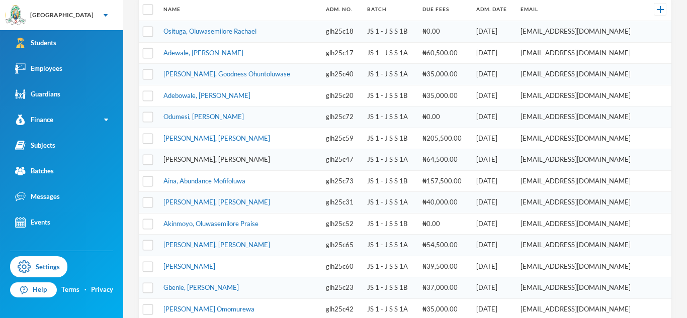
click at [218, 157] on link "[PERSON_NAME], [PERSON_NAME]" at bounding box center [216, 159] width 107 height 8
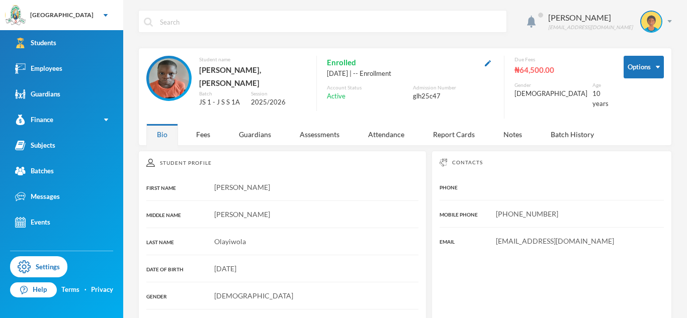
click at [511, 237] on span "[EMAIL_ADDRESS][DOMAIN_NAME]" at bounding box center [555, 241] width 118 height 9
click at [497, 210] on span "[PHONE_NUMBER]" at bounding box center [527, 214] width 62 height 9
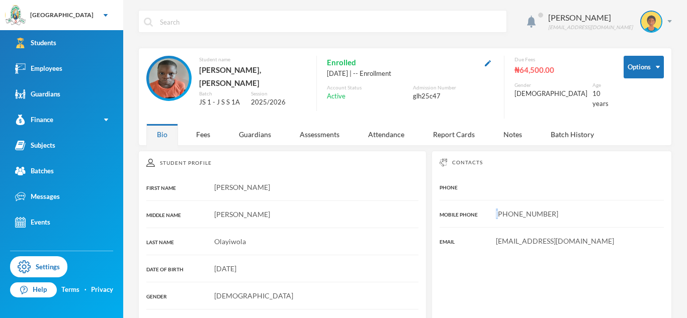
click at [497, 210] on span "[PHONE_NUMBER]" at bounding box center [527, 214] width 62 height 9
click at [491, 62] on img "button" at bounding box center [488, 63] width 6 height 6
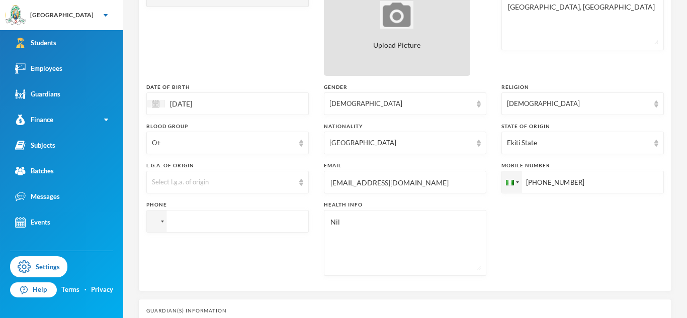
scroll to position [187, 0]
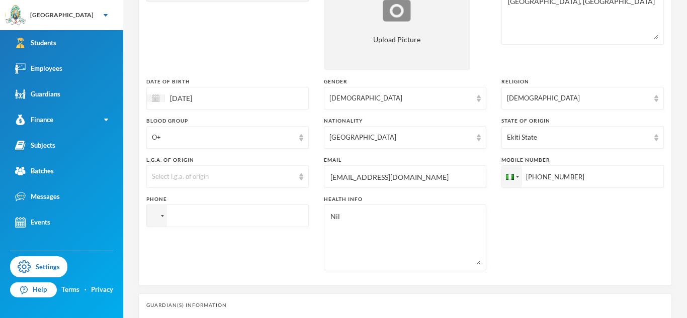
click at [396, 182] on input "[EMAIL_ADDRESS][DOMAIN_NAME]" at bounding box center [404, 177] width 151 height 23
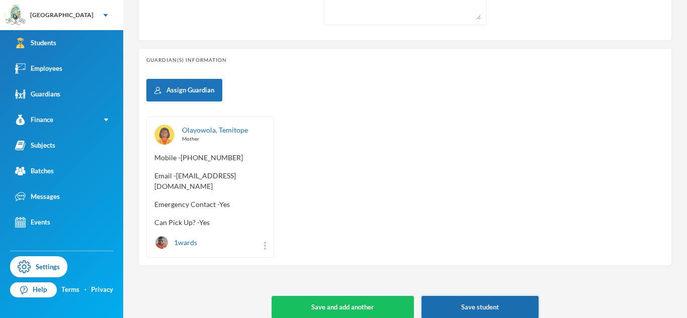
type input "[EMAIL_ADDRESS][DOMAIN_NAME]"
click at [451, 300] on button "Save student" at bounding box center [479, 307] width 117 height 23
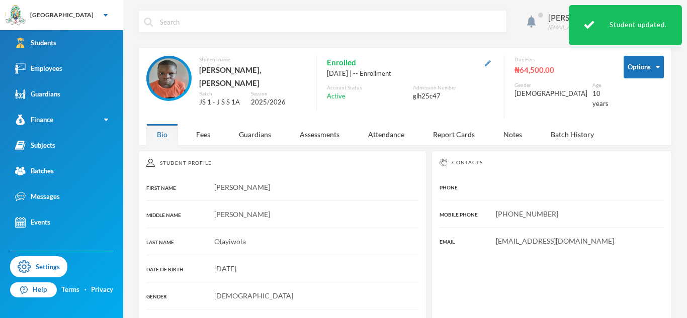
click at [491, 63] on img "button" at bounding box center [488, 63] width 6 height 6
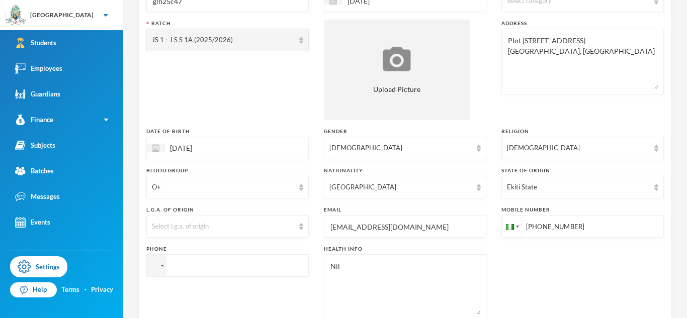
scroll to position [138, 0]
click at [530, 226] on input "[PHONE_NUMBER]" at bounding box center [582, 225] width 162 height 23
click at [273, 267] on input "tel" at bounding box center [227, 264] width 162 height 23
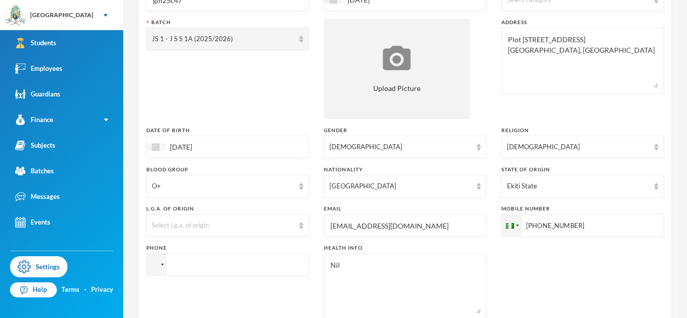
paste input "[PHONE_NUMBER]"
type input "[PHONE_NUMBER]"
click at [360, 269] on textarea "Nil" at bounding box center [404, 286] width 151 height 55
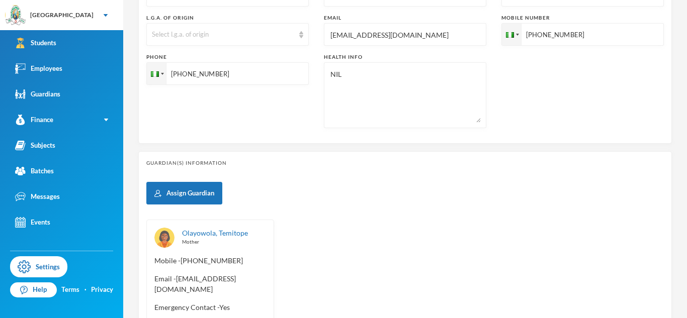
scroll to position [432, 0]
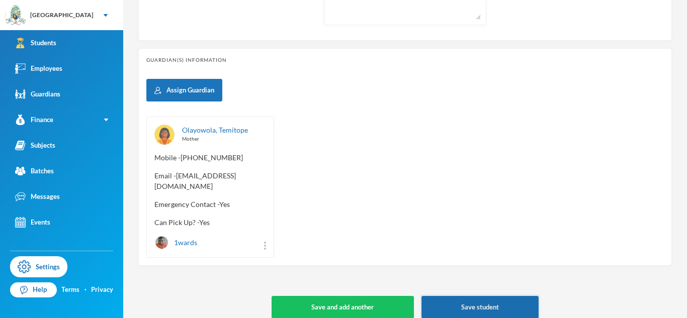
type textarea "NIL"
click at [450, 296] on button "Save student" at bounding box center [479, 307] width 117 height 23
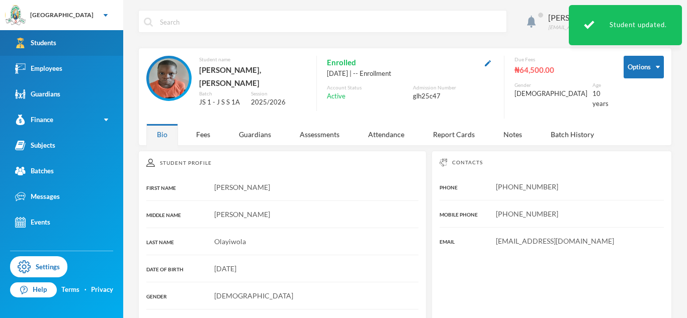
click at [107, 39] on link "Students" at bounding box center [61, 43] width 123 height 26
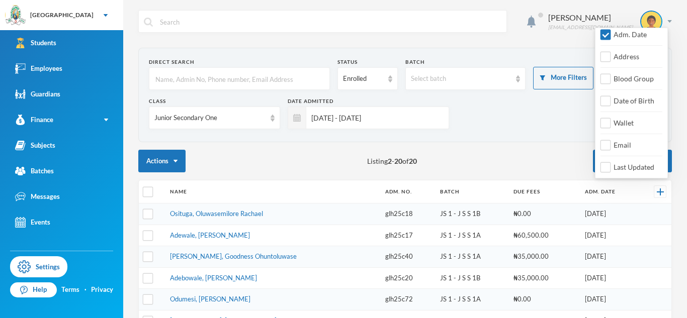
scroll to position [147, 0]
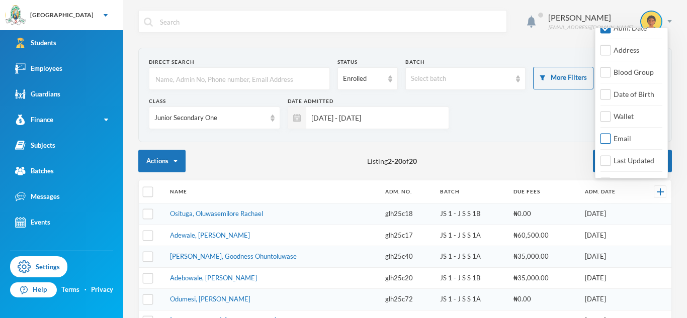
click at [610, 137] on span "Email" at bounding box center [622, 138] width 26 height 9
click at [610, 137] on input "Email" at bounding box center [605, 139] width 11 height 11
checkbox input "true"
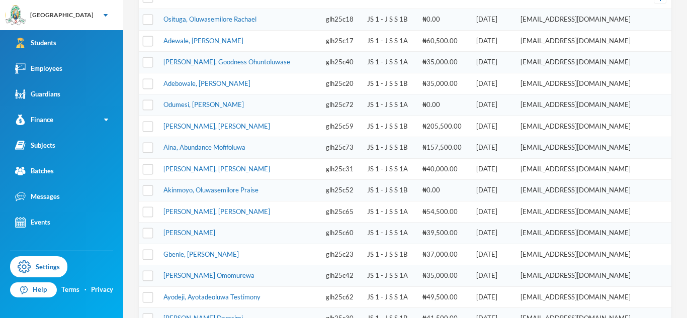
scroll to position [197, 0]
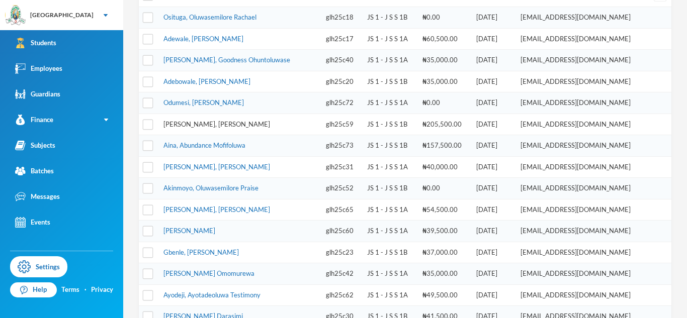
click at [223, 126] on link "[PERSON_NAME], [PERSON_NAME]" at bounding box center [216, 124] width 107 height 8
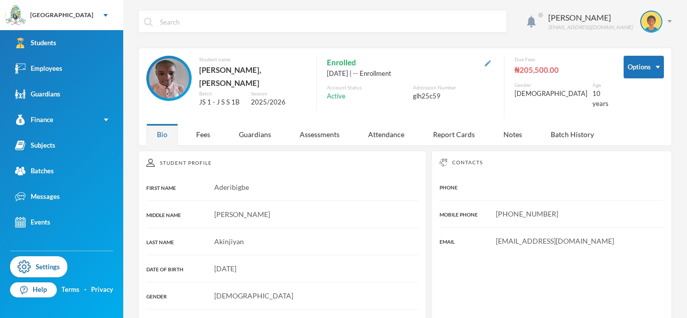
click at [491, 61] on img "button" at bounding box center [488, 63] width 6 height 6
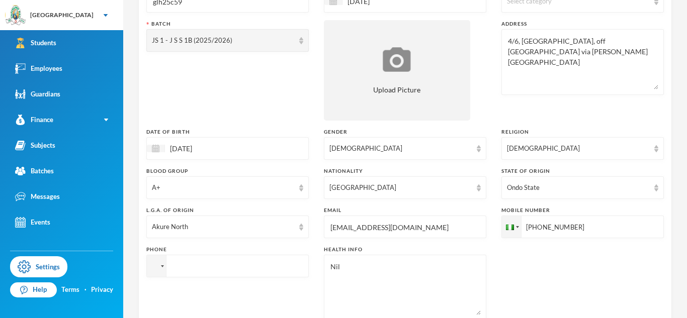
scroll to position [141, 0]
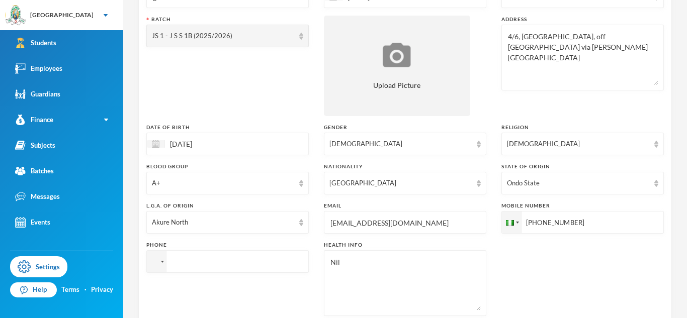
click at [352, 221] on input "[EMAIL_ADDRESS][DOMAIN_NAME]" at bounding box center [404, 223] width 151 height 23
type input "[EMAIL_ADDRESS][DOMAIN_NAME]"
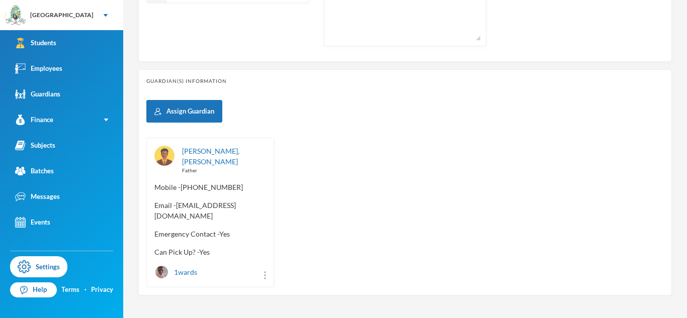
scroll to position [410, 0]
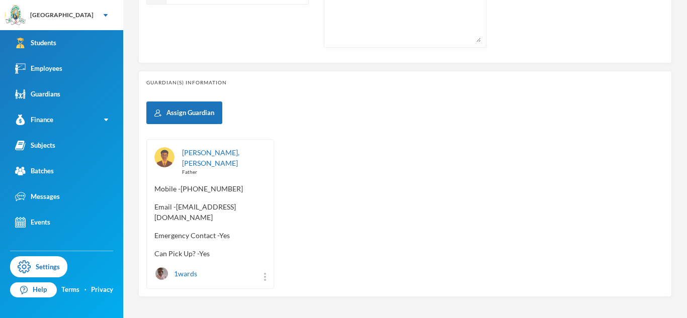
click at [209, 184] on span "Mobile - [PHONE_NUMBER]" at bounding box center [210, 189] width 112 height 11
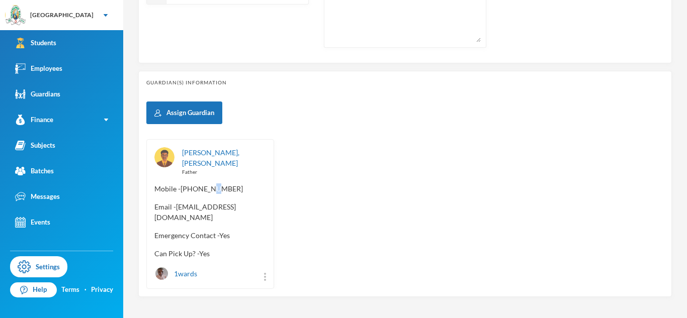
click at [209, 184] on span "Mobile - [PHONE_NUMBER]" at bounding box center [210, 189] width 112 height 11
click at [266, 184] on span "Mobile - [PHONE_NUMBER]" at bounding box center [210, 189] width 112 height 11
drag, startPoint x: 261, startPoint y: 179, endPoint x: 183, endPoint y: 178, distance: 78.5
click at [183, 184] on span "Mobile - [PHONE_NUMBER]" at bounding box center [210, 189] width 112 height 11
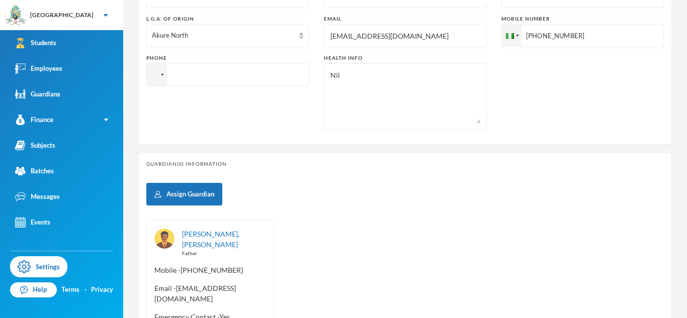
scroll to position [336, 0]
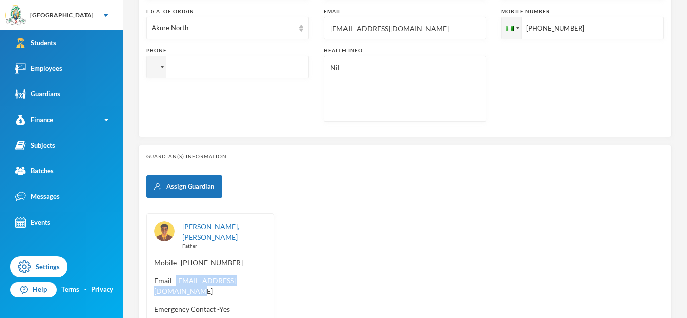
drag, startPoint x: 177, startPoint y: 272, endPoint x: 274, endPoint y: 271, distance: 96.6
click at [274, 271] on div "[PERSON_NAME], Adeniyi Father Mobile - [PHONE_NUMBER] Email - [EMAIL_ADDRESS][D…" at bounding box center [404, 288] width 517 height 150
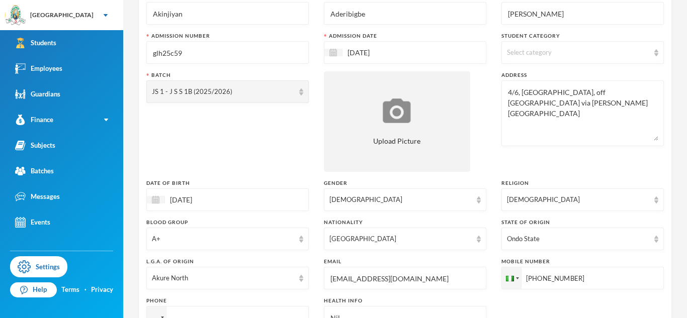
scroll to position [432, 0]
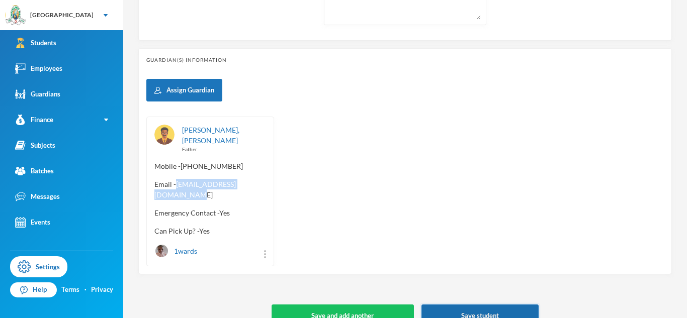
click at [430, 305] on button "Save student" at bounding box center [479, 316] width 117 height 23
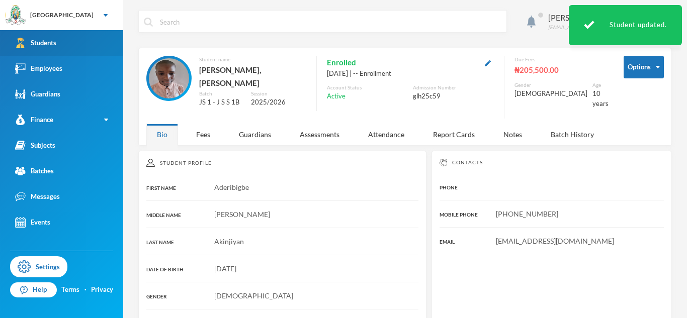
click at [112, 46] on link "Students" at bounding box center [61, 43] width 123 height 26
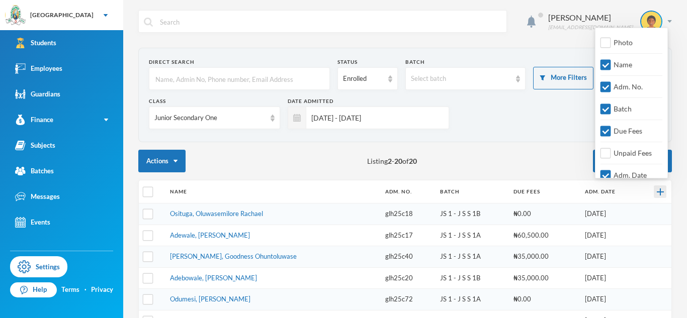
click at [660, 193] on img at bounding box center [660, 192] width 7 height 7
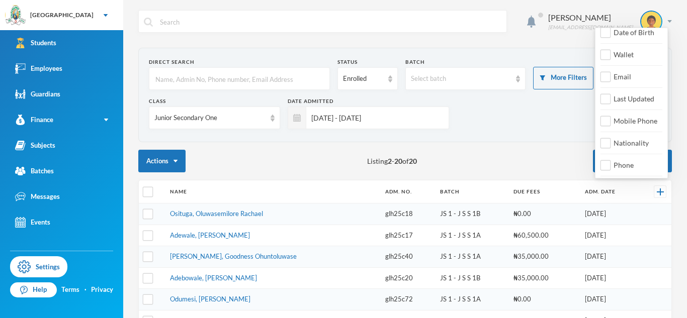
scroll to position [219, 0]
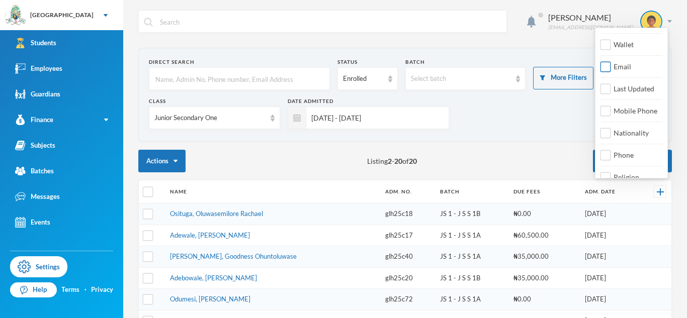
click at [606, 66] on input "Email" at bounding box center [605, 67] width 11 height 11
checkbox input "true"
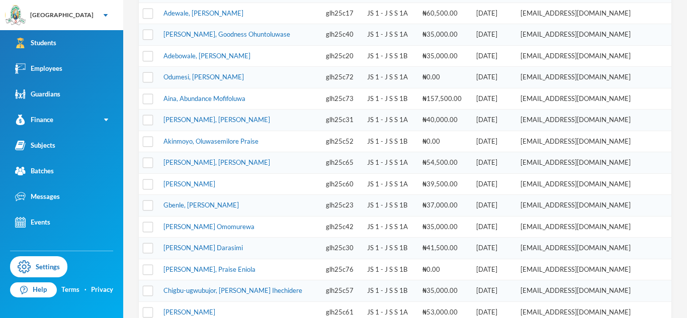
scroll to position [216, 0]
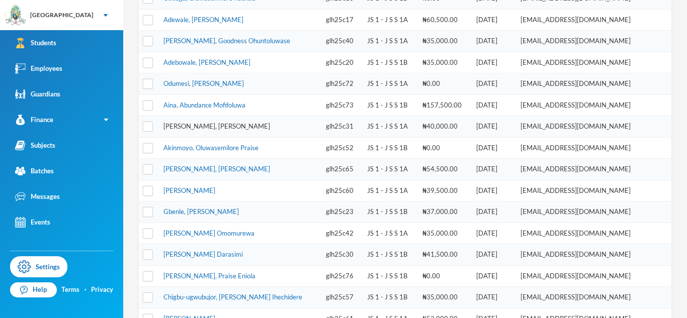
click at [235, 124] on link "[PERSON_NAME], [PERSON_NAME]" at bounding box center [216, 126] width 107 height 8
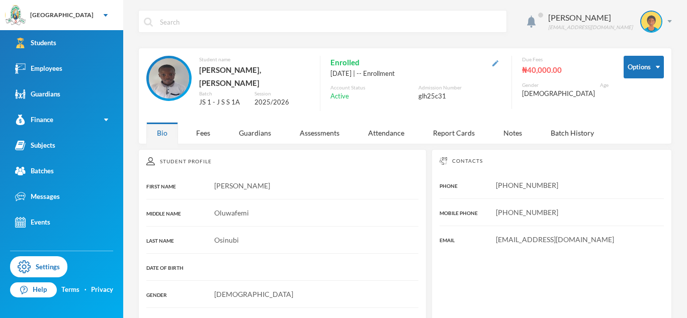
click at [498, 63] on img "button" at bounding box center [495, 63] width 6 height 6
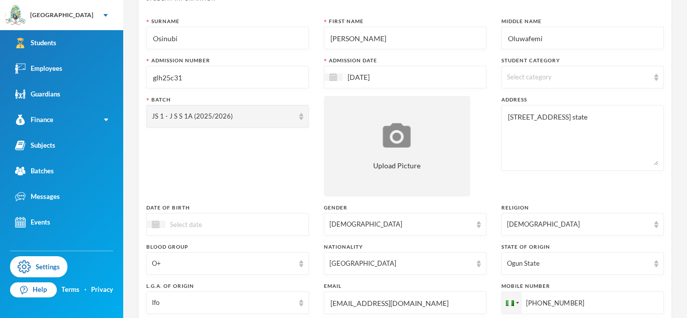
scroll to position [142, 0]
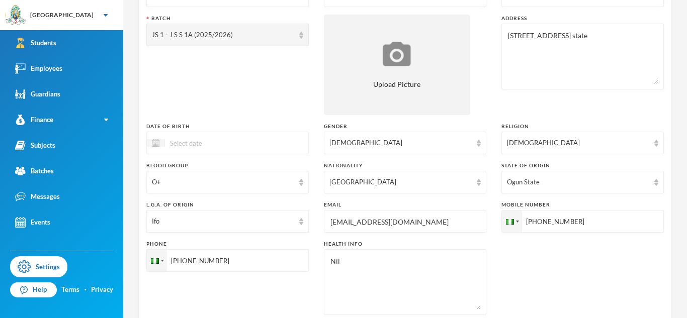
click at [385, 227] on input "[EMAIL_ADDRESS][DOMAIN_NAME]" at bounding box center [404, 222] width 151 height 23
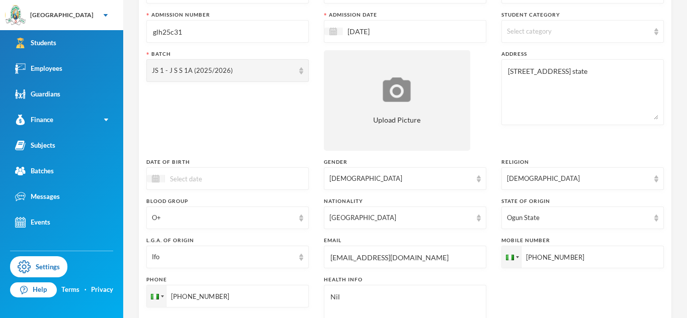
scroll to position [107, 0]
click at [537, 257] on input "[PHONE_NUMBER]" at bounding box center [582, 256] width 162 height 23
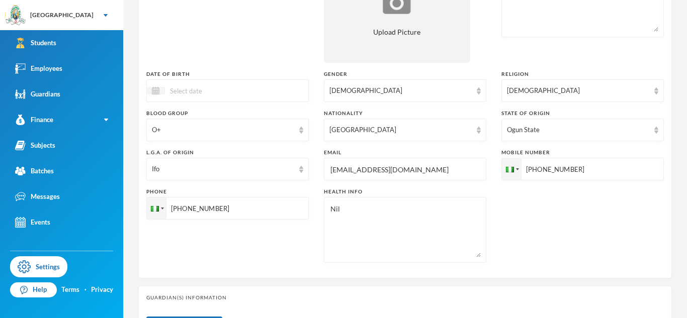
scroll to position [197, 0]
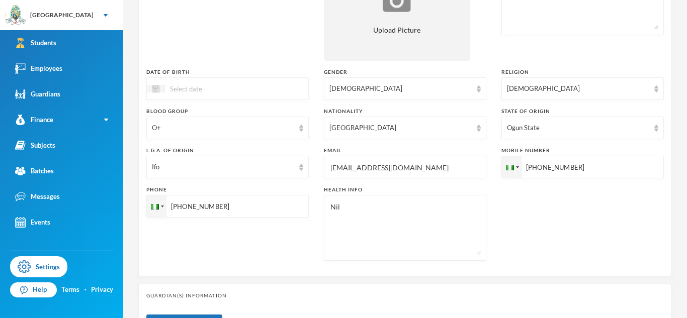
click at [411, 171] on input "[EMAIL_ADDRESS][DOMAIN_NAME]" at bounding box center [404, 167] width 151 height 23
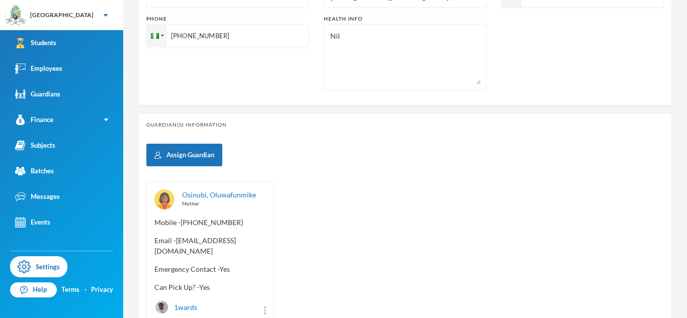
scroll to position [443, 0]
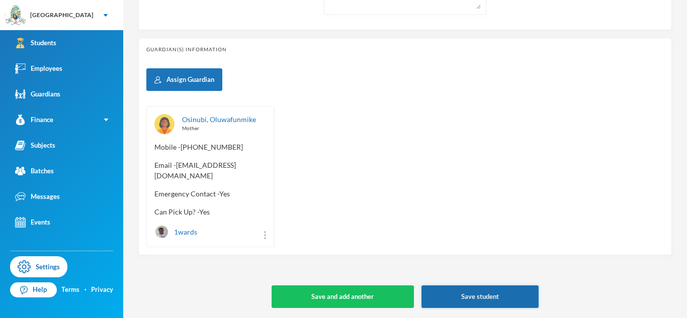
type input "[EMAIL_ADDRESS][DOMAIN_NAME]"
click at [470, 299] on button "Save student" at bounding box center [479, 297] width 117 height 23
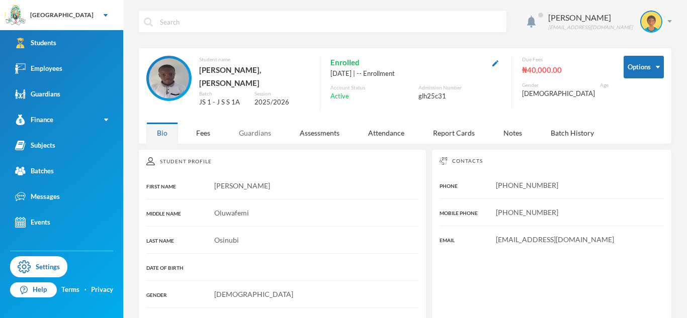
click at [259, 126] on div "Guardians" at bounding box center [254, 133] width 53 height 22
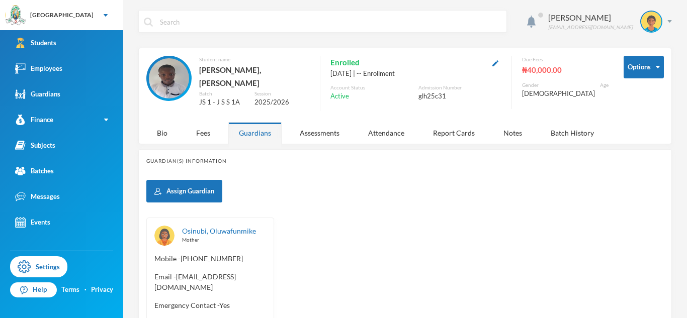
click at [228, 279] on span "Email - [EMAIL_ADDRESS][DOMAIN_NAME]" at bounding box center [210, 282] width 112 height 21
click at [266, 281] on span "Email - [EMAIL_ADDRESS][DOMAIN_NAME]" at bounding box center [210, 282] width 112 height 21
drag, startPoint x: 267, startPoint y: 281, endPoint x: 162, endPoint y: 285, distance: 104.7
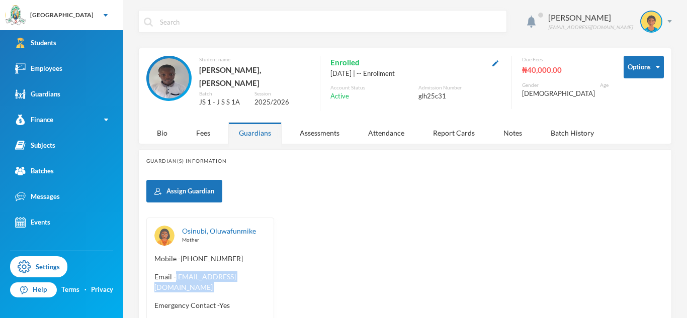
click at [162, 285] on span "Email - [EMAIL_ADDRESS][DOMAIN_NAME]" at bounding box center [210, 282] width 112 height 21
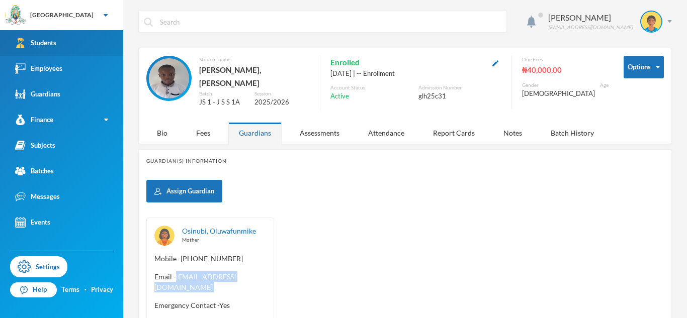
click at [121, 42] on link "Students" at bounding box center [61, 43] width 123 height 26
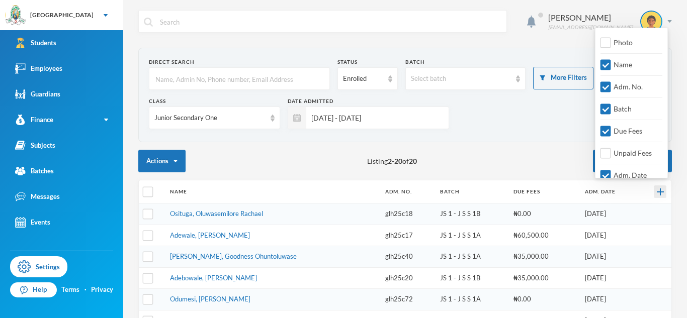
click at [661, 192] on img at bounding box center [660, 192] width 7 height 7
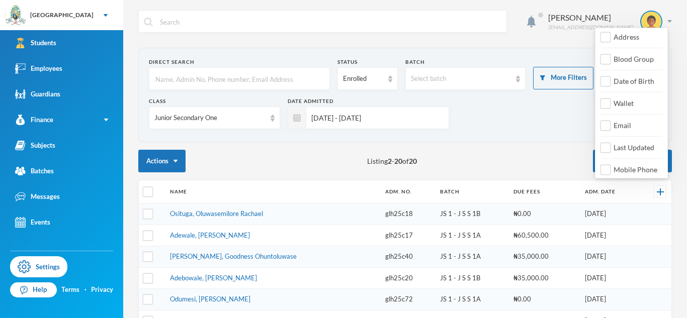
scroll to position [175, 0]
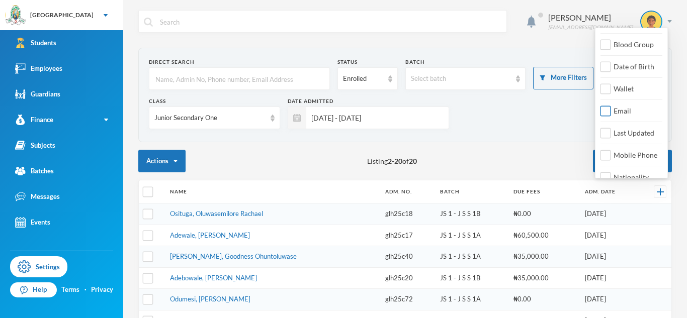
click at [605, 113] on input "Email" at bounding box center [605, 111] width 11 height 11
checkbox input "true"
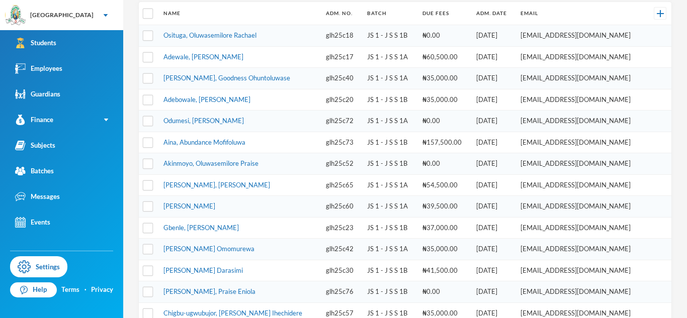
scroll to position [177, 0]
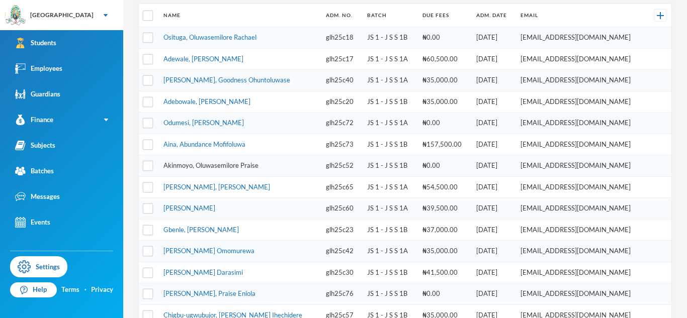
click at [243, 165] on link "Akinmoyo, Oluwasemilore Praise" at bounding box center [210, 165] width 95 height 8
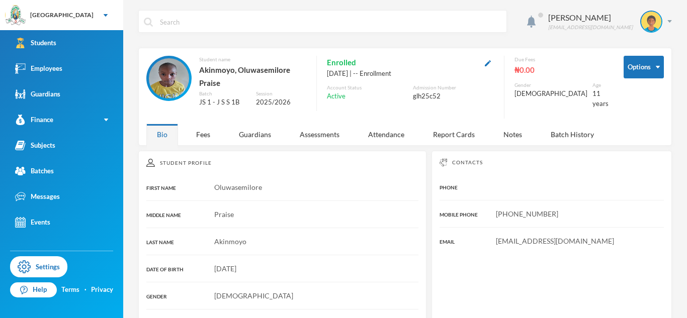
click at [494, 64] on button "button" at bounding box center [488, 63] width 12 height 12
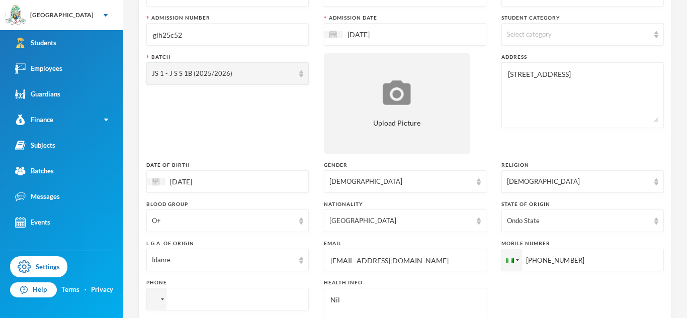
scroll to position [107, 0]
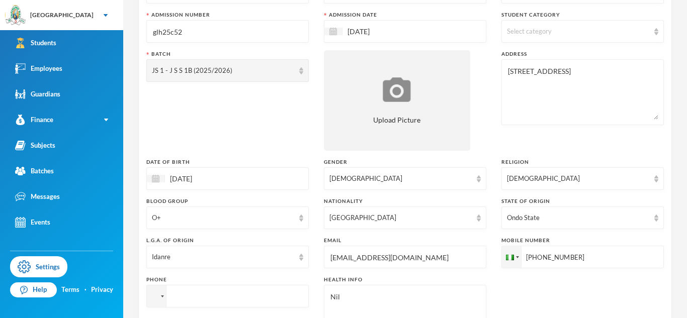
click at [364, 259] on input "[EMAIL_ADDRESS][DOMAIN_NAME]" at bounding box center [404, 257] width 151 height 23
click at [539, 258] on input "[PHONE_NUMBER]" at bounding box center [582, 257] width 162 height 23
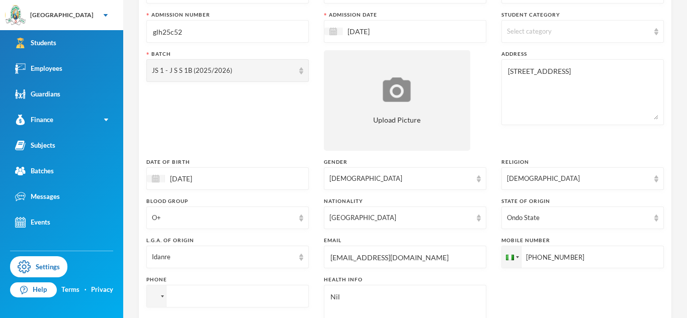
click at [539, 258] on input "[PHONE_NUMBER]" at bounding box center [582, 257] width 162 height 23
click at [273, 299] on input "tel" at bounding box center [227, 296] width 162 height 23
paste input "[PHONE_NUMBER]"
type input "[PHONE_NUMBER]"
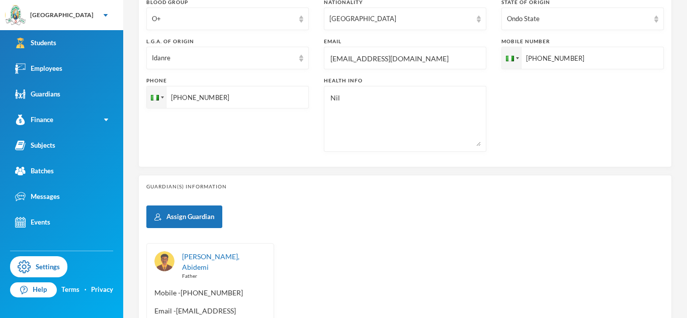
scroll to position [327, 0]
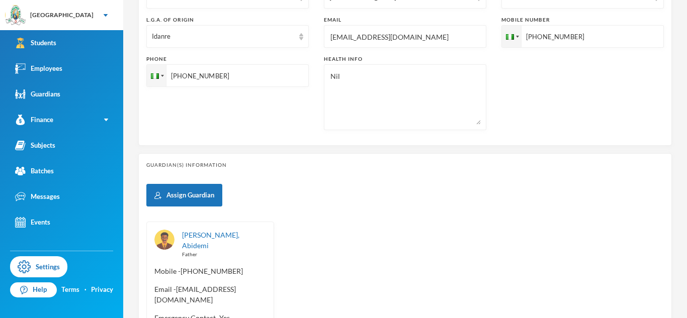
click at [365, 36] on input "[EMAIL_ADDRESS][DOMAIN_NAME]" at bounding box center [404, 37] width 151 height 23
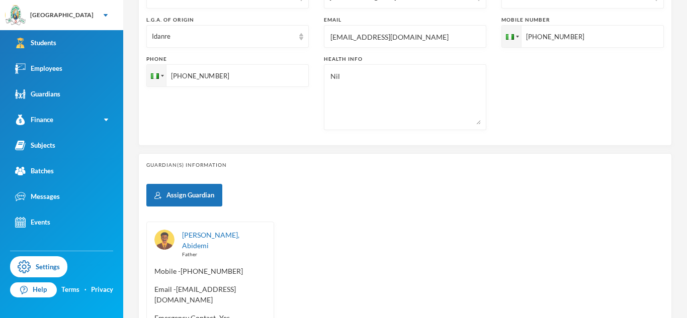
scroll to position [432, 0]
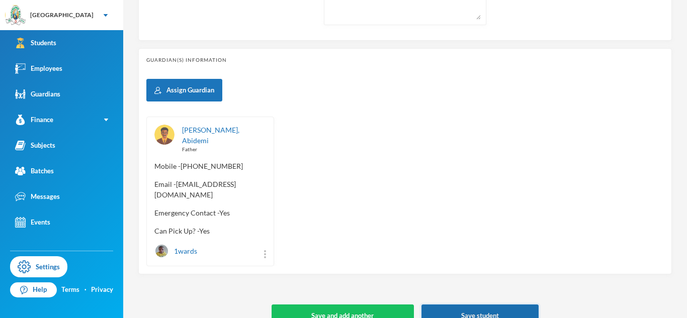
type input "[EMAIL_ADDRESS][DOMAIN_NAME]"
click at [461, 305] on button "Save student" at bounding box center [479, 316] width 117 height 23
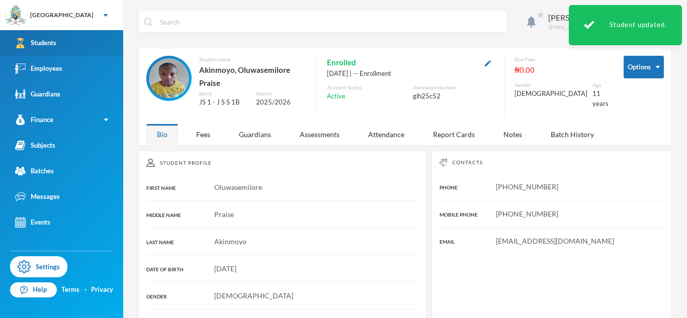
click at [109, 33] on link "Students" at bounding box center [61, 43] width 123 height 26
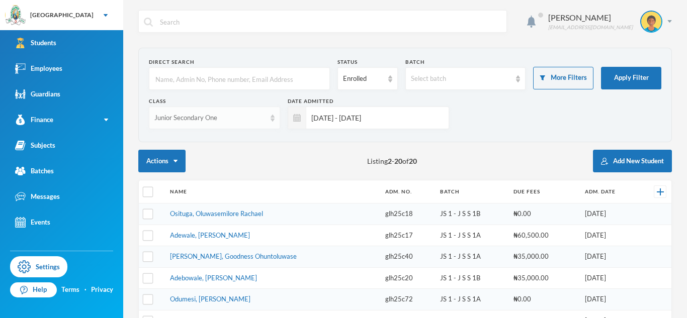
click at [201, 116] on div "Junior Secondary One" at bounding box center [209, 118] width 111 height 10
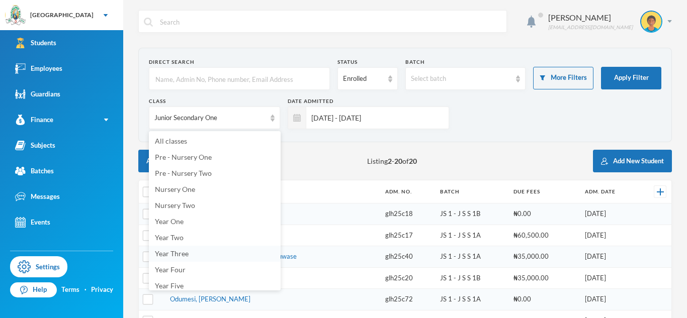
scroll to position [134, 0]
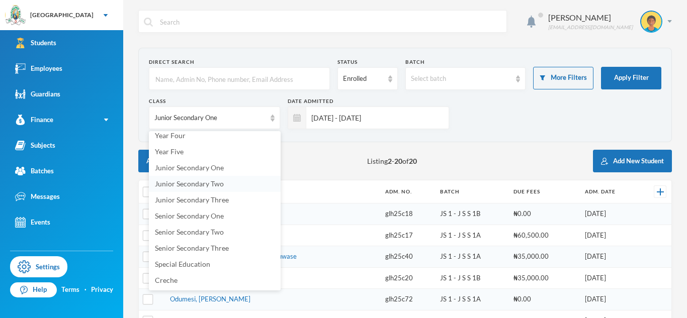
click at [164, 183] on span "Junior Secondary Two" at bounding box center [189, 184] width 69 height 9
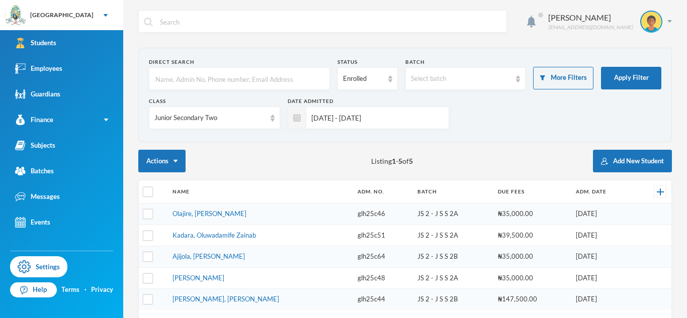
scroll to position [54, 0]
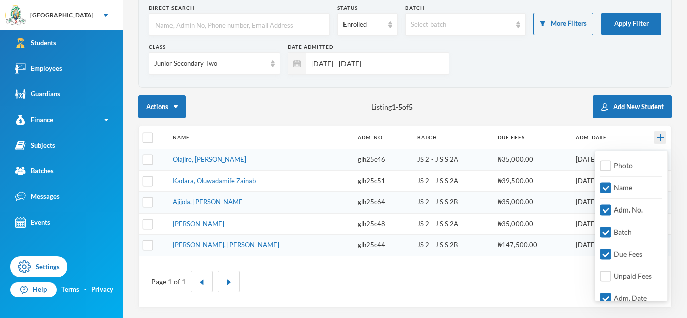
click at [661, 139] on img at bounding box center [660, 137] width 7 height 7
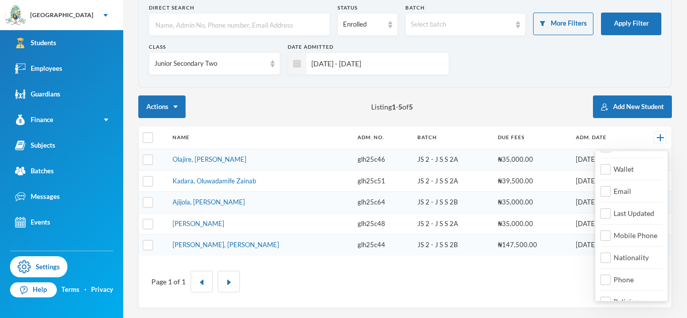
scroll to position [233, 0]
click at [253, 58] on div "Junior Secondary Two" at bounding box center [214, 63] width 131 height 23
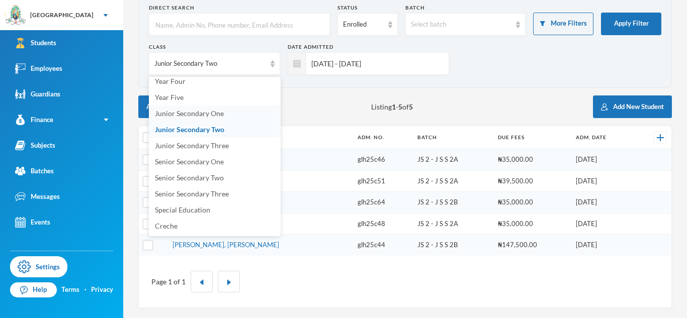
scroll to position [131, 0]
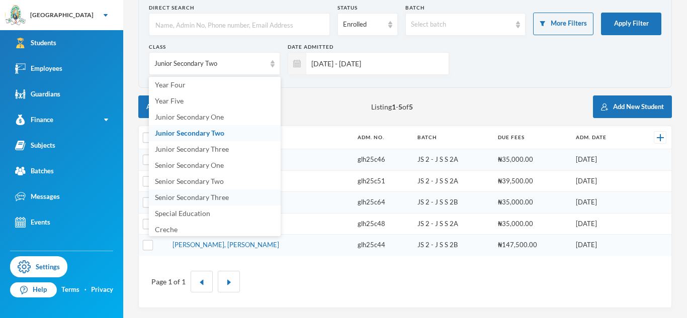
click at [218, 198] on span "Senior Secondary Three" at bounding box center [192, 197] width 74 height 9
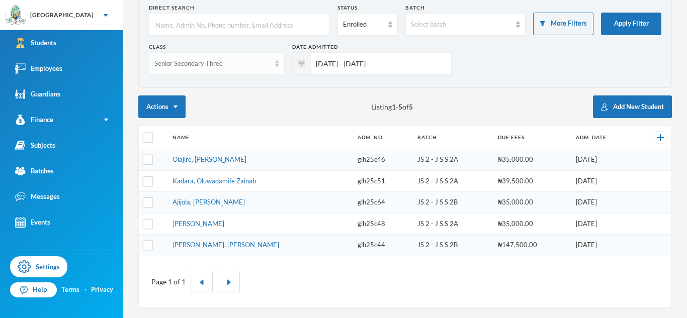
click at [211, 65] on div "Senior Secondary Three" at bounding box center [212, 64] width 116 height 10
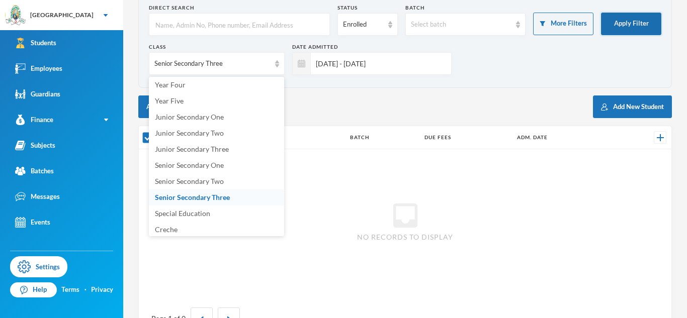
click at [608, 27] on button "Apply Filter" at bounding box center [631, 24] width 60 height 23
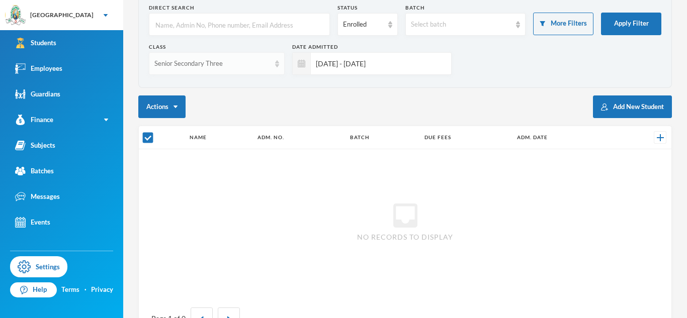
click at [258, 55] on div "Senior Secondary Three" at bounding box center [217, 63] width 136 height 23
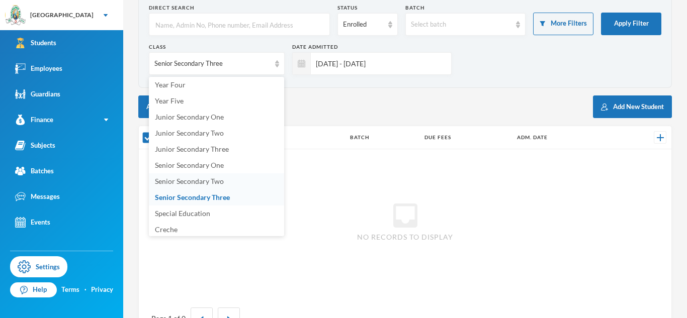
click at [203, 178] on span "Senior Secondary Two" at bounding box center [189, 181] width 69 height 9
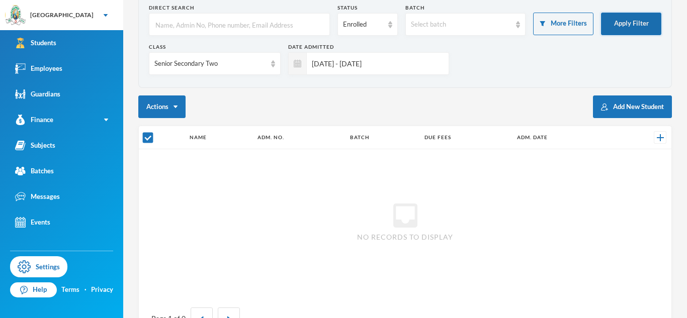
click at [640, 28] on button "Apply Filter" at bounding box center [631, 24] width 60 height 23
checkbox input "false"
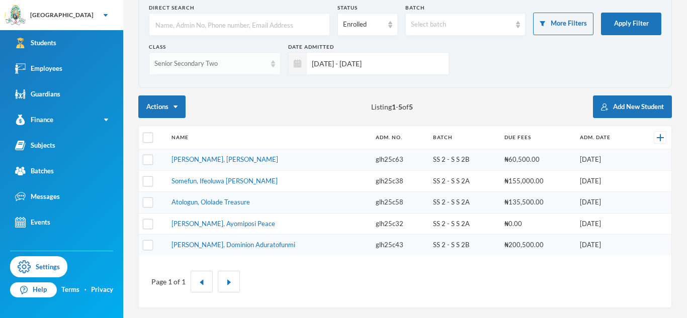
click at [247, 63] on div "Senior Secondary Two" at bounding box center [210, 64] width 112 height 10
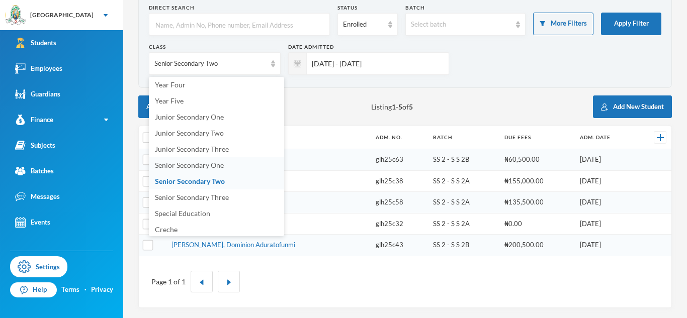
click at [220, 162] on span "Senior Secondary One" at bounding box center [189, 165] width 69 height 9
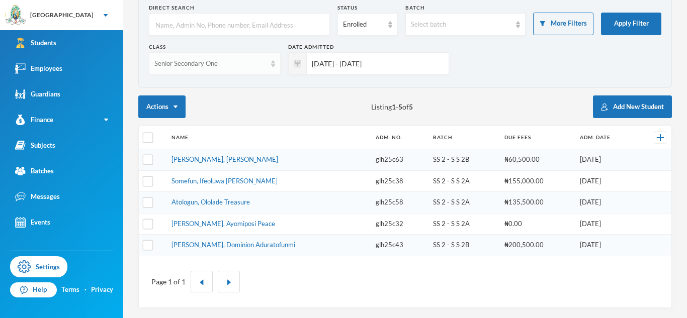
click at [236, 60] on div "Senior Secondary One" at bounding box center [210, 64] width 112 height 10
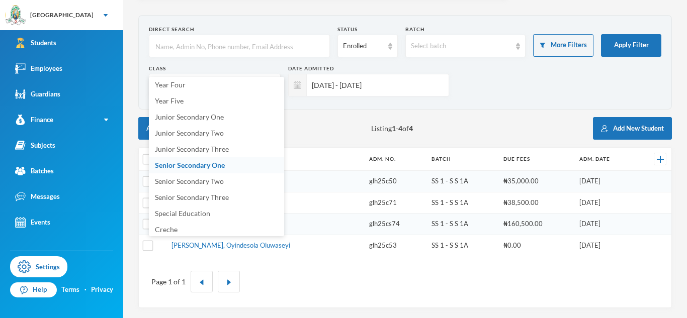
click at [325, 108] on section "Direct Search Status Enrolled Batch Select batch More Filters Apply Filter Clas…" at bounding box center [405, 62] width 534 height 95
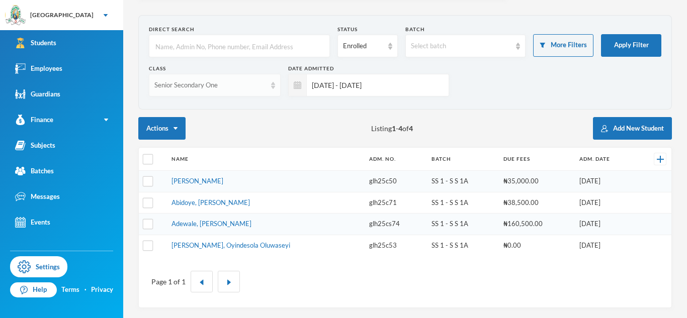
scroll to position [33, 0]
click at [241, 75] on div "Senior Secondary One" at bounding box center [215, 85] width 132 height 23
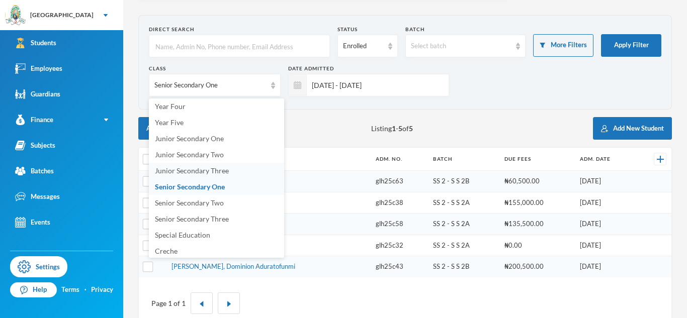
scroll to position [54, 0]
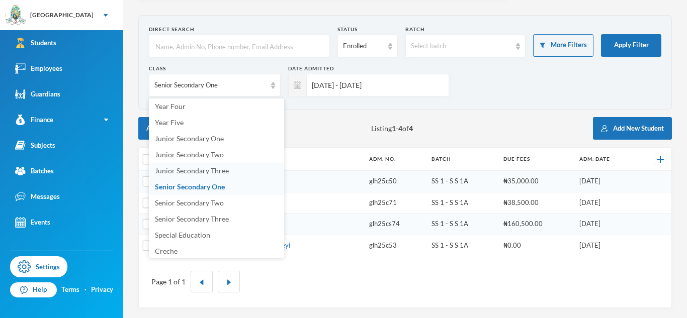
click at [229, 173] on li "Junior Secondary Three" at bounding box center [216, 171] width 135 height 16
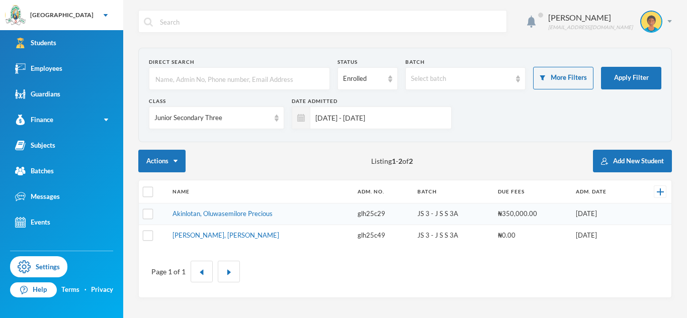
scroll to position [0, 0]
click at [221, 133] on div "Class Junior Secondary Three Date Admitted [DATE] - [DATE]" at bounding box center [405, 117] width 512 height 39
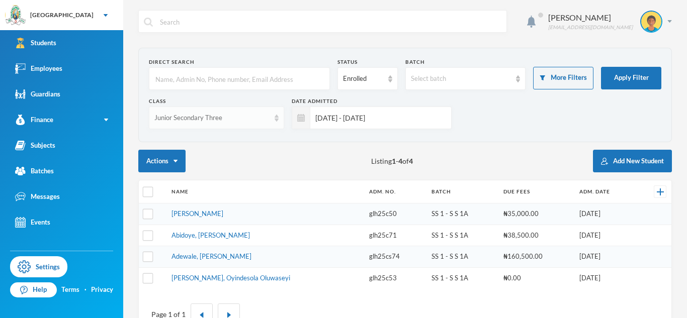
click at [219, 123] on div "Junior Secondary Three" at bounding box center [216, 118] width 135 height 23
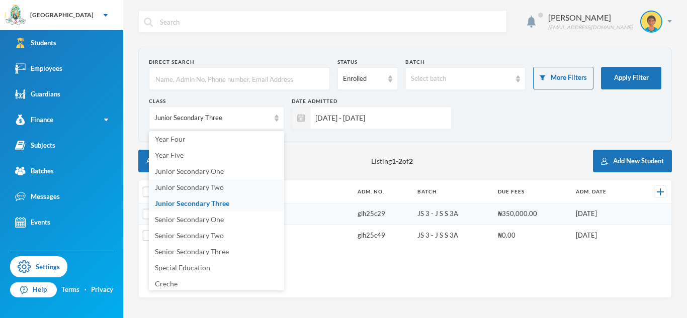
click at [218, 184] on span "Junior Secondary Two" at bounding box center [189, 187] width 69 height 9
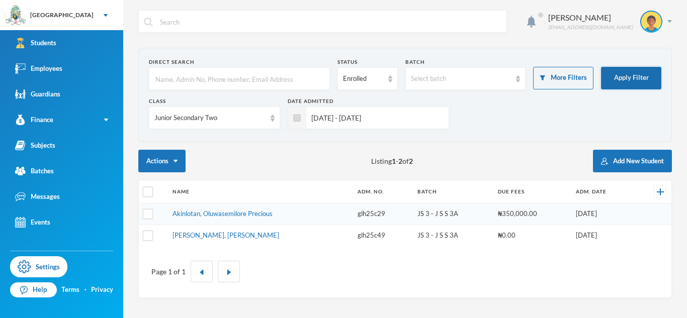
click at [624, 82] on button "Apply Filter" at bounding box center [631, 78] width 60 height 23
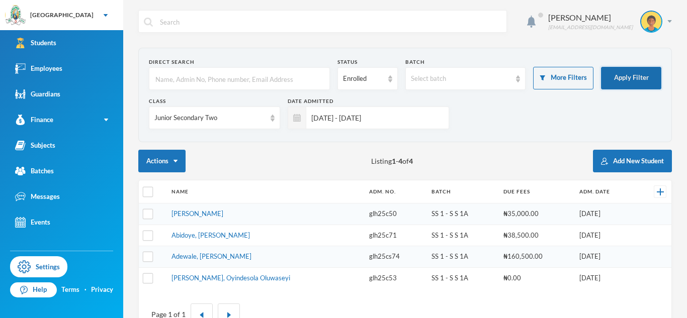
click at [624, 82] on button "Apply Filter" at bounding box center [631, 78] width 60 height 23
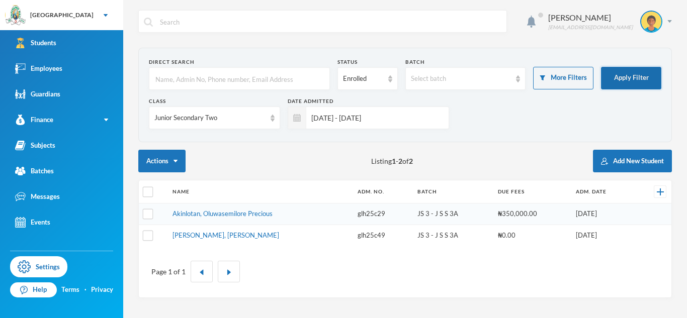
click at [624, 82] on button "Apply Filter" at bounding box center [631, 78] width 60 height 23
click at [235, 119] on div "Junior Secondary Two" at bounding box center [209, 118] width 111 height 10
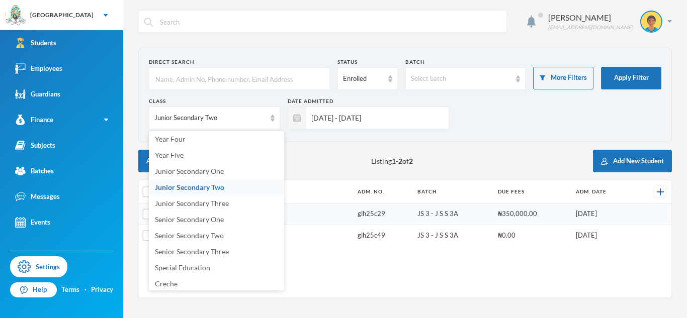
click at [227, 182] on li "Junior Secondary Two" at bounding box center [216, 188] width 135 height 16
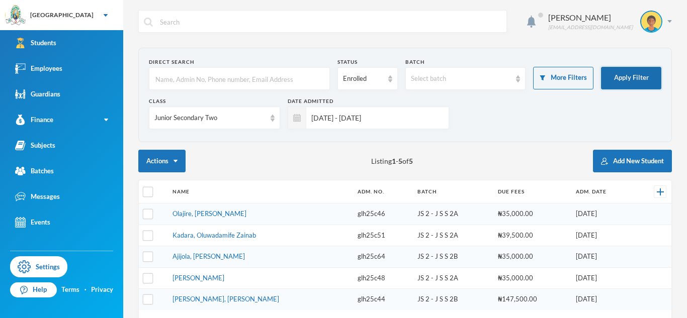
click at [625, 82] on button "Apply Filter" at bounding box center [631, 78] width 60 height 23
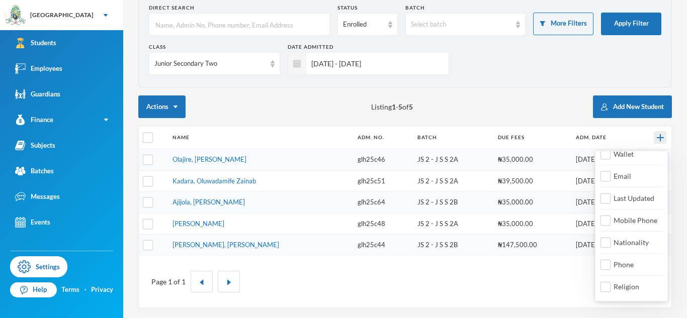
click at [660, 137] on img at bounding box center [660, 137] width 7 height 7
click at [635, 175] on div "Email" at bounding box center [620, 176] width 40 height 19
click at [628, 176] on span "Email" at bounding box center [622, 176] width 26 height 9
click at [611, 176] on input "Email" at bounding box center [605, 176] width 11 height 11
checkbox input "true"
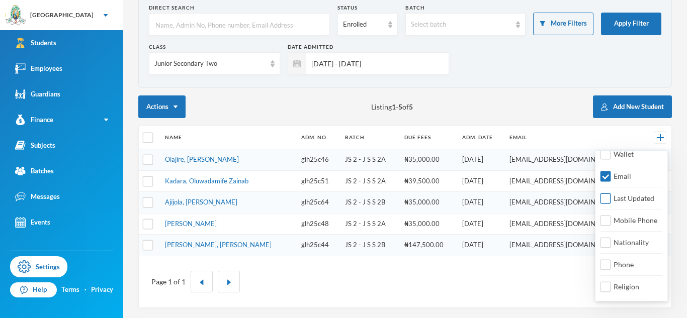
click at [602, 194] on input "Last Updated" at bounding box center [605, 199] width 11 height 11
click at [605, 197] on input "Last Updated" at bounding box center [605, 199] width 11 height 11
click at [609, 199] on input "Last Updated" at bounding box center [605, 199] width 11 height 11
checkbox input "false"
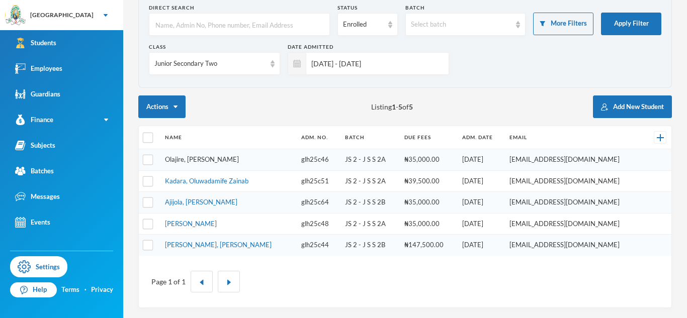
click at [188, 160] on link "Olajire, [PERSON_NAME]" at bounding box center [202, 159] width 74 height 8
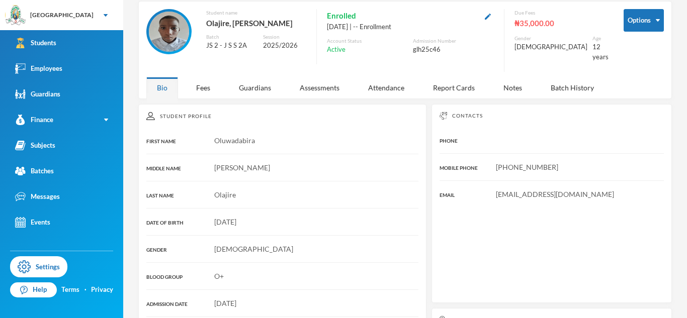
scroll to position [54, 0]
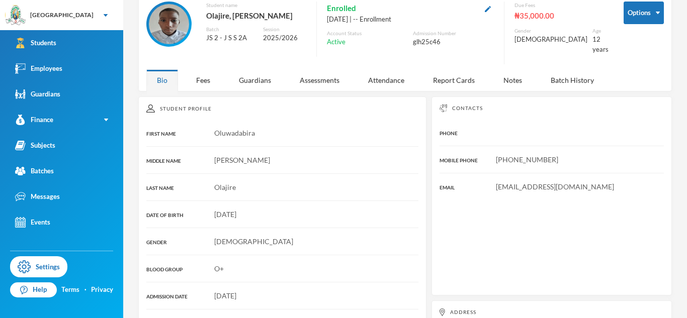
click at [494, 11] on button "button" at bounding box center [488, 9] width 12 height 12
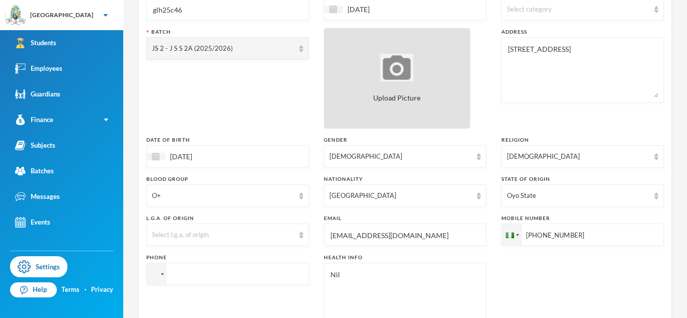
scroll to position [148, 0]
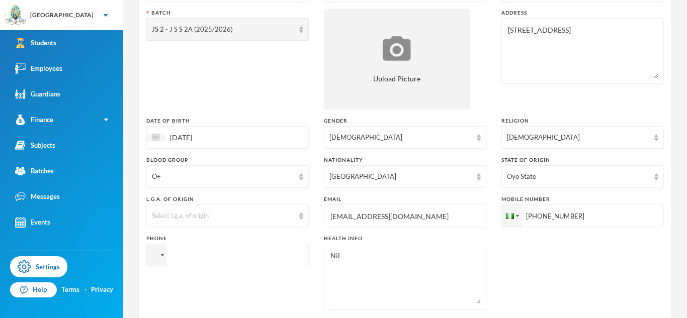
click at [533, 216] on input "[PHONE_NUMBER]" at bounding box center [582, 216] width 162 height 23
click at [274, 261] on input "tel" at bounding box center [227, 255] width 162 height 23
paste input "[PHONE_NUMBER]"
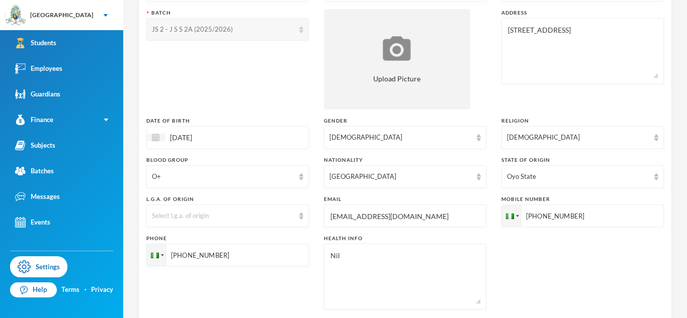
type input "[PHONE_NUMBER]"
click at [412, 216] on input "[EMAIL_ADDRESS][DOMAIN_NAME]" at bounding box center [404, 216] width 151 height 23
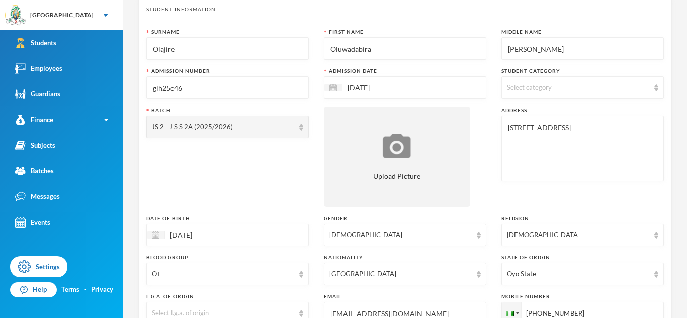
scroll to position [40, 0]
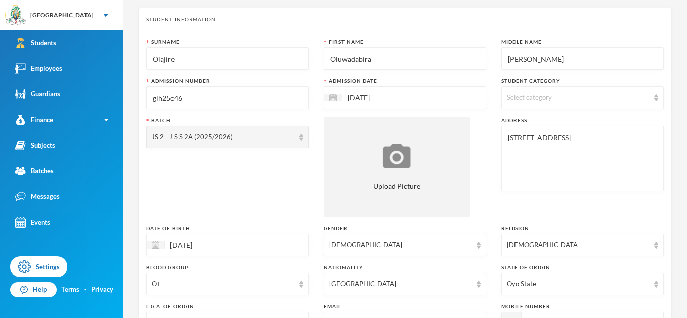
type input "[EMAIL_ADDRESS][DOMAIN_NAME]"
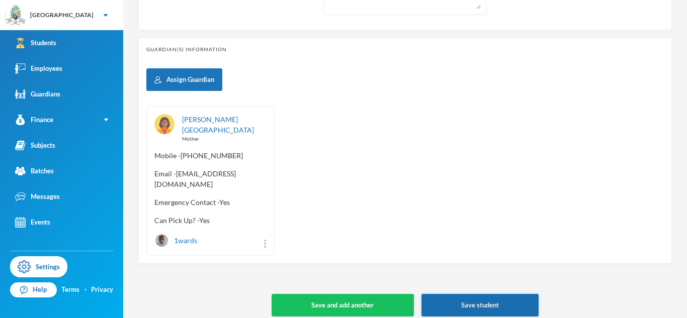
click at [444, 304] on button "Save student" at bounding box center [479, 305] width 117 height 23
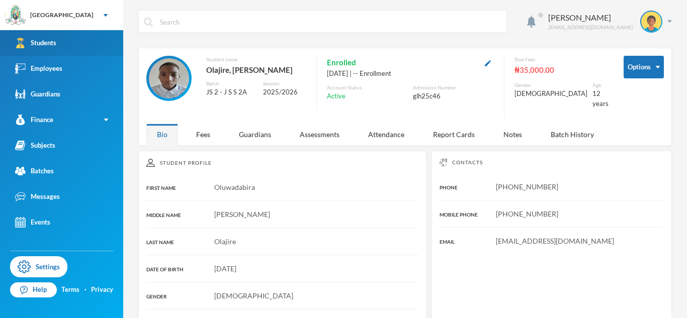
click at [108, 41] on link "Students" at bounding box center [61, 43] width 123 height 26
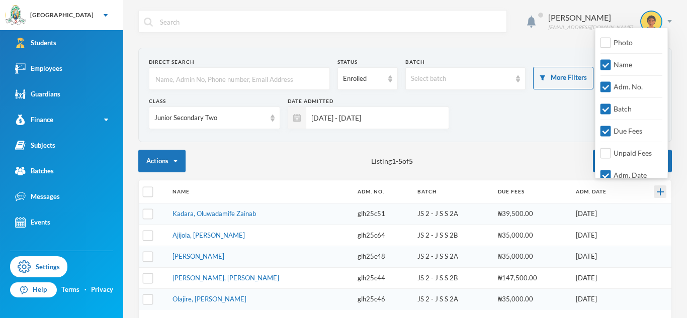
click at [663, 195] on img at bounding box center [660, 192] width 7 height 7
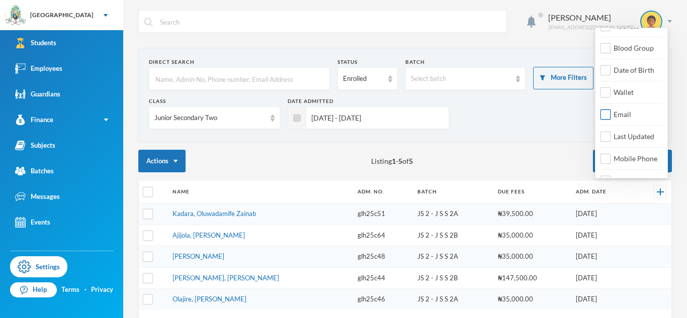
scroll to position [178, 0]
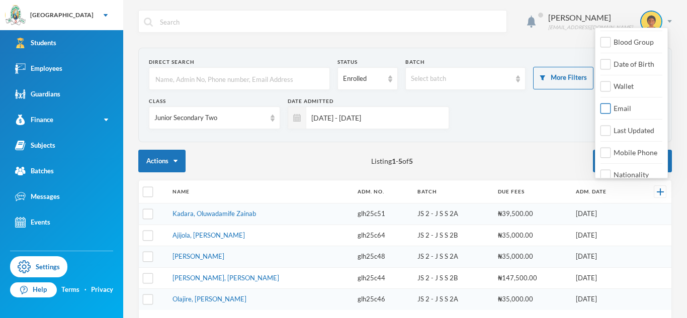
click at [604, 110] on input "Email" at bounding box center [605, 109] width 11 height 11
checkbox input "true"
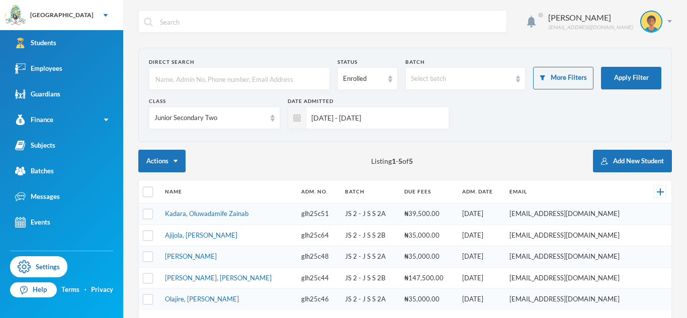
scroll to position [54, 0]
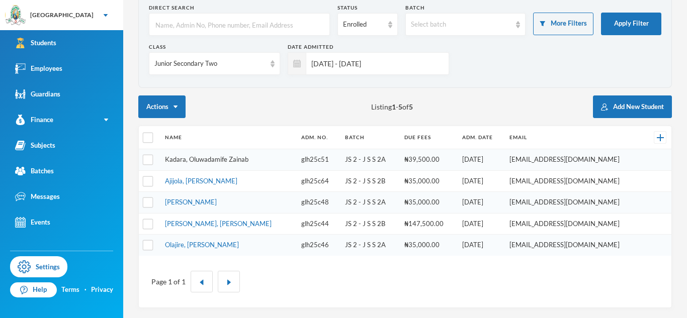
click at [203, 159] on link "Kadara, Oluwadamife Zainab" at bounding box center [206, 159] width 83 height 8
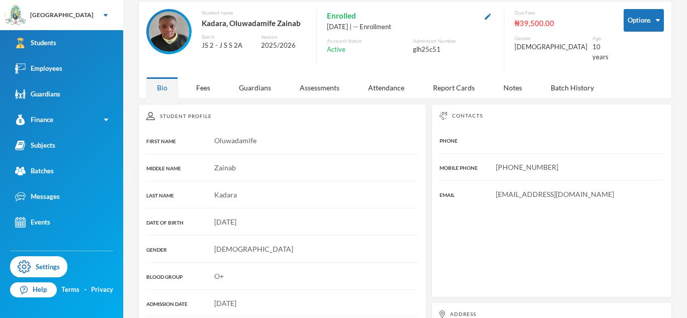
scroll to position [54, 0]
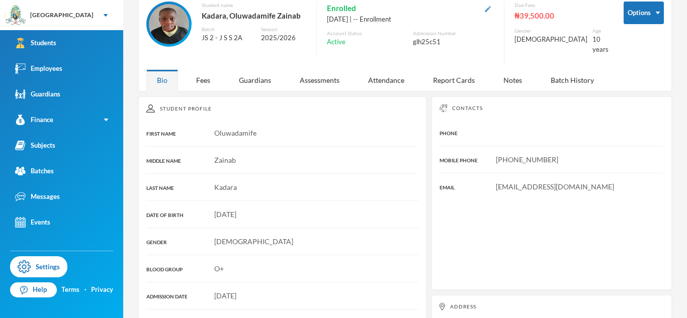
click at [491, 8] on img "button" at bounding box center [488, 9] width 6 height 6
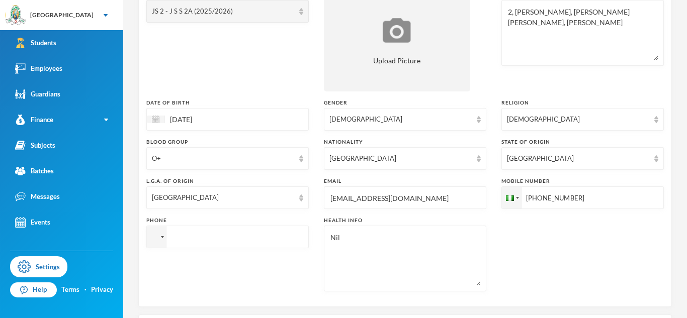
scroll to position [182, 0]
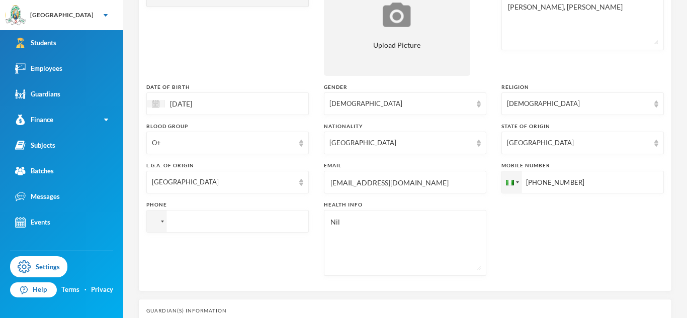
click at [333, 180] on input "[EMAIL_ADDRESS][DOMAIN_NAME]" at bounding box center [404, 182] width 151 height 23
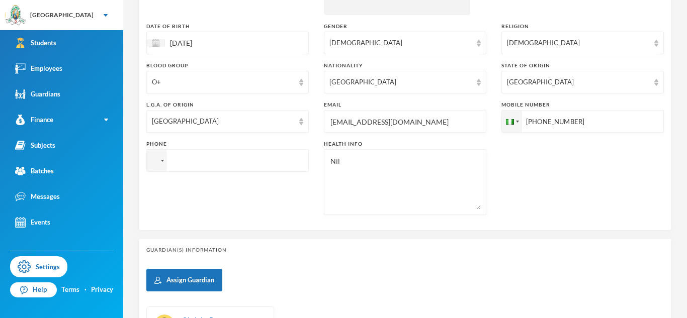
scroll to position [265, 0]
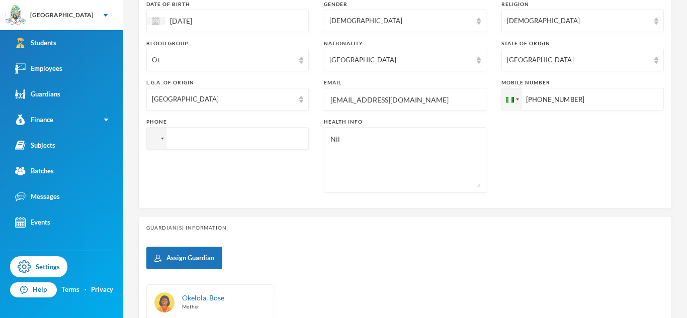
click at [553, 99] on input "[PHONE_NUMBER]" at bounding box center [582, 99] width 162 height 23
click at [299, 138] on input "tel" at bounding box center [227, 138] width 162 height 23
paste input "[PHONE_NUMBER]"
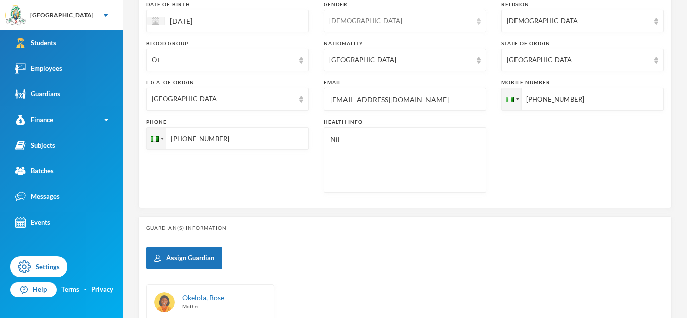
type input "[PHONE_NUMBER]"
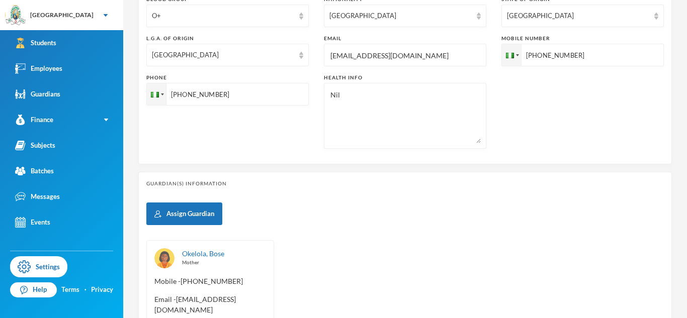
scroll to position [312, 0]
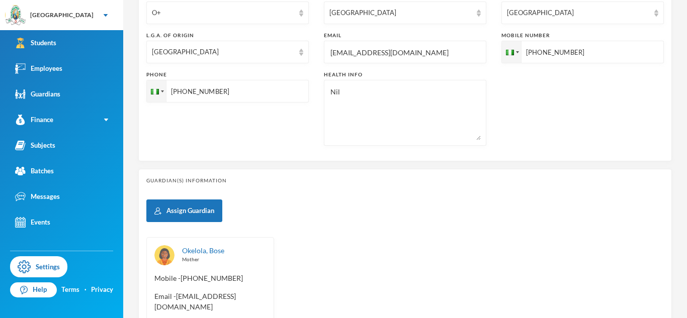
click at [349, 95] on textarea "Nil" at bounding box center [404, 112] width 151 height 55
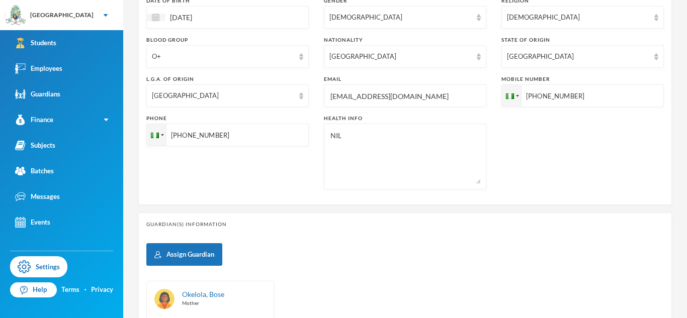
scroll to position [267, 0]
type textarea "NIL"
click at [360, 103] on input "[EMAIL_ADDRESS][DOMAIN_NAME]" at bounding box center [404, 97] width 151 height 23
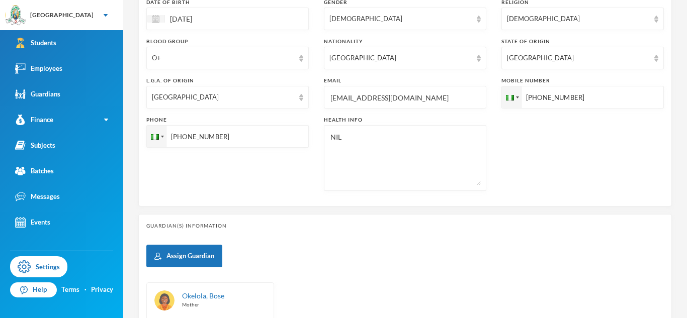
scroll to position [432, 0]
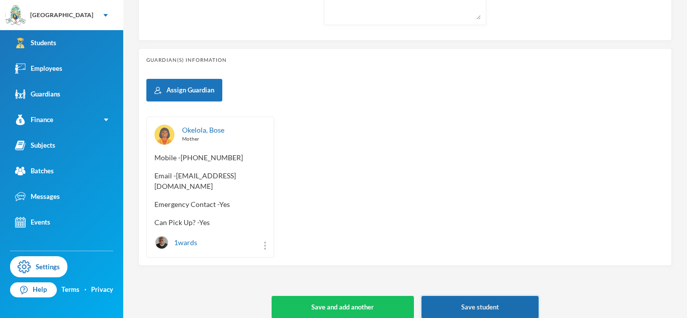
type input "[EMAIL_ADDRESS][DOMAIN_NAME]"
click at [498, 296] on button "Save student" at bounding box center [479, 307] width 117 height 23
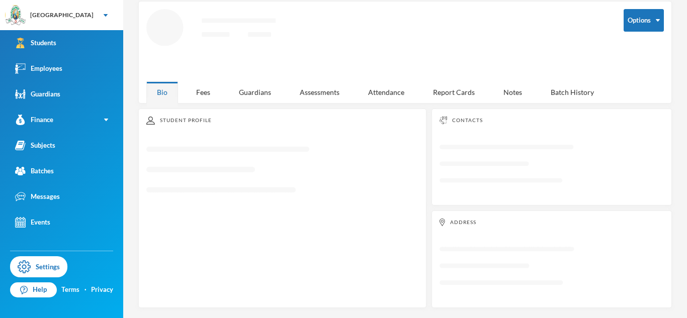
scroll to position [47, 0]
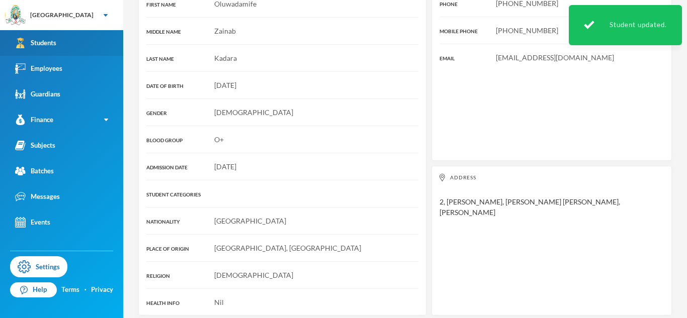
click at [52, 42] on div "Students" at bounding box center [35, 43] width 41 height 11
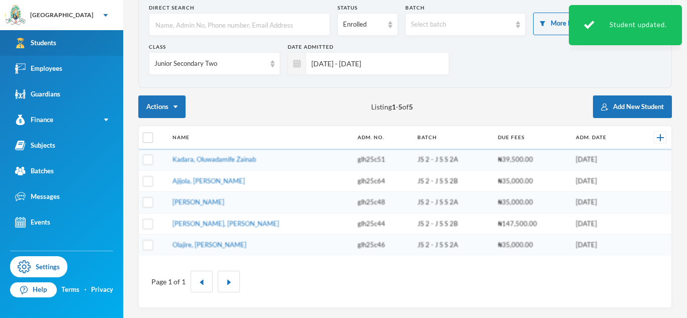
scroll to position [54, 0]
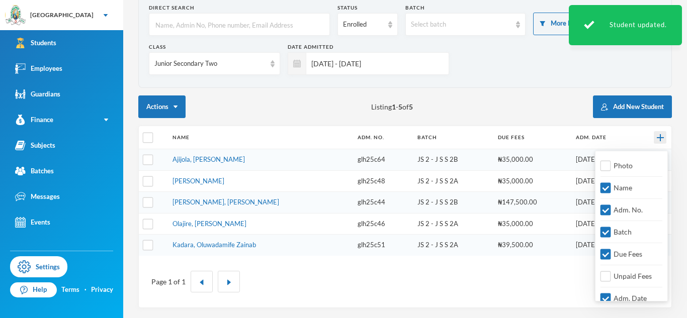
click at [660, 137] on img at bounding box center [660, 137] width 7 height 7
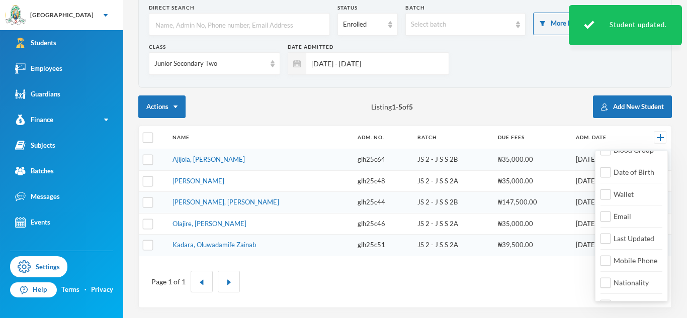
scroll to position [208, 0]
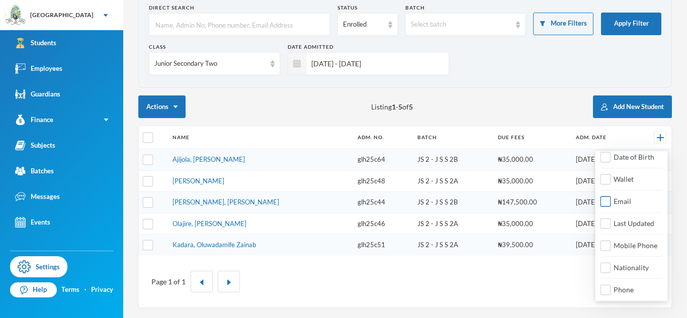
click at [602, 203] on input "Email" at bounding box center [605, 202] width 11 height 11
checkbox input "true"
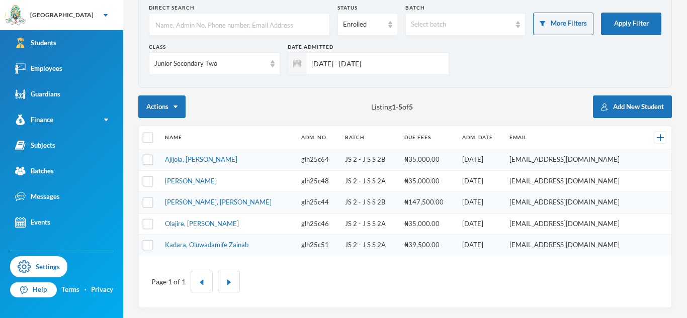
click at [215, 152] on td "Ajijola, [PERSON_NAME]" at bounding box center [228, 160] width 136 height 22
click at [216, 159] on link "Ajijola, [PERSON_NAME]" at bounding box center [201, 159] width 72 height 8
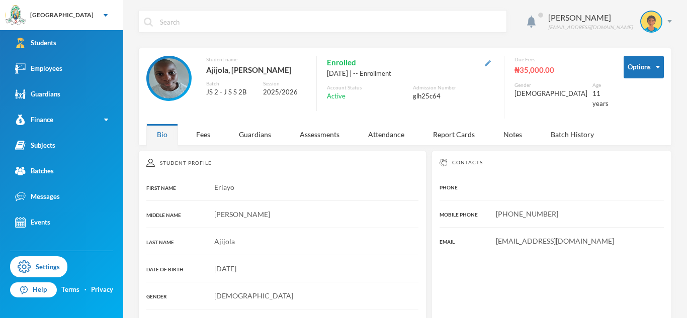
click at [491, 64] on img "button" at bounding box center [488, 63] width 6 height 6
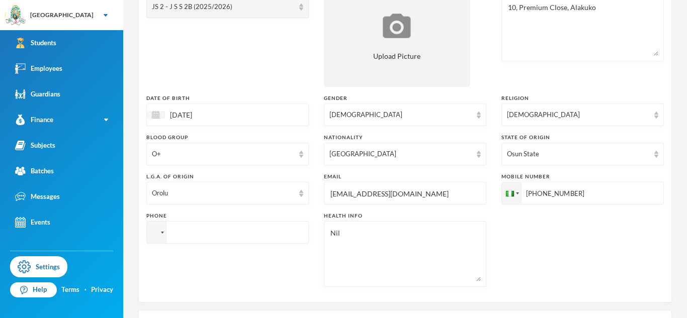
scroll to position [257, 0]
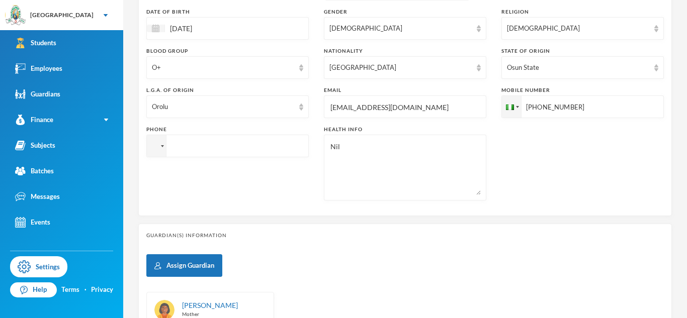
click at [368, 107] on input "[EMAIL_ADDRESS][DOMAIN_NAME]" at bounding box center [404, 107] width 151 height 23
click at [530, 108] on input "[PHONE_NUMBER]" at bounding box center [582, 107] width 162 height 23
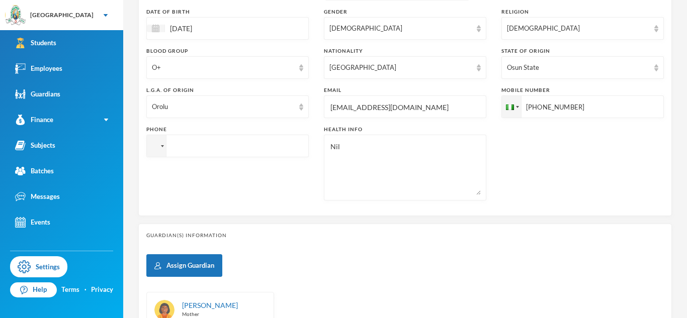
click at [530, 108] on input "[PHONE_NUMBER]" at bounding box center [582, 107] width 162 height 23
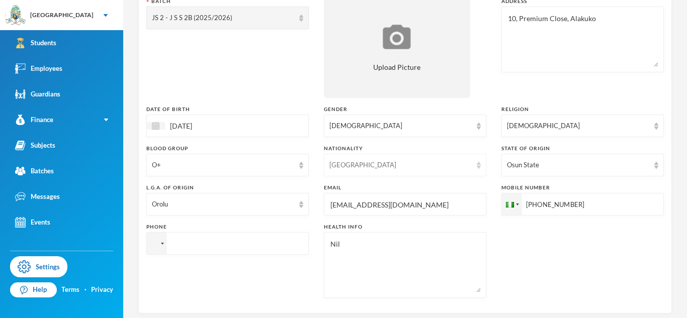
scroll to position [157, 0]
click at [382, 209] on input "[EMAIL_ADDRESS][DOMAIN_NAME]" at bounding box center [404, 207] width 151 height 23
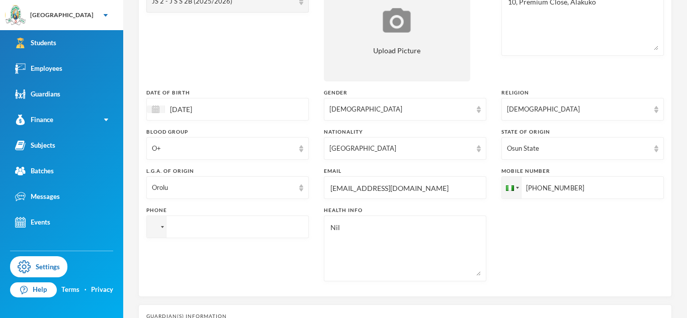
scroll to position [178, 0]
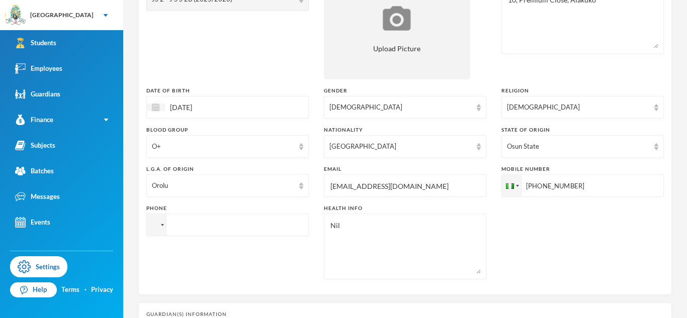
type input "[EMAIL_ADDRESS][DOMAIN_NAME]"
click at [536, 190] on input "[PHONE_NUMBER]" at bounding box center [582, 185] width 162 height 23
click at [279, 227] on input "tel" at bounding box center [227, 225] width 162 height 23
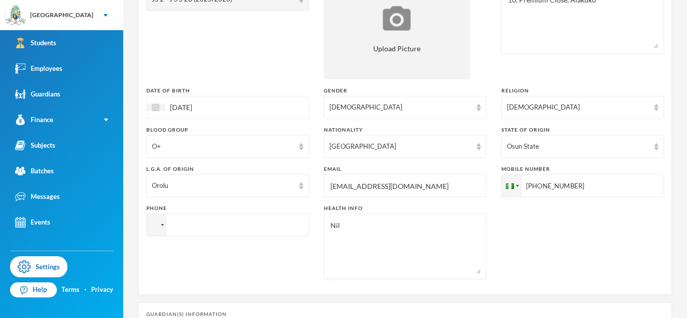
paste input "[PHONE_NUMBER]"
type input "[PHONE_NUMBER]"
click at [345, 227] on textarea "Nil" at bounding box center [404, 246] width 151 height 55
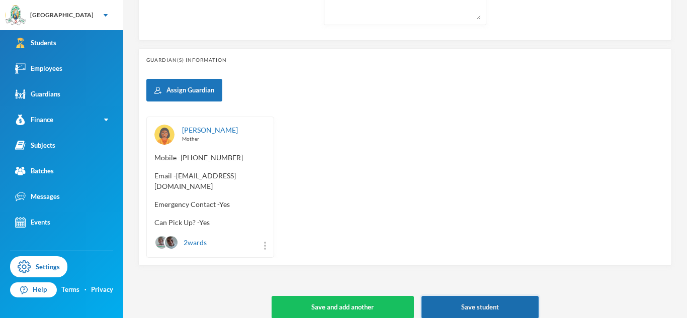
type textarea "NIL"
click at [468, 296] on button "Save student" at bounding box center [479, 307] width 117 height 23
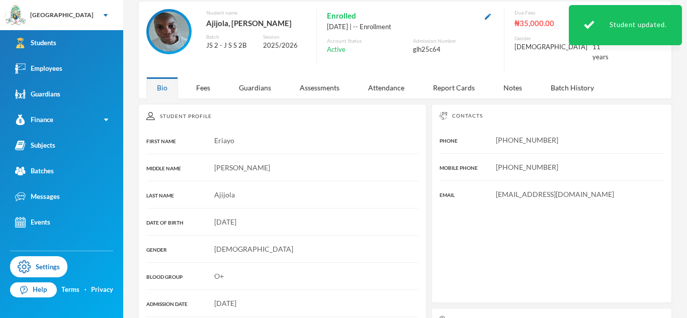
scroll to position [184, 0]
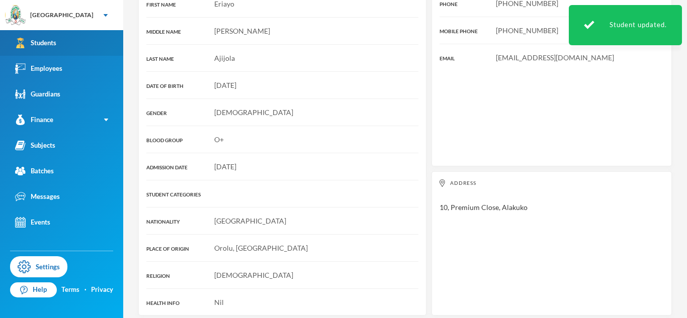
click at [109, 48] on link "Students" at bounding box center [61, 43] width 123 height 26
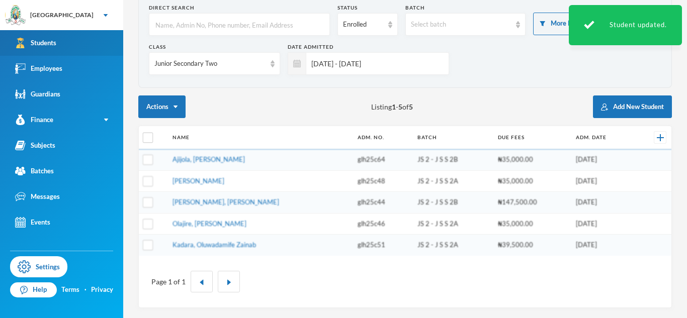
scroll to position [54, 0]
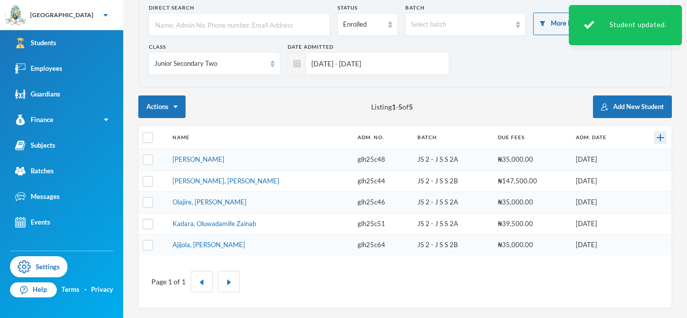
click at [658, 138] on img at bounding box center [660, 137] width 7 height 7
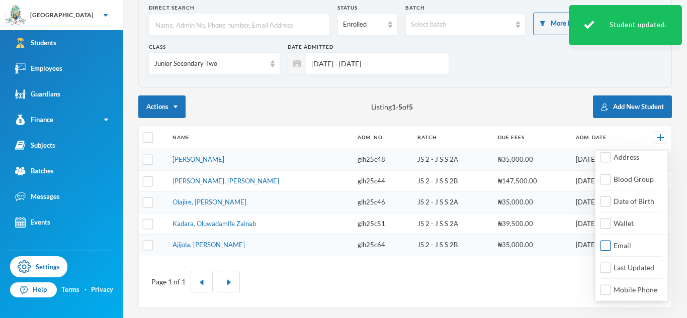
click at [605, 244] on input "Email" at bounding box center [605, 246] width 11 height 11
checkbox input "true"
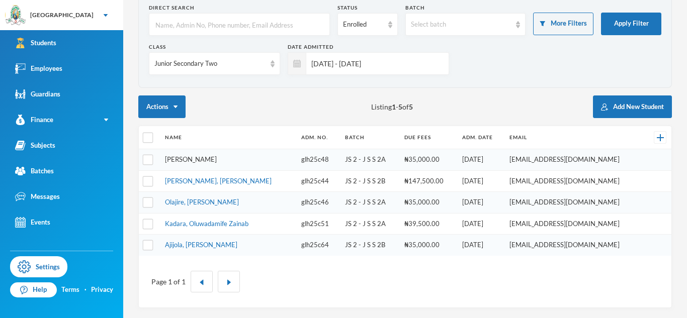
click at [217, 159] on link "[PERSON_NAME]" at bounding box center [191, 159] width 52 height 8
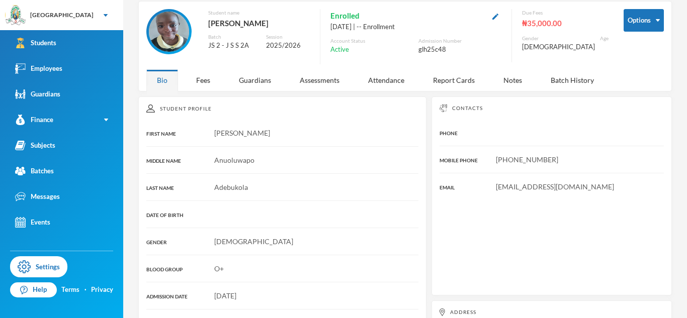
scroll to position [54, 0]
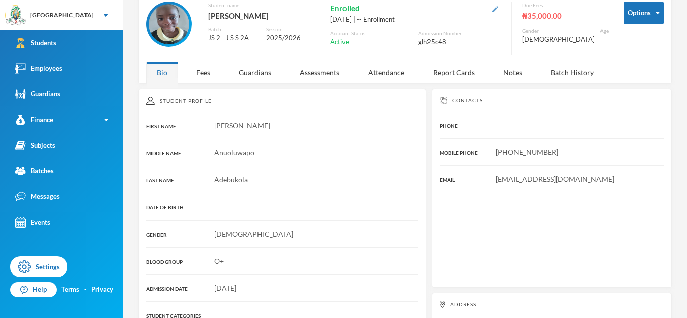
click at [498, 9] on img "button" at bounding box center [495, 9] width 6 height 6
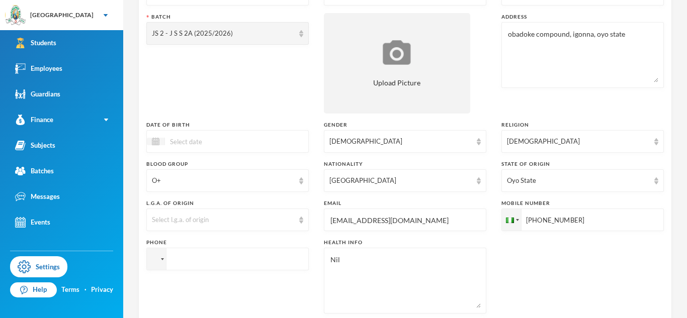
scroll to position [156, 0]
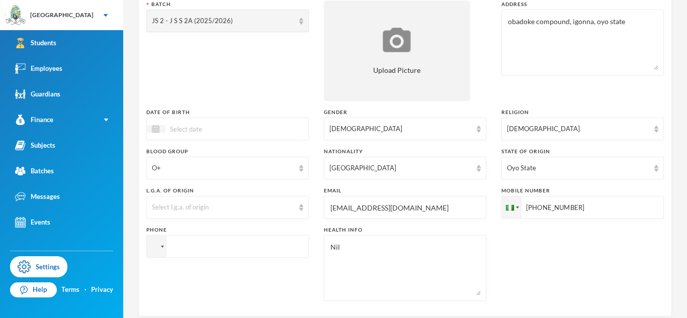
click at [389, 211] on input "[EMAIL_ADDRESS][DOMAIN_NAME]" at bounding box center [404, 208] width 151 height 23
click at [545, 210] on input "[PHONE_NUMBER]" at bounding box center [582, 207] width 162 height 23
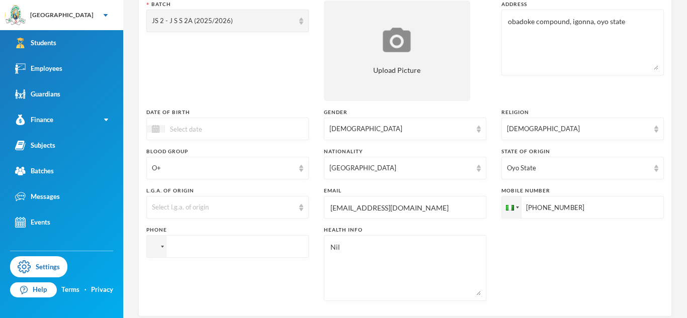
click at [545, 210] on input "[PHONE_NUMBER]" at bounding box center [582, 207] width 162 height 23
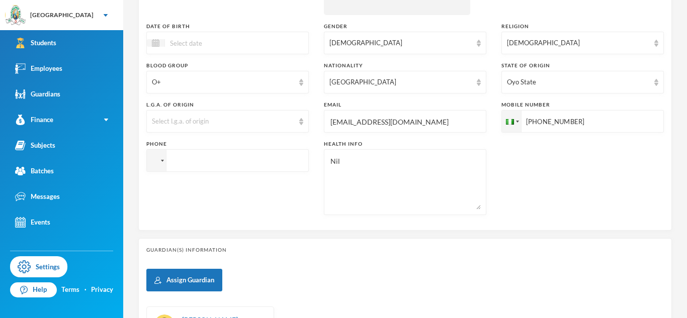
scroll to position [241, 0]
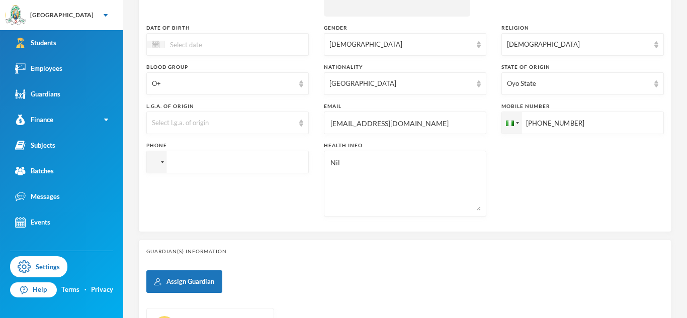
click at [370, 120] on input "[EMAIL_ADDRESS][DOMAIN_NAME]" at bounding box center [404, 123] width 151 height 23
type input "[EMAIL_ADDRESS][DOMAIN_NAME]"
click at [532, 123] on input "[PHONE_NUMBER]" at bounding box center [582, 123] width 162 height 23
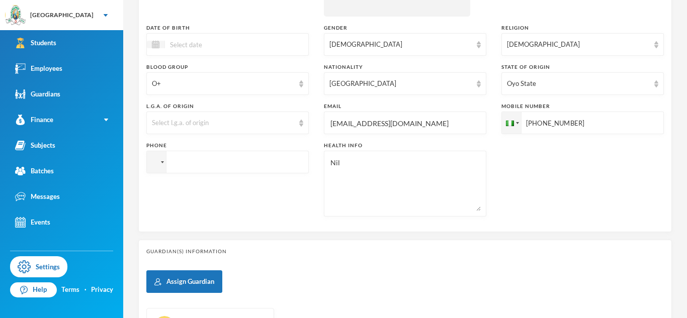
click at [532, 123] on input "[PHONE_NUMBER]" at bounding box center [582, 123] width 162 height 23
click at [261, 165] on input "tel" at bounding box center [227, 162] width 162 height 23
paste input "[PHONE_NUMBER]"
type input "[PHONE_NUMBER]"
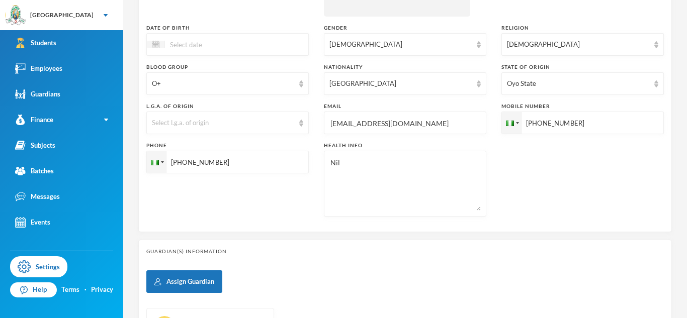
click at [346, 162] on textarea "Nil" at bounding box center [404, 183] width 151 height 55
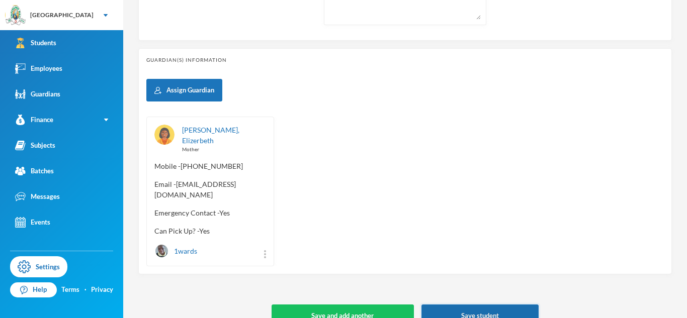
type textarea "NIL"
click at [447, 305] on button "Save student" at bounding box center [479, 316] width 117 height 23
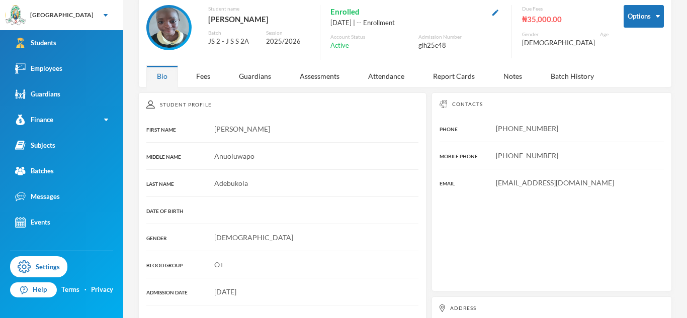
scroll to position [51, 0]
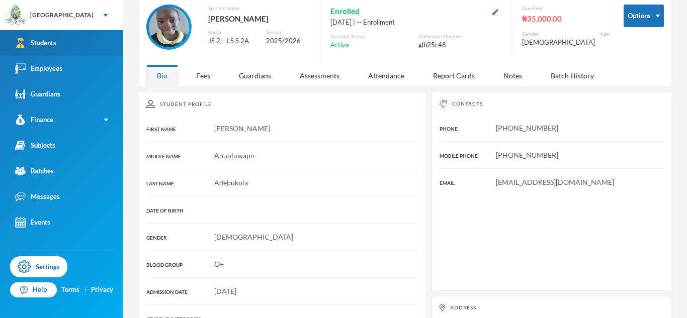
click at [112, 51] on link "Students" at bounding box center [61, 43] width 123 height 26
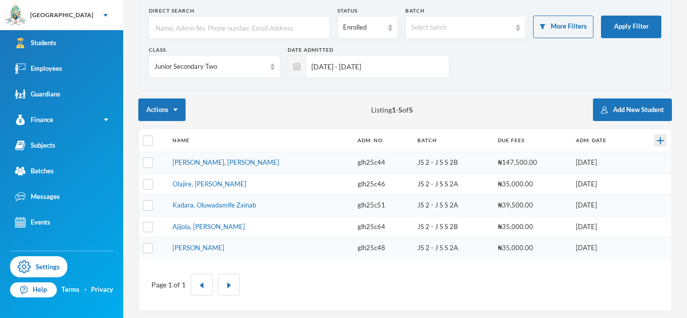
click at [657, 143] on img at bounding box center [660, 140] width 7 height 7
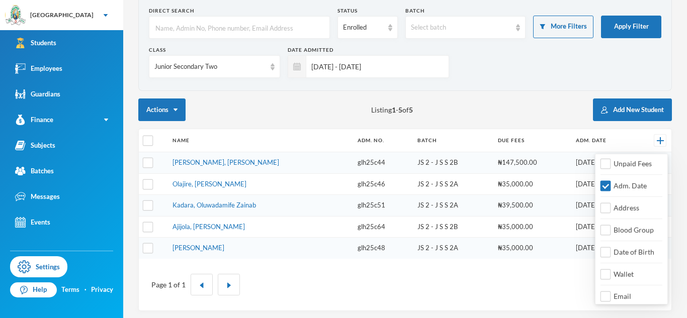
scroll to position [117, 0]
click at [607, 293] on input "Email" at bounding box center [605, 296] width 11 height 11
checkbox input "true"
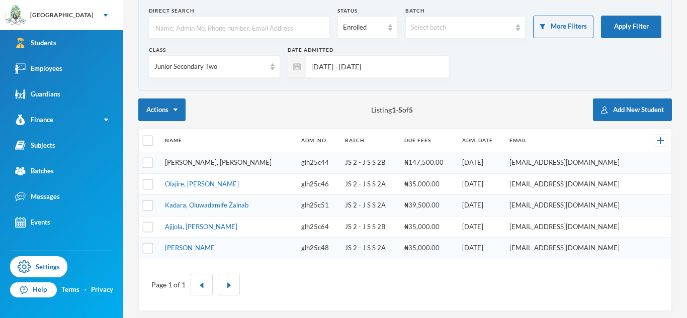
click at [263, 160] on link "[PERSON_NAME], [PERSON_NAME]" at bounding box center [218, 162] width 107 height 8
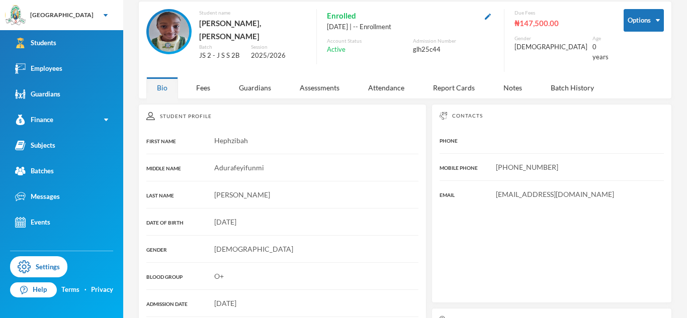
scroll to position [51, 0]
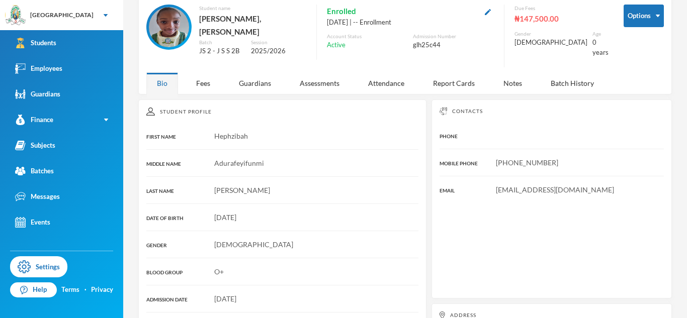
click at [493, 14] on div "Enrolled" at bounding box center [410, 11] width 167 height 13
click at [494, 14] on button "button" at bounding box center [488, 12] width 12 height 12
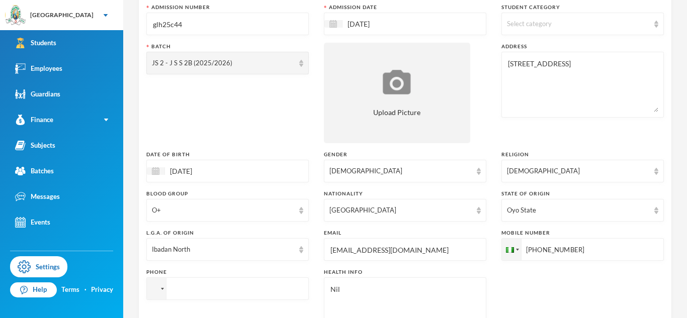
scroll to position [118, 0]
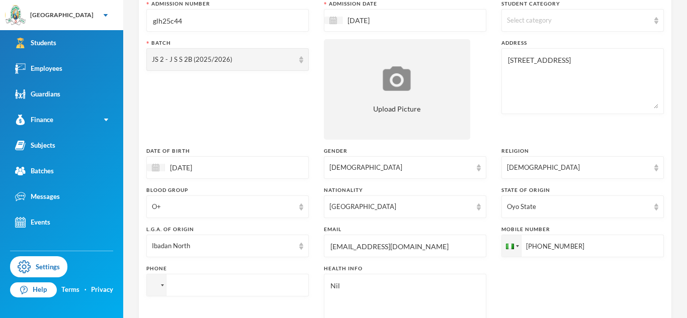
click at [344, 248] on input "[EMAIL_ADDRESS][DOMAIN_NAME]" at bounding box center [404, 246] width 151 height 23
type input "[EMAIL_ADDRESS][DOMAIN_NAME]"
click at [539, 248] on input "[PHONE_NUMBER]" at bounding box center [582, 246] width 162 height 23
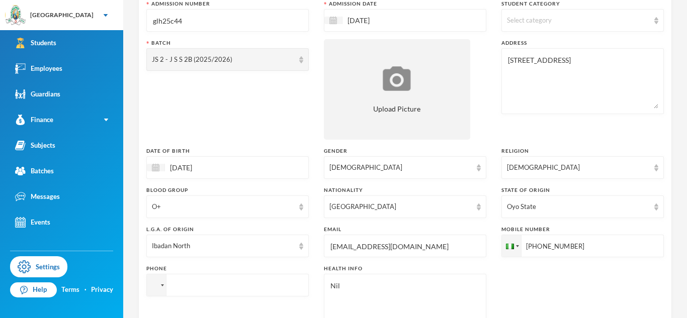
click at [539, 248] on input "[PHONE_NUMBER]" at bounding box center [582, 246] width 162 height 23
click at [186, 289] on input "tel" at bounding box center [227, 285] width 162 height 23
paste input "[PHONE_NUMBER]"
type input "[PHONE_NUMBER]"
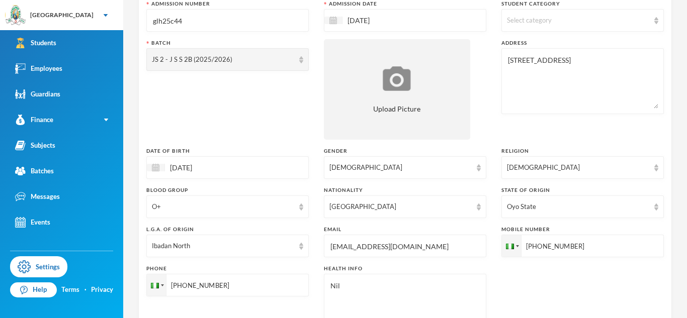
click at [342, 282] on textarea "Nil" at bounding box center [404, 307] width 151 height 55
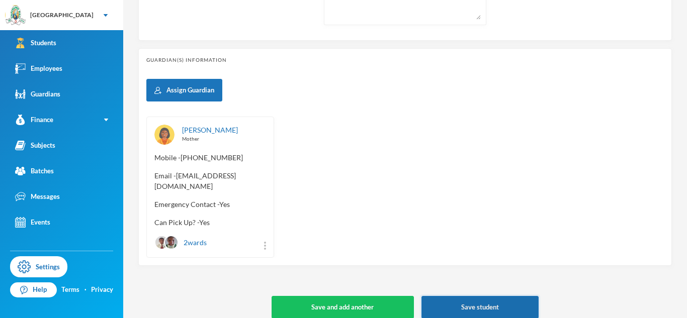
type textarea "NIL"
click at [444, 296] on button "Save student" at bounding box center [479, 307] width 117 height 23
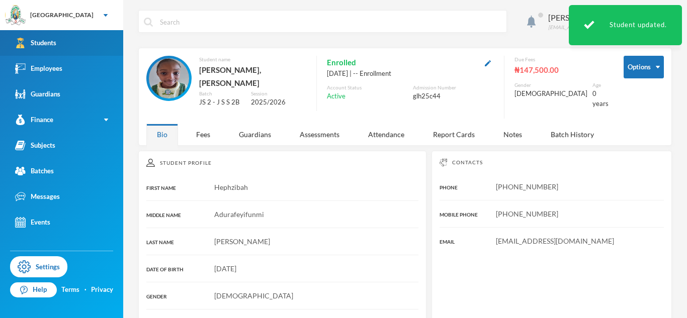
click at [111, 45] on link "Students" at bounding box center [61, 43] width 123 height 26
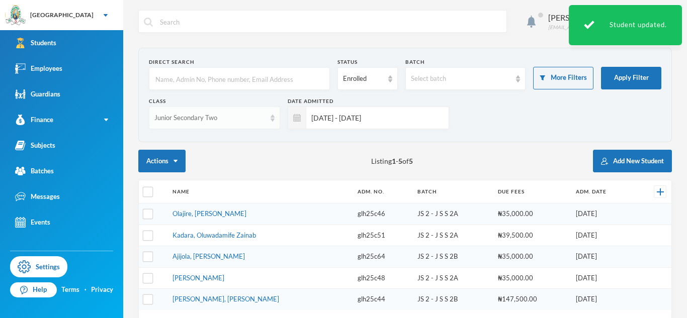
click at [247, 118] on div "Junior Secondary Two" at bounding box center [209, 118] width 111 height 10
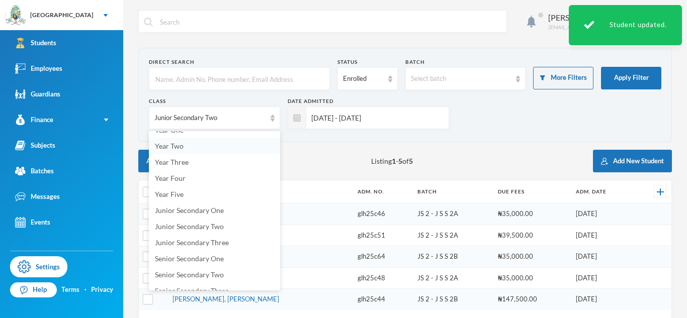
scroll to position [102, 0]
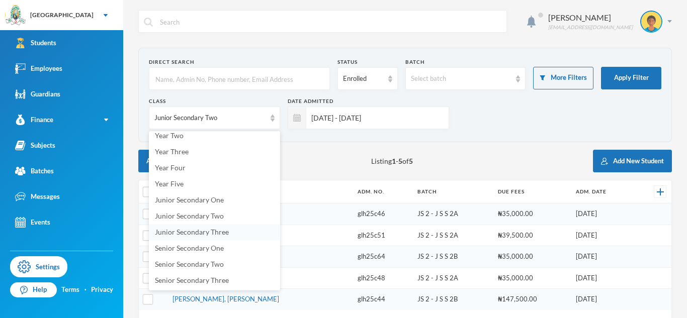
click at [209, 232] on span "Junior Secondary Three" at bounding box center [192, 232] width 74 height 9
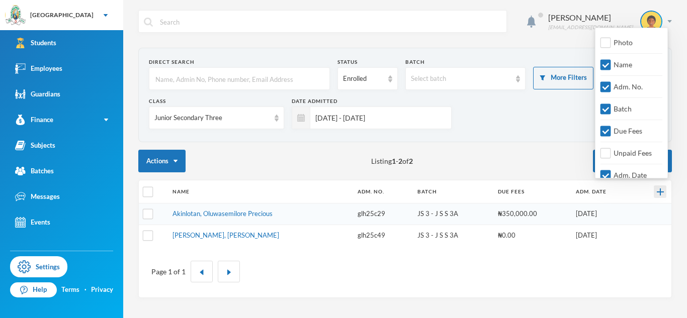
click at [664, 190] on div at bounding box center [660, 192] width 13 height 13
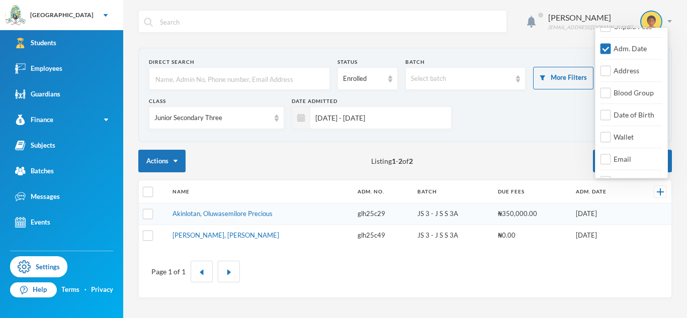
scroll to position [127, 0]
click at [622, 160] on span "Email" at bounding box center [622, 158] width 26 height 9
click at [611, 160] on input "Email" at bounding box center [605, 159] width 11 height 11
checkbox input "true"
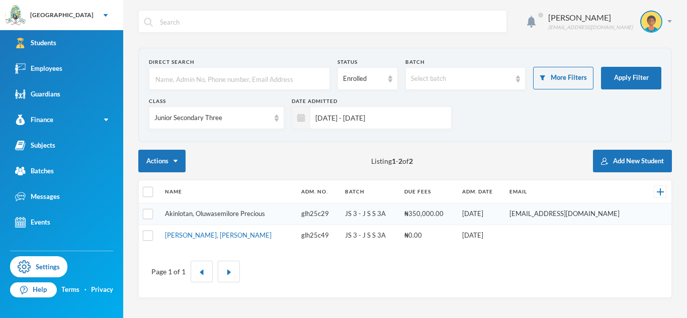
click at [260, 215] on link "Akinlotan, Oluwasemilore Precious" at bounding box center [215, 214] width 100 height 8
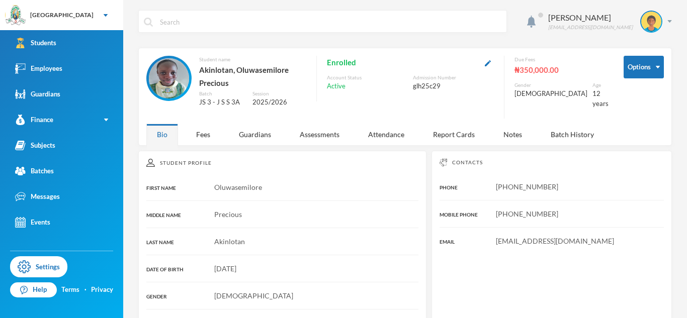
click at [494, 65] on button "button" at bounding box center [488, 63] width 12 height 12
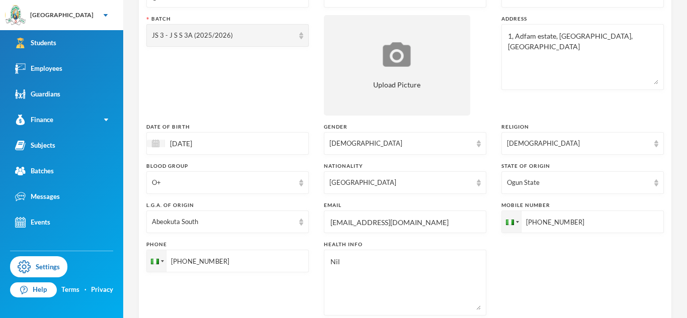
scroll to position [175, 0]
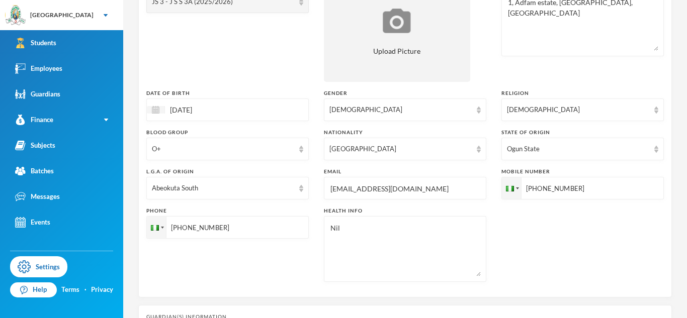
click at [422, 188] on input "[EMAIL_ADDRESS][DOMAIN_NAME]" at bounding box center [404, 189] width 151 height 23
click at [542, 186] on input "[PHONE_NUMBER]" at bounding box center [582, 188] width 162 height 23
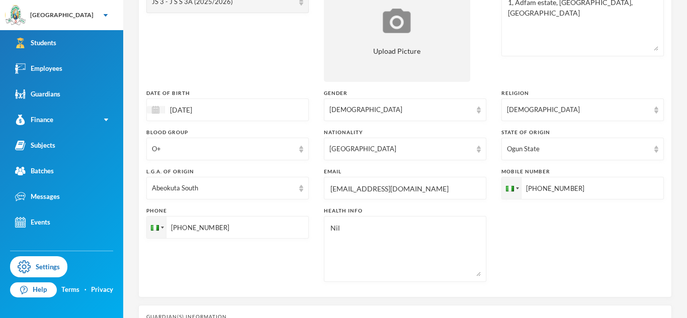
click at [542, 186] on input "[PHONE_NUMBER]" at bounding box center [582, 188] width 162 height 23
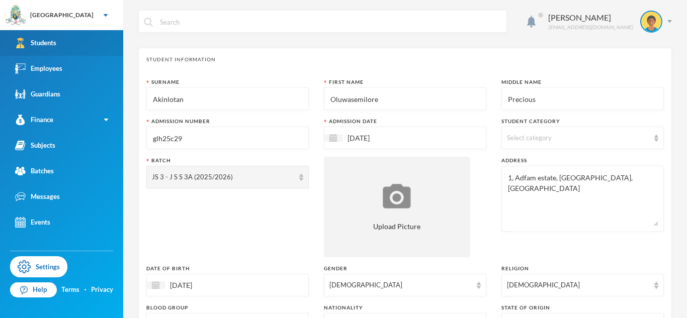
click at [77, 40] on link "Students" at bounding box center [61, 43] width 123 height 26
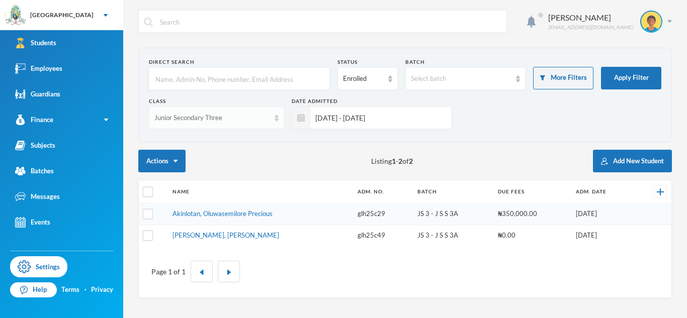
click at [217, 124] on div "Junior Secondary Three" at bounding box center [216, 118] width 135 height 23
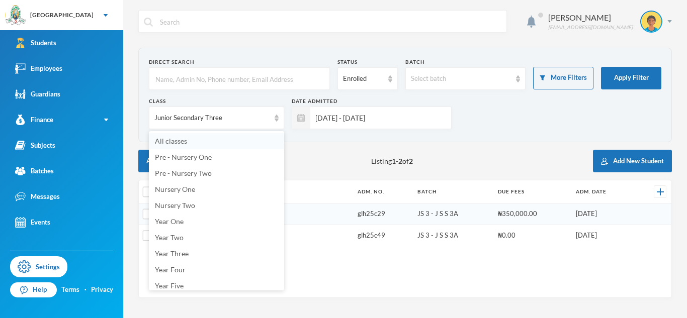
click at [220, 137] on li "All classes" at bounding box center [216, 141] width 135 height 16
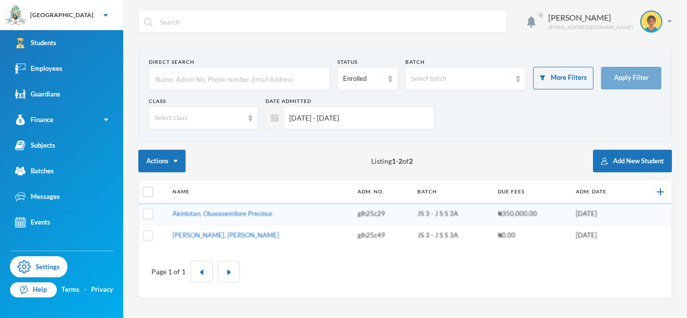
click at [202, 80] on input "text" at bounding box center [239, 79] width 170 height 23
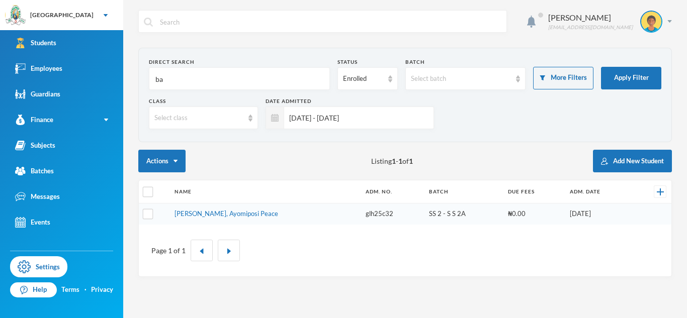
type input "b"
click at [219, 117] on div "Select class" at bounding box center [198, 118] width 89 height 10
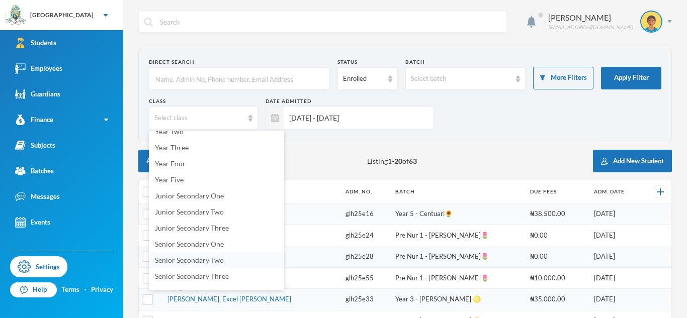
scroll to position [132, 0]
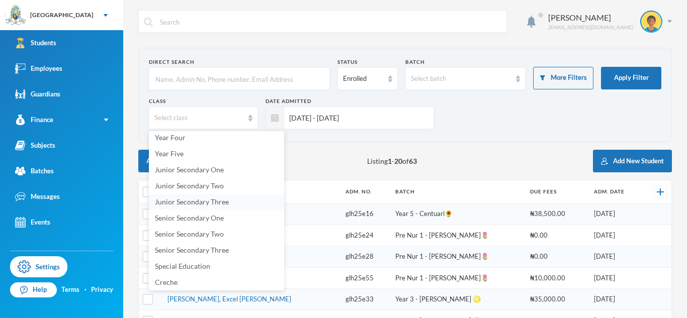
click at [185, 198] on span "Junior Secondary Three" at bounding box center [192, 202] width 74 height 9
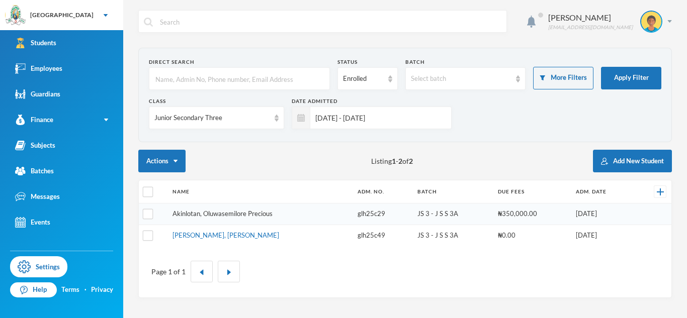
click at [223, 211] on link "Akinlotan, Oluwasemilore Precious" at bounding box center [222, 214] width 100 height 8
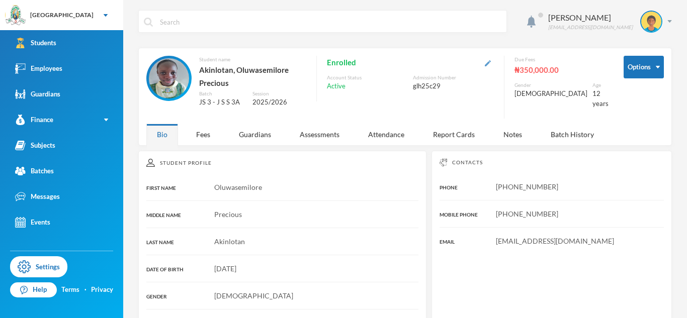
click at [491, 64] on img "button" at bounding box center [488, 63] width 6 height 6
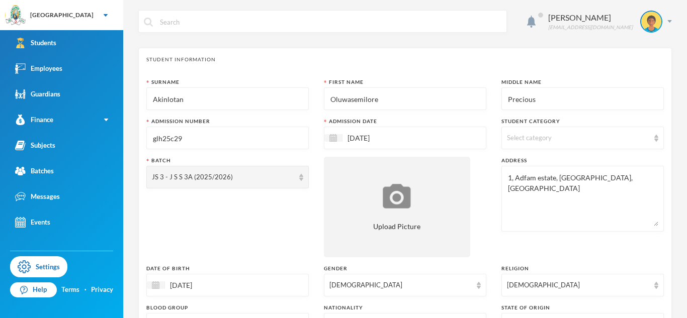
click at [230, 142] on input "glh25c29" at bounding box center [227, 138] width 151 height 23
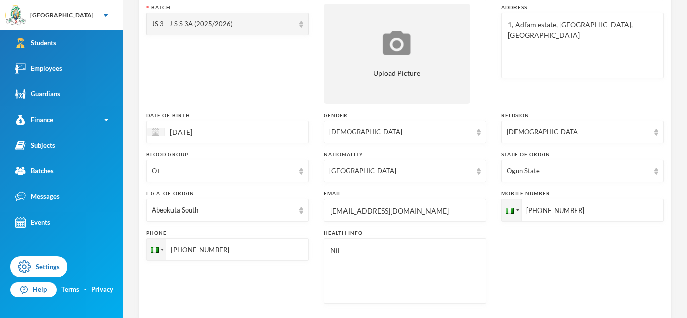
scroll to position [162, 0]
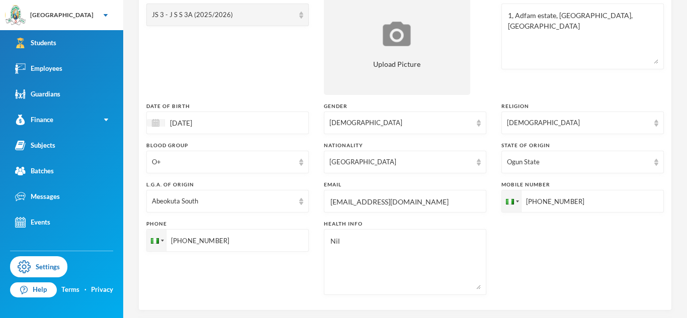
type input "glh25c029"
click at [349, 206] on input "[EMAIL_ADDRESS][DOMAIN_NAME]" at bounding box center [404, 202] width 151 height 23
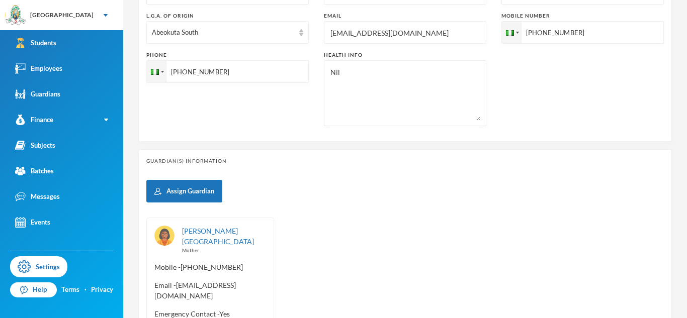
scroll to position [443, 0]
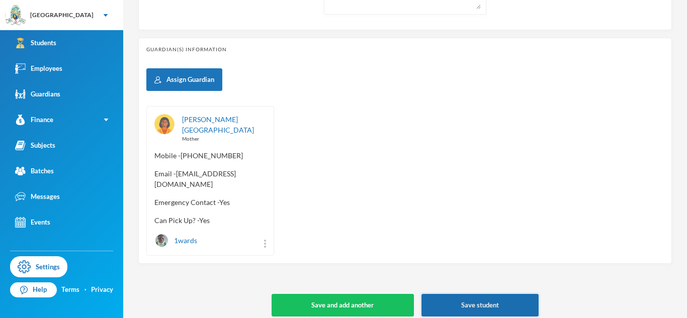
type input "[EMAIL_ADDRESS][DOMAIN_NAME]"
click at [510, 296] on button "Save student" at bounding box center [479, 305] width 117 height 23
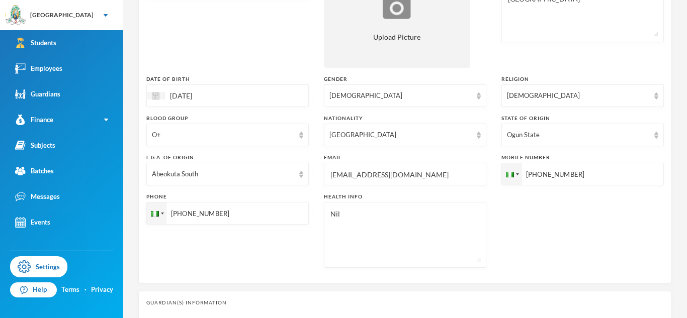
scroll to position [160, 0]
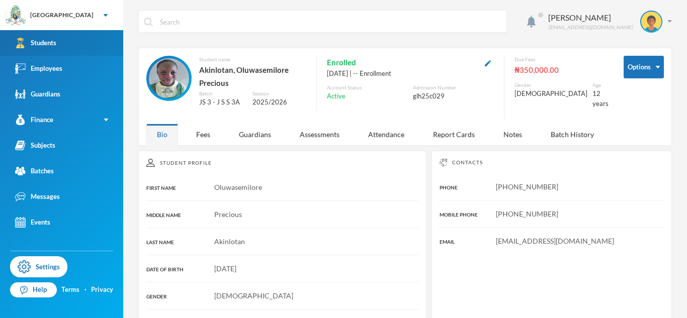
click at [83, 39] on link "Students" at bounding box center [61, 43] width 123 height 26
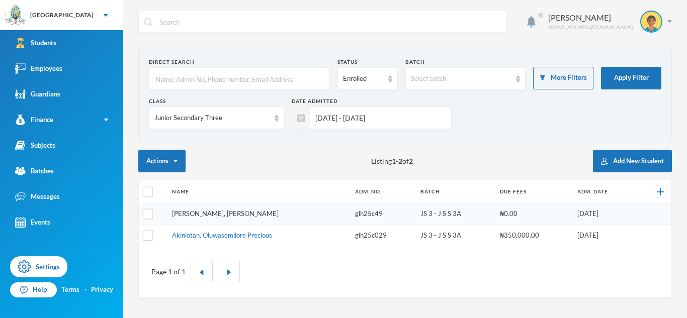
click at [210, 215] on link "[PERSON_NAME], [PERSON_NAME]" at bounding box center [225, 214] width 107 height 8
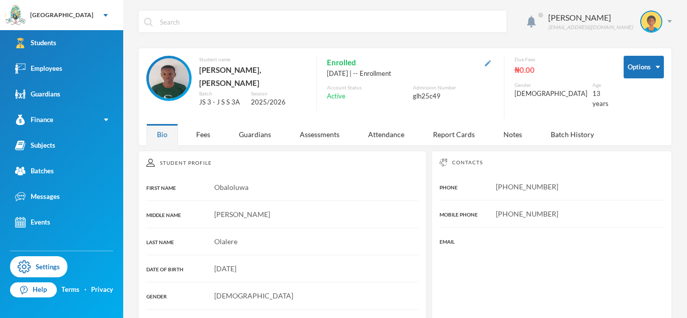
click at [491, 62] on img "button" at bounding box center [488, 63] width 6 height 6
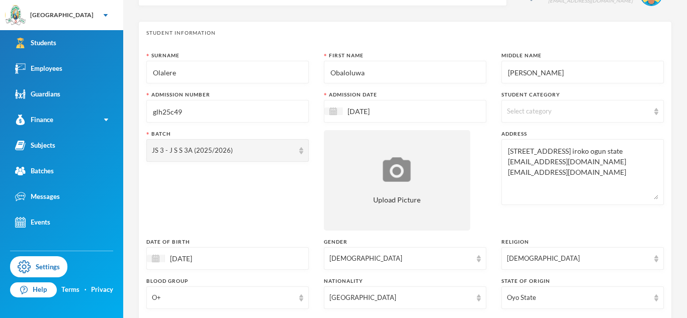
scroll to position [22, 0]
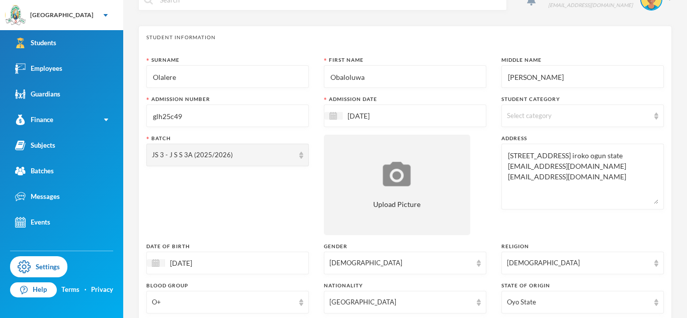
click at [570, 168] on textarea "[STREET_ADDRESS] iroko ogun state [EMAIL_ADDRESS][DOMAIN_NAME] [EMAIL_ADDRESS][…" at bounding box center [582, 176] width 151 height 55
drag, startPoint x: 603, startPoint y: 169, endPoint x: 506, endPoint y: 169, distance: 97.1
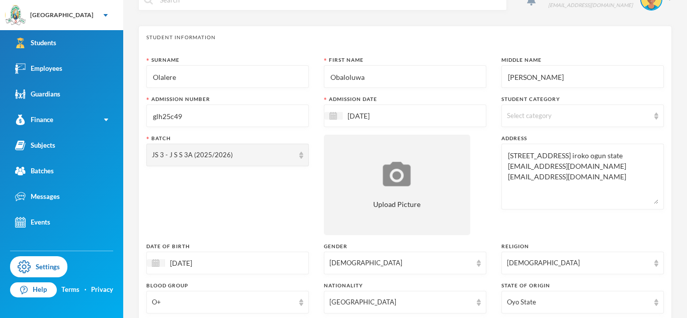
click at [506, 169] on div "[STREET_ADDRESS] iroko ogun state [EMAIL_ADDRESS][DOMAIN_NAME] [EMAIL_ADDRESS][…" at bounding box center [582, 177] width 162 height 66
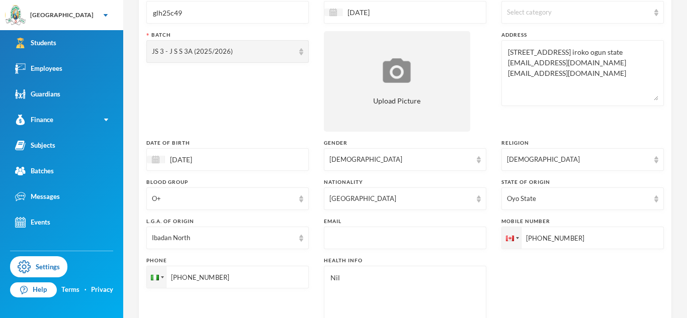
scroll to position [124, 0]
click at [459, 238] on input "text" at bounding box center [404, 240] width 151 height 23
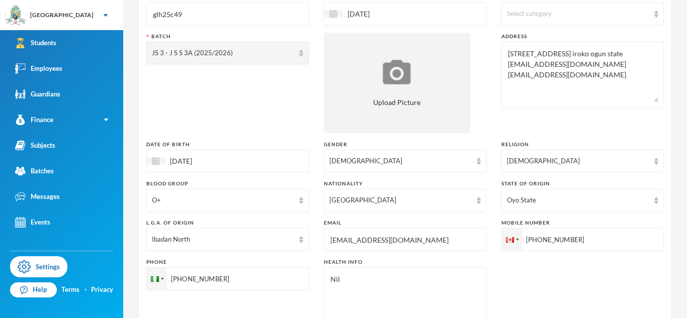
type input "[EMAIL_ADDRESS][DOMAIN_NAME]"
click at [518, 80] on textarea "[STREET_ADDRESS] iroko ogun state [EMAIL_ADDRESS][DOMAIN_NAME] [EMAIL_ADDRESS][…" at bounding box center [582, 74] width 151 height 55
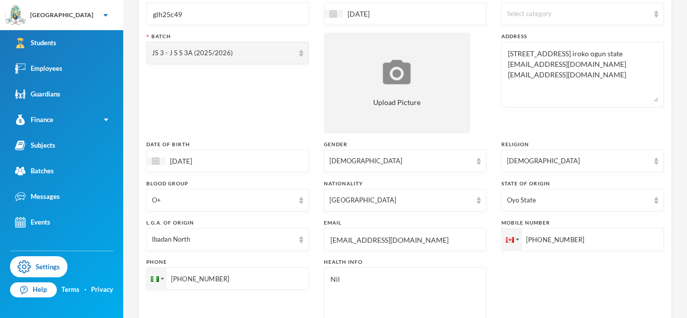
drag, startPoint x: 602, startPoint y: 77, endPoint x: 507, endPoint y: 74, distance: 95.1
click at [507, 74] on textarea "[STREET_ADDRESS] iroko ogun state [EMAIL_ADDRESS][DOMAIN_NAME] [EMAIL_ADDRESS][…" at bounding box center [582, 74] width 151 height 55
click at [207, 279] on input "[PHONE_NUMBER]" at bounding box center [227, 279] width 162 height 23
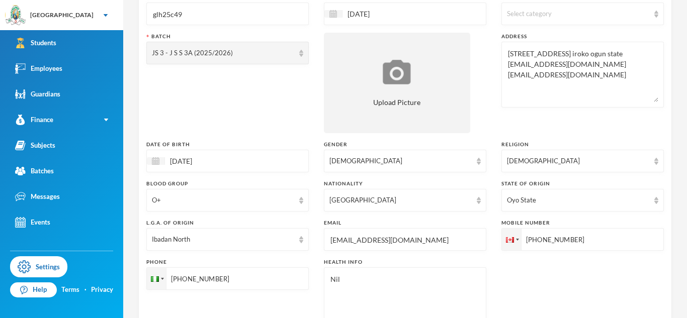
scroll to position [443, 0]
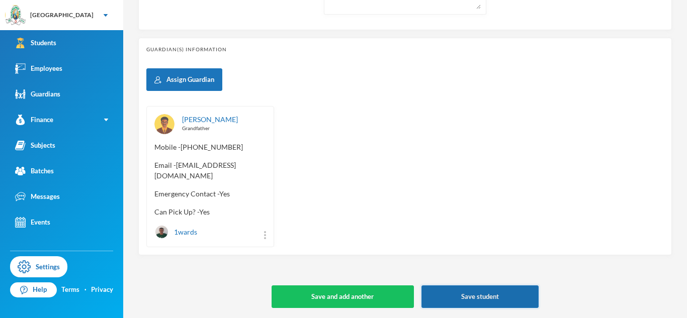
click at [449, 295] on button "Save student" at bounding box center [479, 297] width 117 height 23
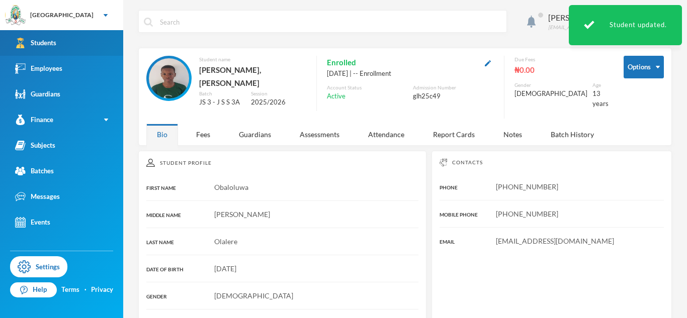
click at [106, 43] on link "Students" at bounding box center [61, 43] width 123 height 26
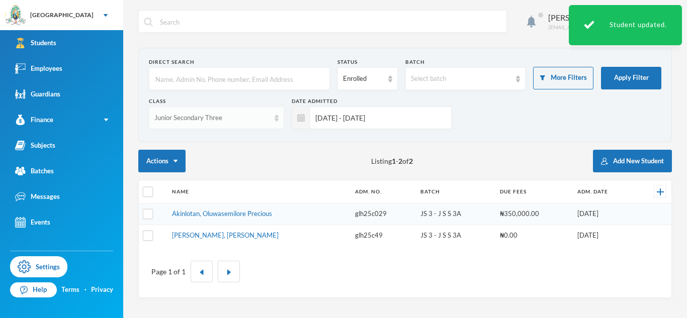
click at [266, 121] on div "Junior Secondary Three" at bounding box center [211, 118] width 115 height 10
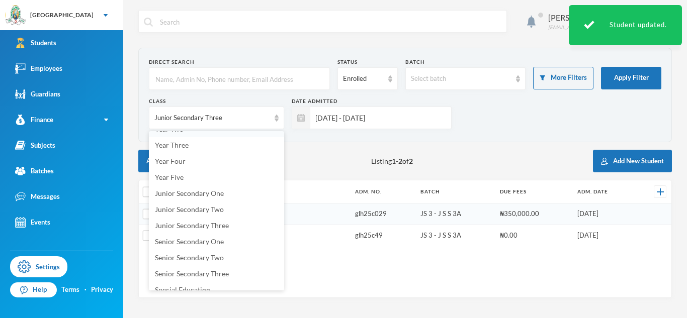
scroll to position [134, 0]
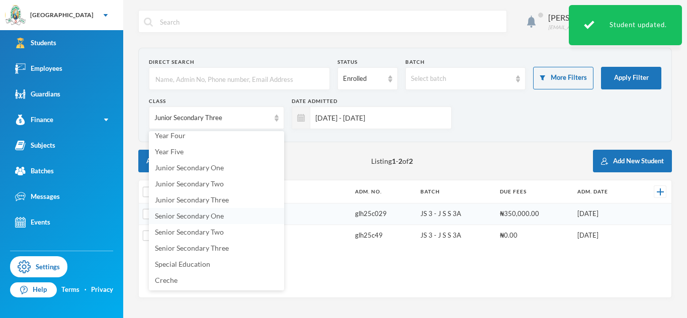
click at [193, 217] on span "Senior Secondary One" at bounding box center [189, 216] width 69 height 9
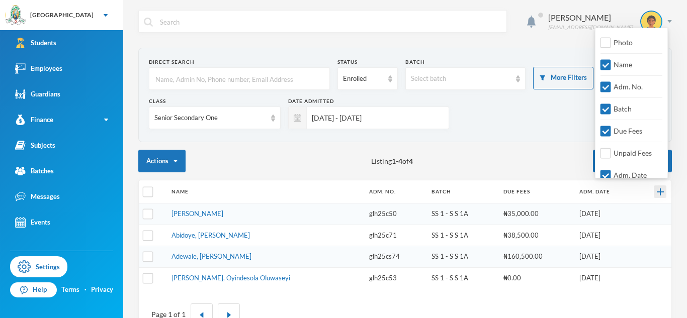
click at [660, 190] on img at bounding box center [660, 192] width 7 height 7
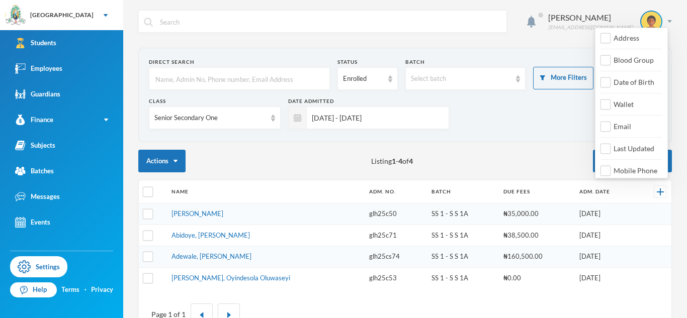
scroll to position [161, 0]
click at [607, 127] on input "Email" at bounding box center [605, 125] width 11 height 11
checkbox input "true"
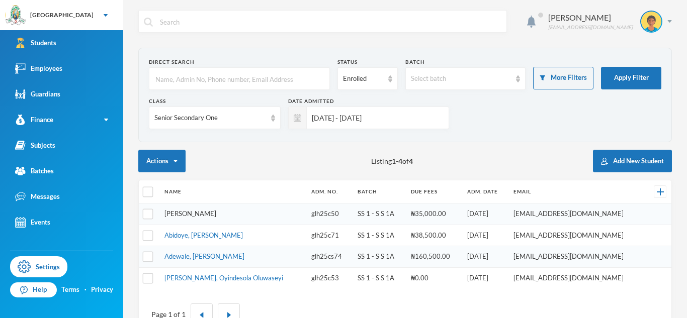
click at [216, 212] on link "[PERSON_NAME]" at bounding box center [190, 214] width 52 height 8
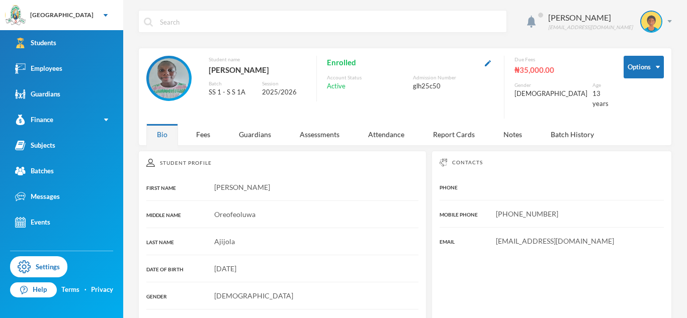
click at [494, 67] on button "button" at bounding box center [488, 63] width 12 height 12
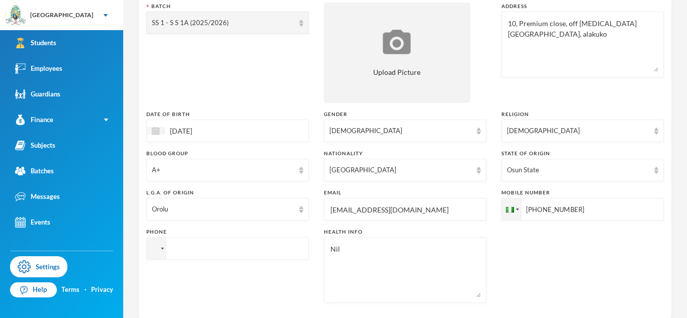
scroll to position [162, 0]
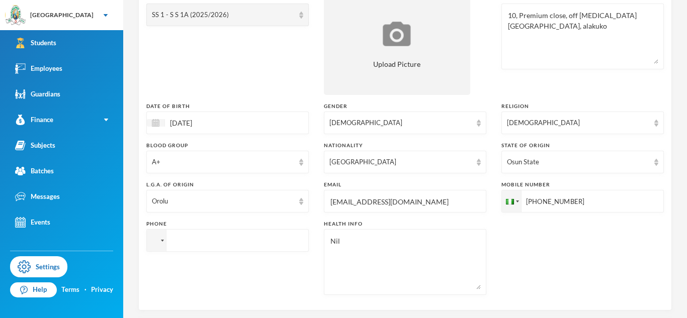
click at [399, 203] on input "[EMAIL_ADDRESS][DOMAIN_NAME]" at bounding box center [404, 202] width 151 height 23
type input "a"
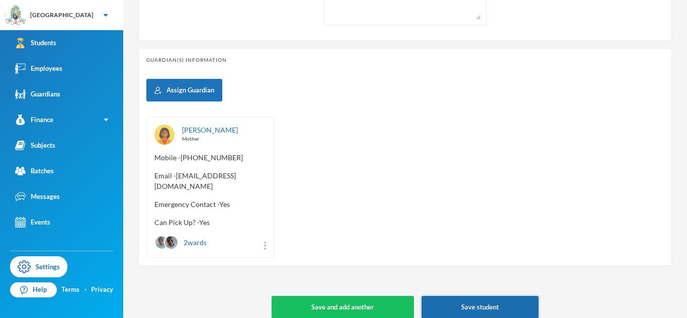
type input "[EMAIL_ADDRESS][DOMAIN_NAME]"
click at [499, 296] on button "Save student" at bounding box center [479, 307] width 117 height 23
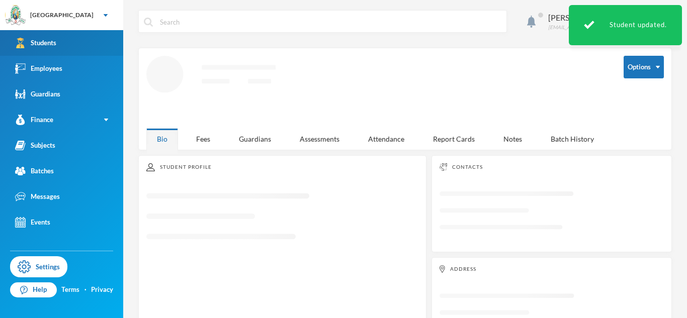
click at [65, 47] on link "Students" at bounding box center [61, 43] width 123 height 26
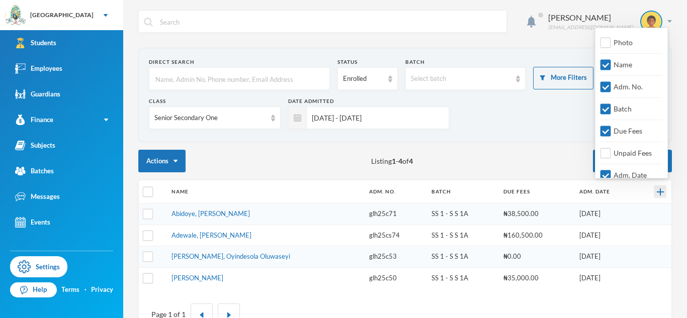
click at [661, 194] on img at bounding box center [660, 192] width 7 height 7
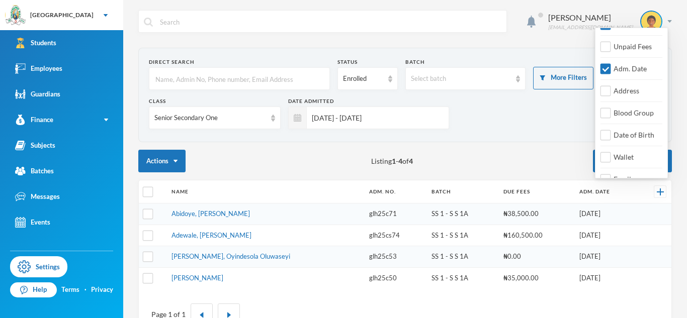
scroll to position [122, 0]
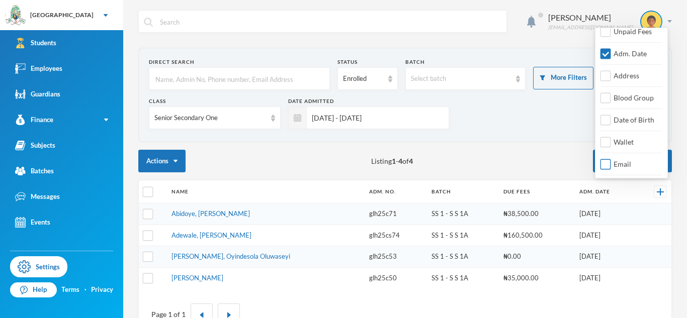
click at [607, 162] on input "Email" at bounding box center [605, 164] width 11 height 11
checkbox input "true"
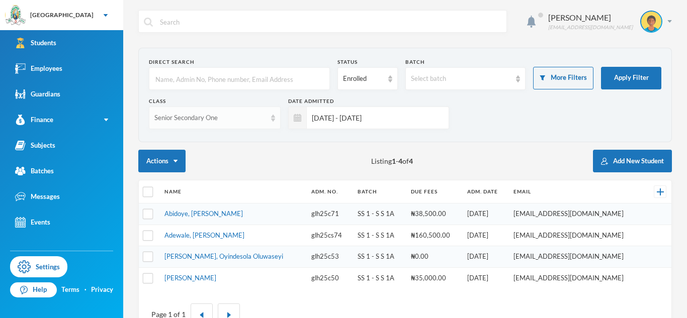
click at [264, 120] on div "Senior Secondary One" at bounding box center [210, 118] width 112 height 10
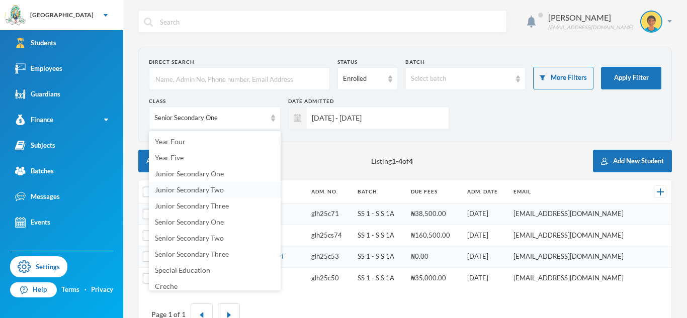
scroll to position [134, 0]
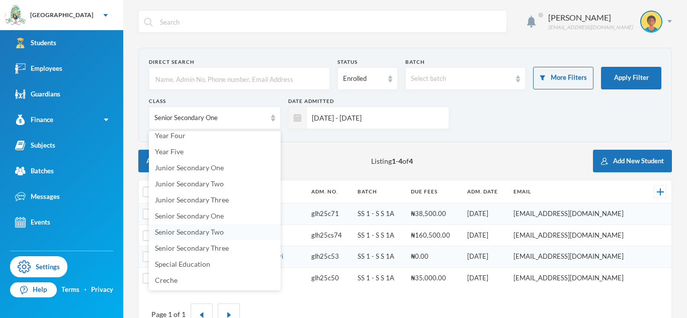
click at [177, 228] on span "Senior Secondary Two" at bounding box center [189, 232] width 69 height 9
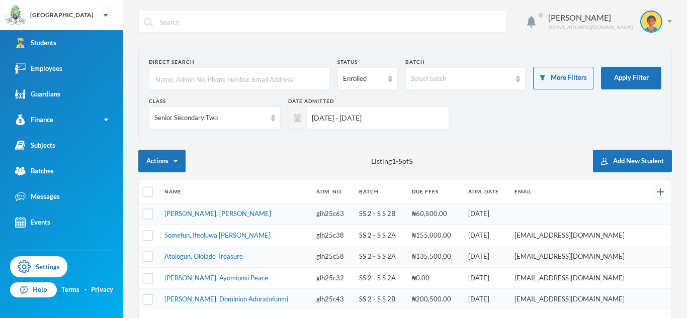
scroll to position [54, 0]
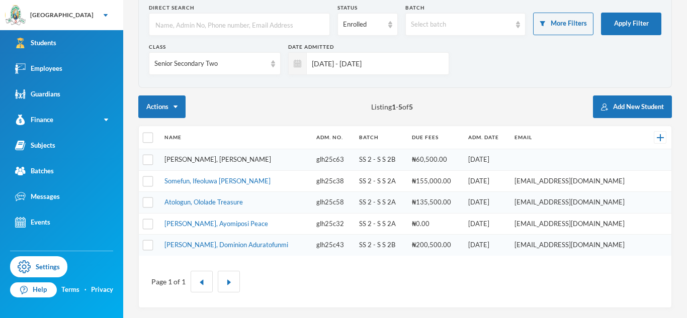
click at [234, 158] on link "[PERSON_NAME], [PERSON_NAME]" at bounding box center [217, 159] width 107 height 8
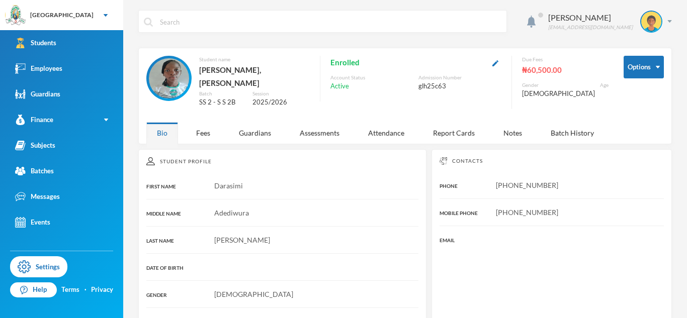
click at [498, 69] on div "Enrolled Account Status Active Admission Number glh25c63" at bounding box center [411, 79] width 182 height 46
click at [498, 63] on img "button" at bounding box center [495, 63] width 6 height 6
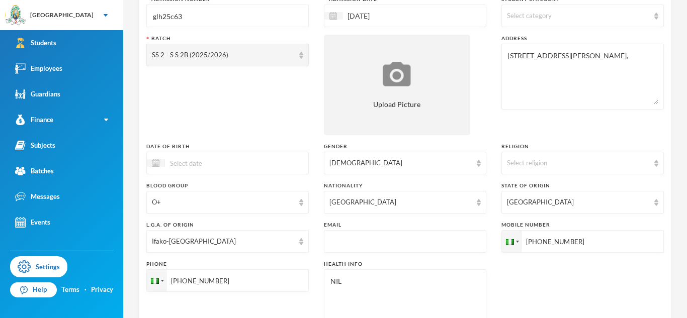
scroll to position [177, 0]
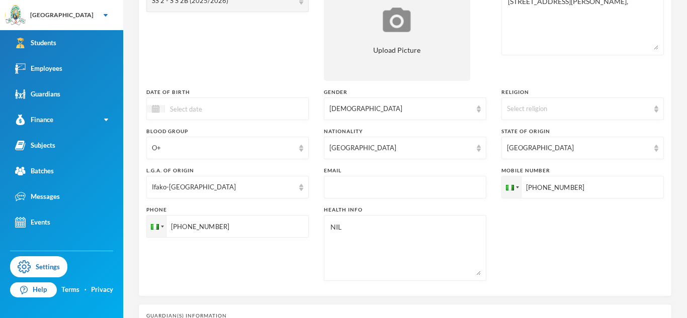
click at [368, 184] on input "text" at bounding box center [404, 188] width 151 height 23
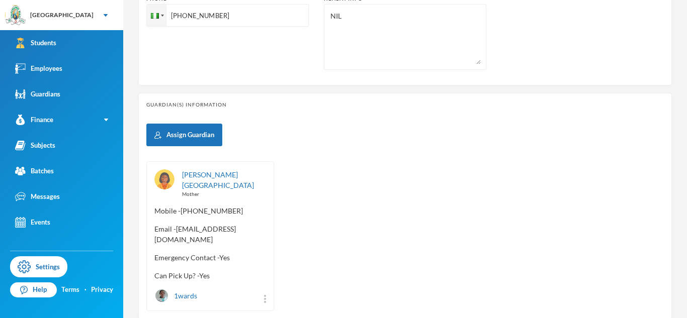
scroll to position [443, 0]
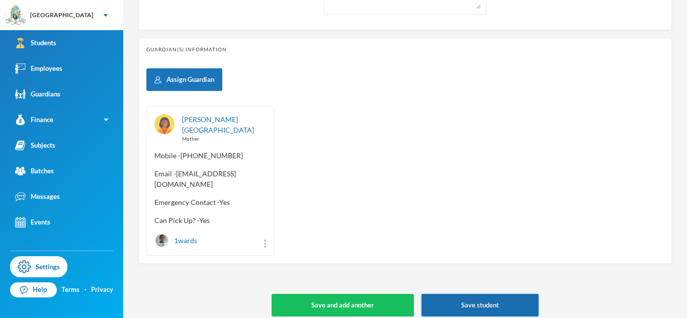
type input "[EMAIL_ADDRESS][DOMAIN_NAME]"
click at [494, 303] on button "Save student" at bounding box center [479, 305] width 117 height 23
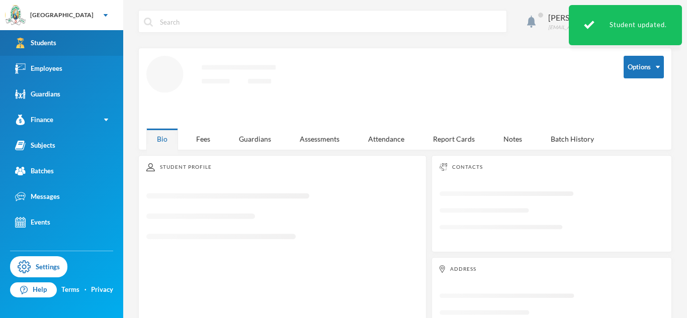
click at [63, 42] on link "Students" at bounding box center [61, 43] width 123 height 26
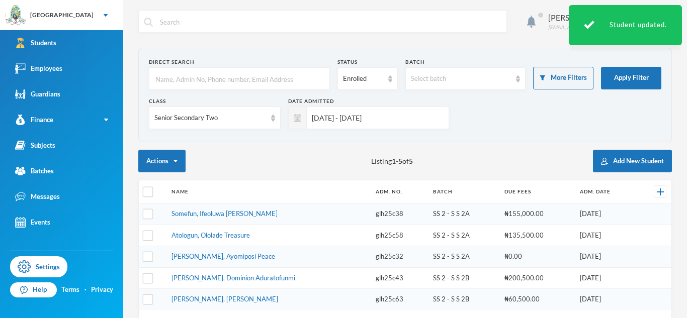
scroll to position [54, 0]
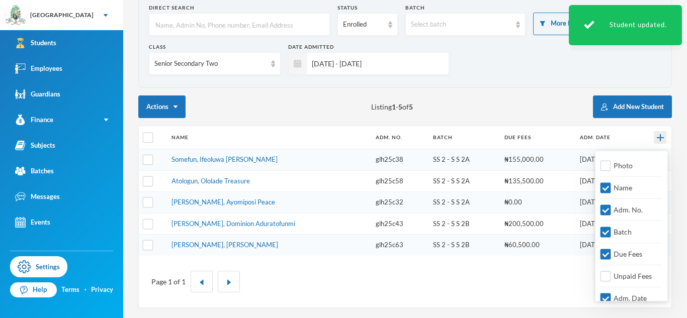
click at [661, 137] on img at bounding box center [660, 137] width 7 height 7
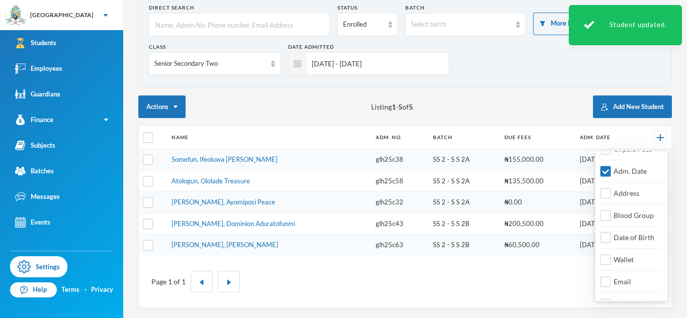
scroll to position [128, 0]
click at [627, 274] on div "Email" at bounding box center [620, 281] width 40 height 19
click at [625, 282] on span "Email" at bounding box center [622, 281] width 26 height 9
click at [611, 282] on input "Email" at bounding box center [605, 281] width 11 height 11
checkbox input "true"
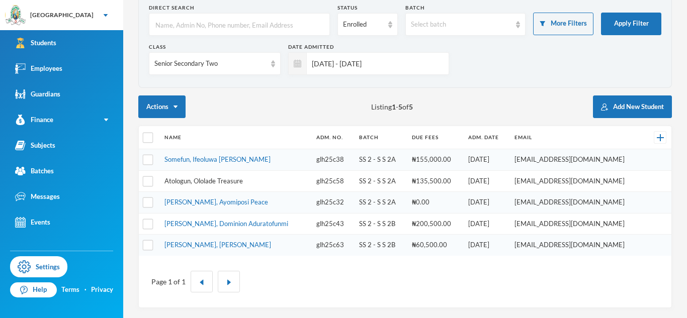
click at [198, 183] on link "Atologun, Ololade Treasure" at bounding box center [203, 181] width 78 height 8
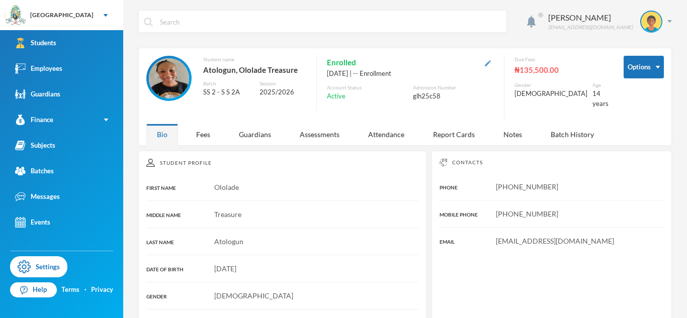
click at [491, 63] on img "button" at bounding box center [488, 63] width 6 height 6
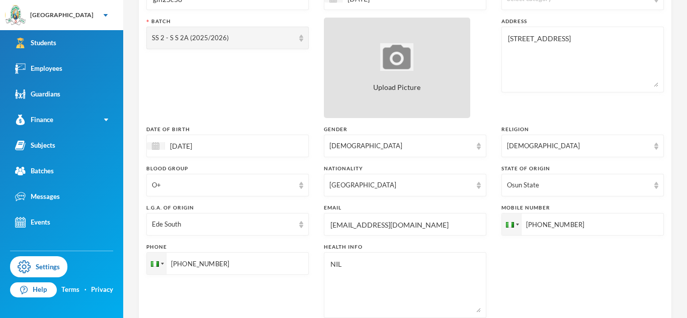
scroll to position [164, 0]
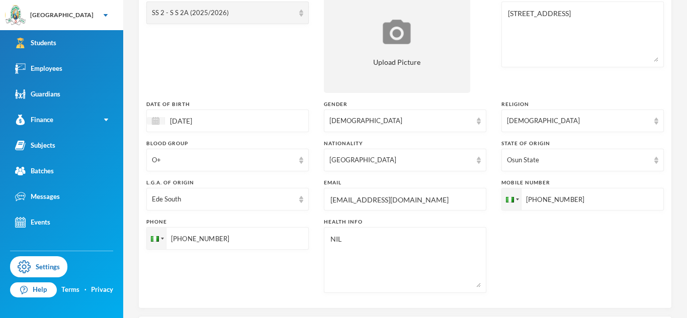
click at [364, 202] on input "[EMAIL_ADDRESS][DOMAIN_NAME]" at bounding box center [404, 200] width 151 height 23
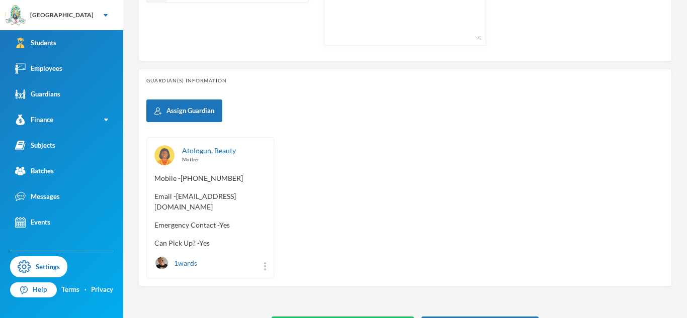
scroll to position [432, 0]
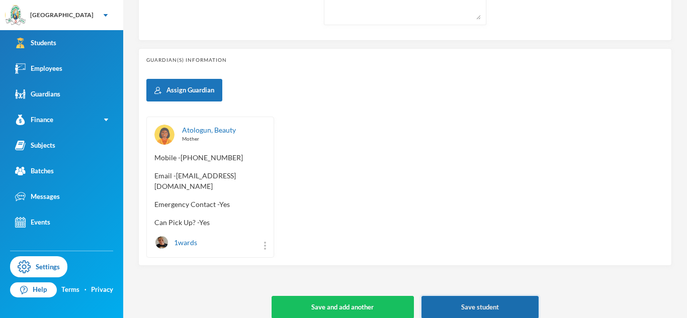
type input "[EMAIL_ADDRESS][DOMAIN_NAME]"
click at [524, 303] on button "Save student" at bounding box center [479, 307] width 117 height 23
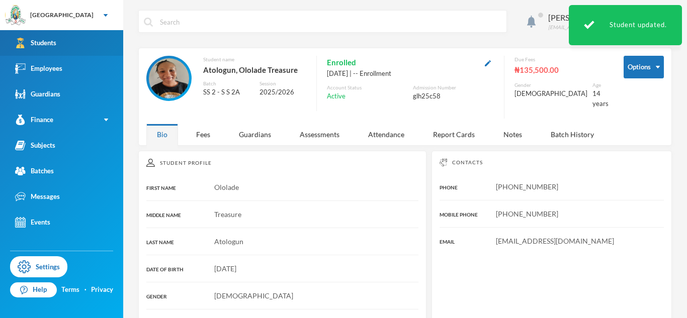
click at [84, 41] on link "Students" at bounding box center [61, 43] width 123 height 26
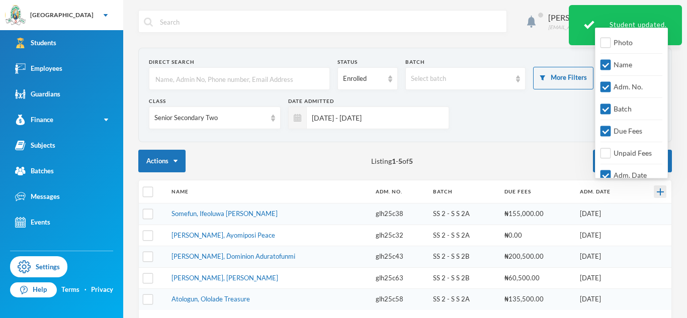
click at [658, 190] on img at bounding box center [660, 192] width 7 height 7
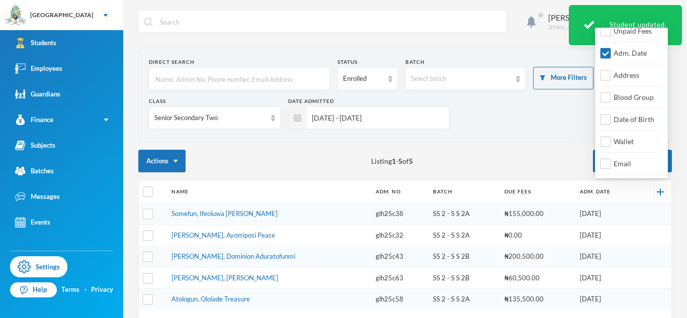
scroll to position [126, 0]
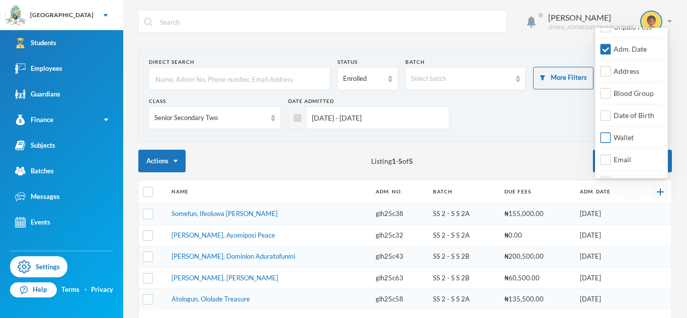
click at [634, 137] on span "Wallet" at bounding box center [623, 137] width 28 height 9
click at [611, 137] on input "Wallet" at bounding box center [605, 138] width 11 height 11
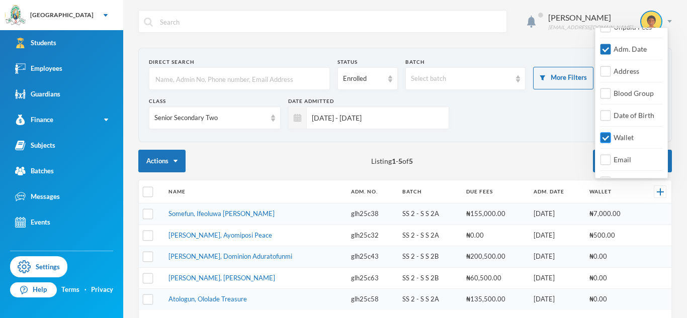
click at [634, 137] on span "Wallet" at bounding box center [623, 137] width 28 height 9
click at [611, 137] on input "Wallet" at bounding box center [605, 138] width 11 height 11
checkbox input "false"
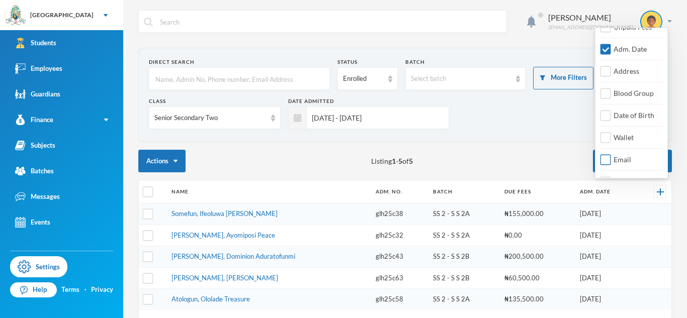
click at [629, 160] on span "Email" at bounding box center [622, 159] width 26 height 9
click at [611, 160] on input "Email" at bounding box center [605, 160] width 11 height 11
checkbox input "true"
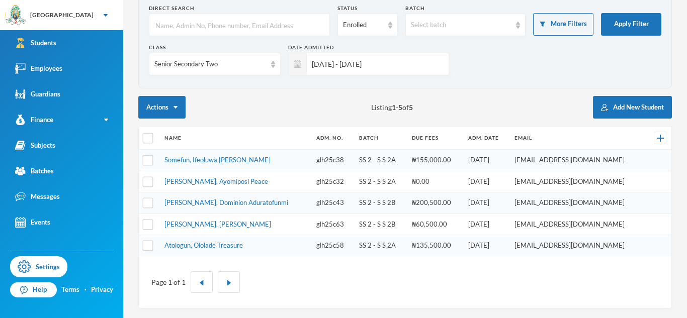
scroll to position [54, 0]
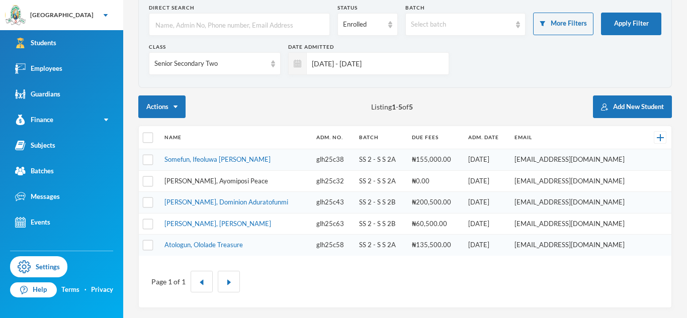
click at [233, 183] on link "[PERSON_NAME], Ayomiposi Peace" at bounding box center [216, 181] width 104 height 8
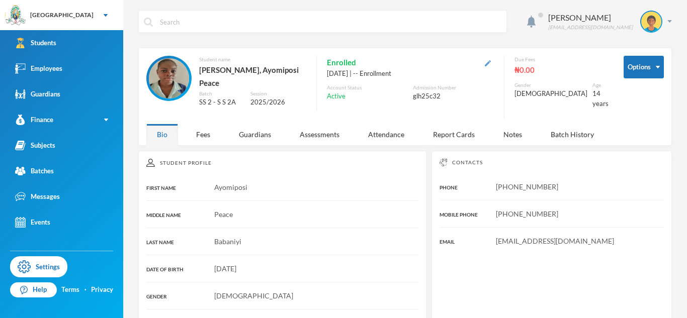
click at [491, 66] on img "button" at bounding box center [488, 63] width 6 height 6
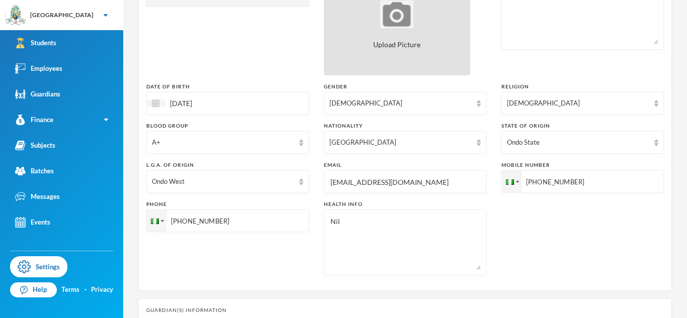
scroll to position [185, 0]
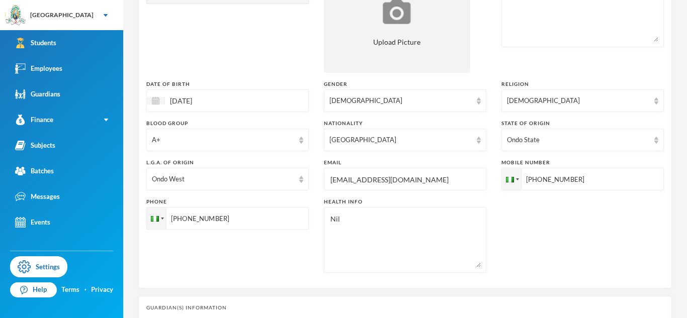
click at [344, 183] on input "[EMAIL_ADDRESS][DOMAIN_NAME]" at bounding box center [404, 179] width 151 height 23
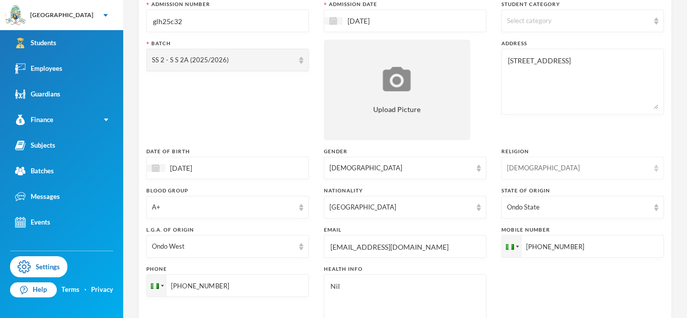
scroll to position [432, 0]
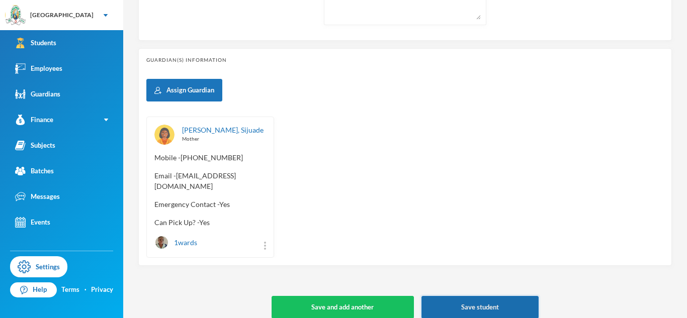
type input "[EMAIL_ADDRESS][DOMAIN_NAME]"
click at [492, 302] on button "Save student" at bounding box center [479, 307] width 117 height 23
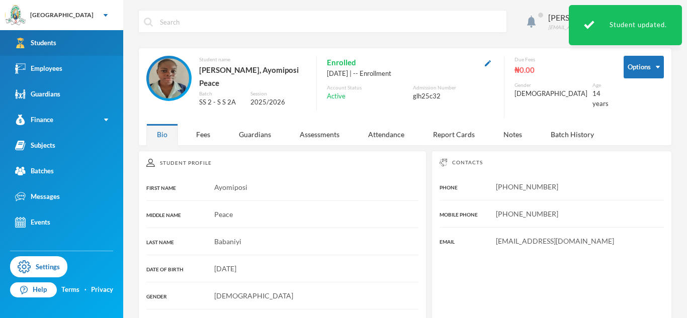
click at [114, 47] on link "Students" at bounding box center [61, 43] width 123 height 26
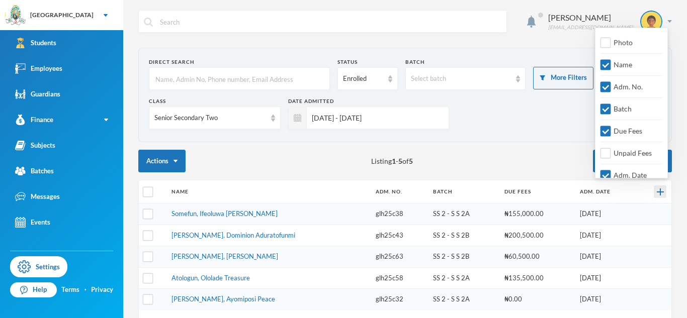
click at [657, 195] on div at bounding box center [660, 192] width 13 height 13
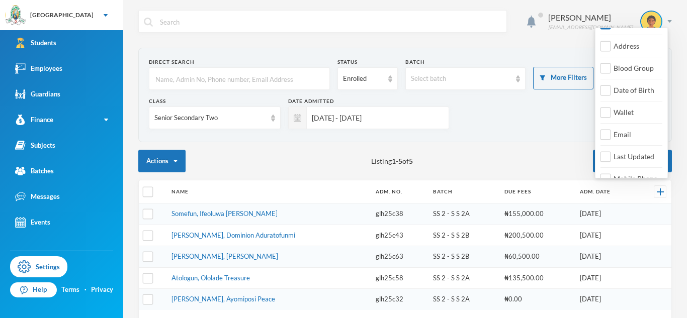
scroll to position [152, 0]
click at [620, 136] on span "Email" at bounding box center [622, 134] width 26 height 9
click at [611, 136] on input "Email" at bounding box center [605, 134] width 11 height 11
checkbox input "true"
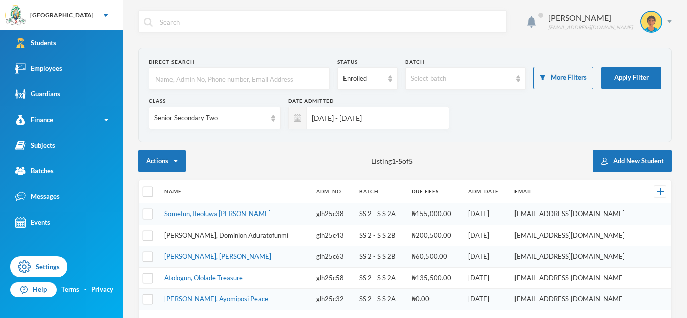
click at [244, 235] on link "[PERSON_NAME], Dominion Aduratofunmi" at bounding box center [226, 235] width 124 height 8
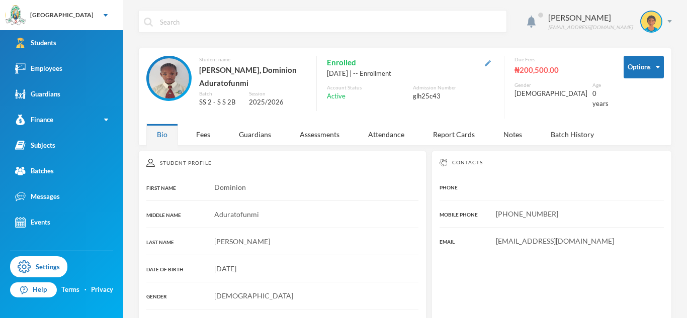
click at [491, 63] on img "button" at bounding box center [488, 63] width 6 height 6
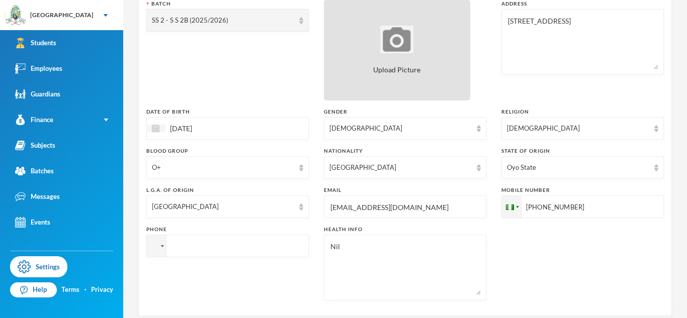
scroll to position [160, 0]
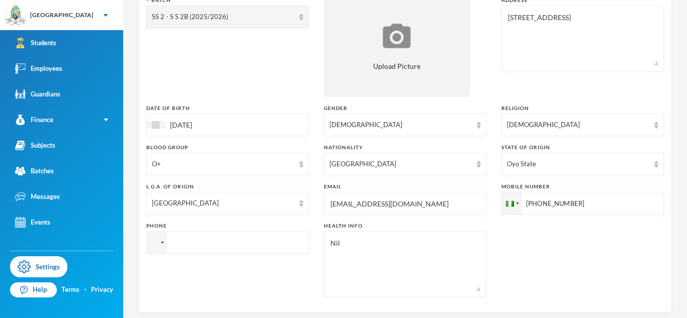
click at [353, 198] on input "[EMAIL_ADDRESS][DOMAIN_NAME]" at bounding box center [404, 204] width 151 height 23
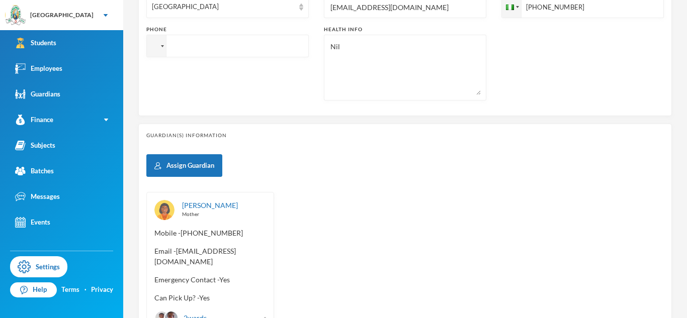
scroll to position [432, 0]
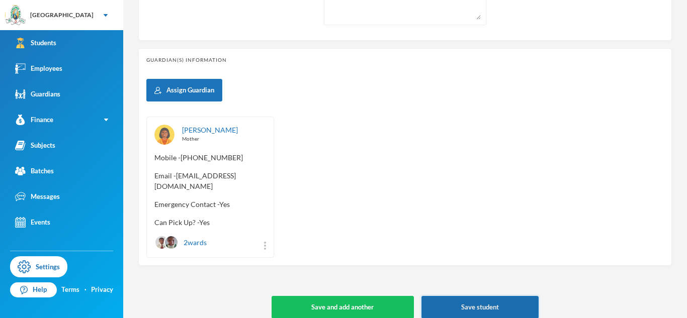
type input "[EMAIL_ADDRESS][DOMAIN_NAME]"
click at [469, 299] on button "Save student" at bounding box center [479, 307] width 117 height 23
